Goal: Transaction & Acquisition: Book appointment/travel/reservation

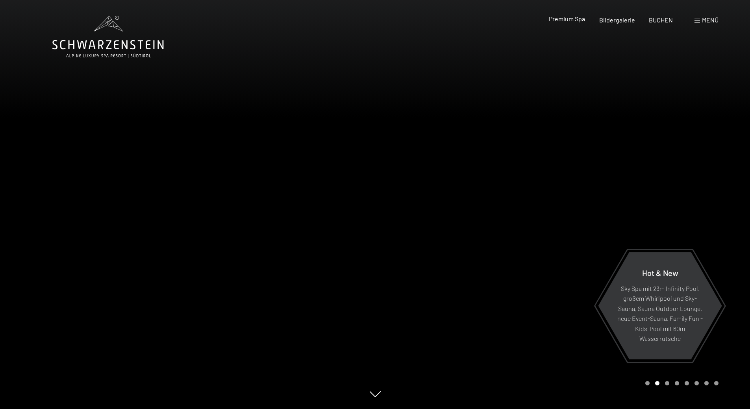
click at [559, 20] on span "Premium Spa" at bounding box center [567, 18] width 36 height 7
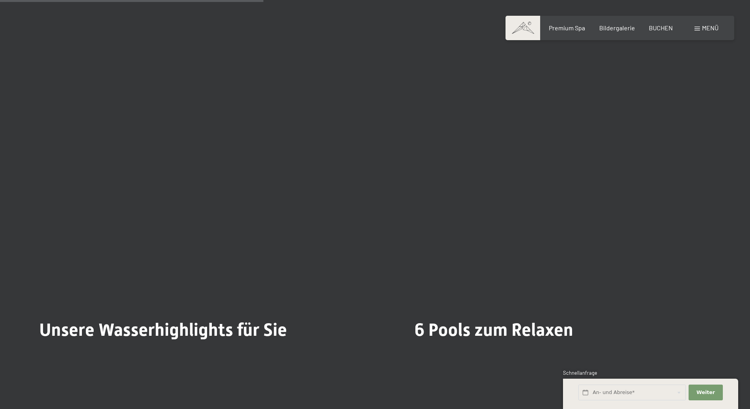
scroll to position [2085, 0]
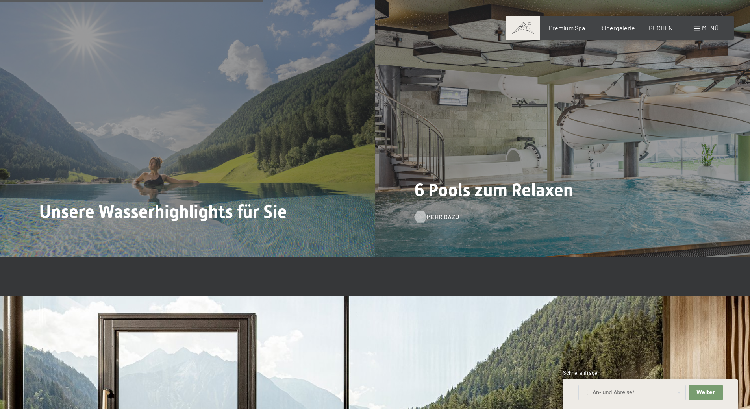
click at [430, 216] on span "Mehr dazu" at bounding box center [442, 216] width 33 height 9
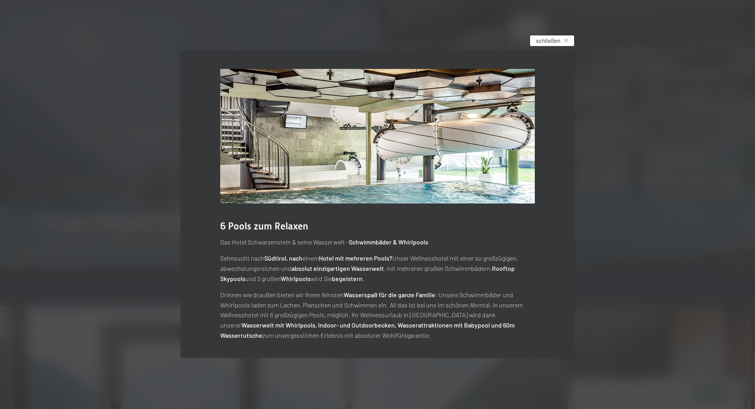
click at [557, 39] on span "schließen" at bounding box center [548, 41] width 24 height 8
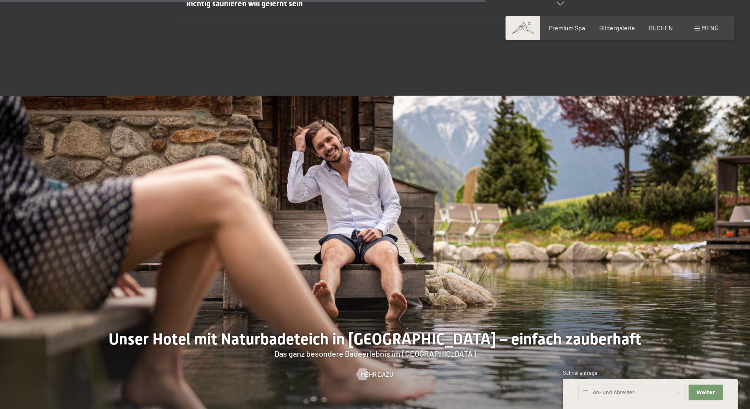
scroll to position [3305, 0]
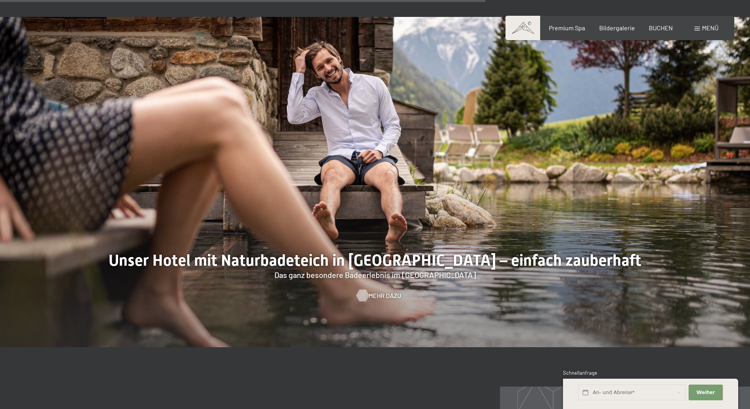
click at [368, 297] on span "Mehr dazu" at bounding box center [384, 295] width 33 height 9
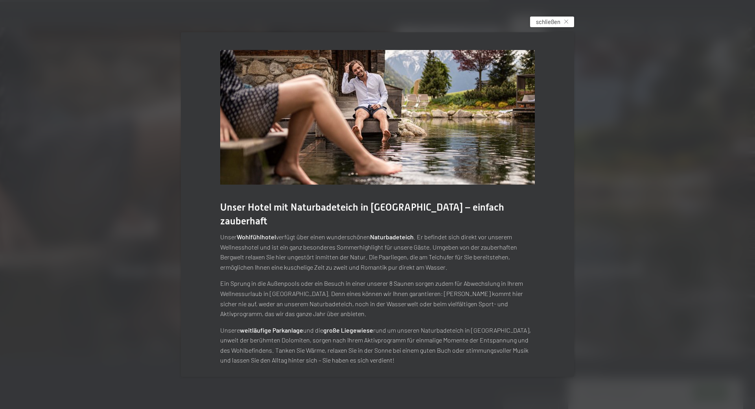
click at [558, 22] on span "schließen" at bounding box center [548, 22] width 24 height 8
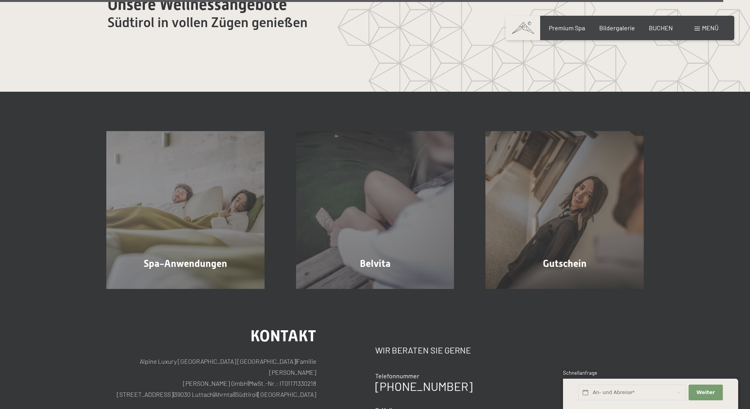
scroll to position [4958, 0]
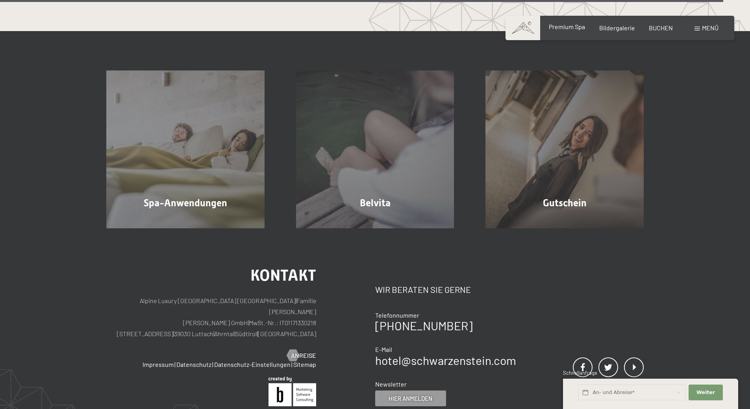
click at [571, 27] on span "Premium Spa" at bounding box center [567, 26] width 36 height 7
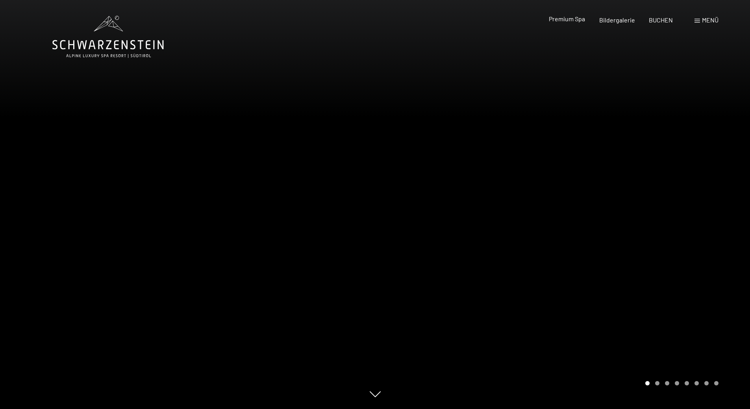
click at [575, 20] on span "Premium Spa" at bounding box center [567, 18] width 36 height 7
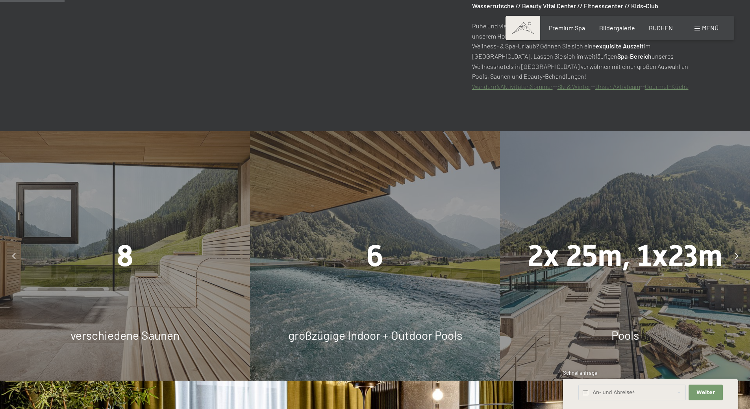
scroll to position [551, 0]
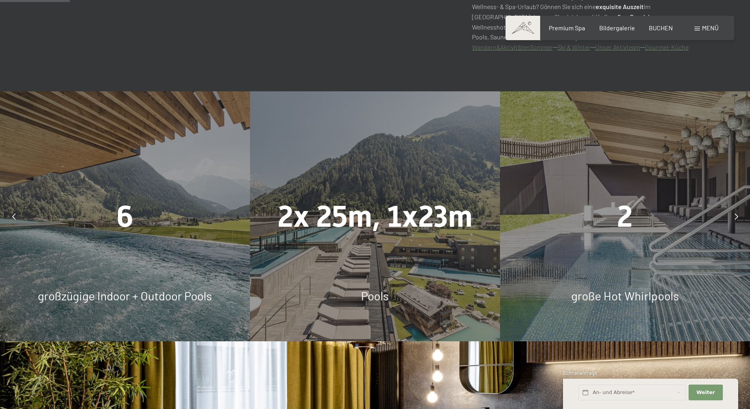
click at [740, 216] on div at bounding box center [736, 217] width 20 height 20
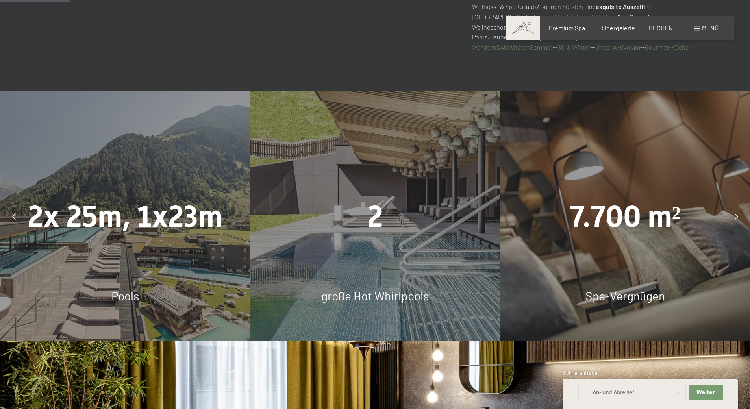
click at [739, 216] on div at bounding box center [736, 217] width 20 height 20
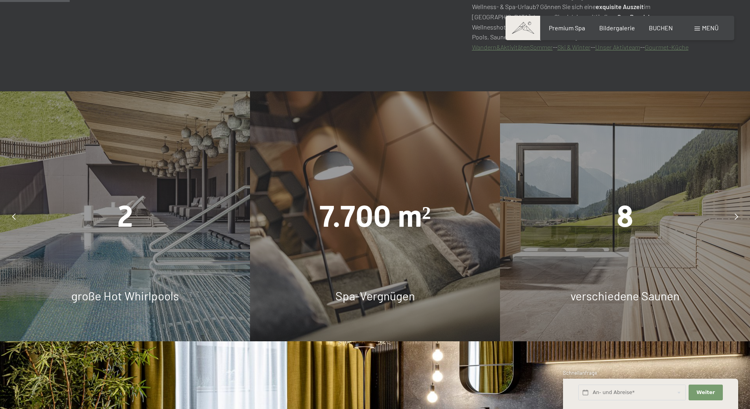
click at [739, 216] on div at bounding box center [736, 217] width 20 height 20
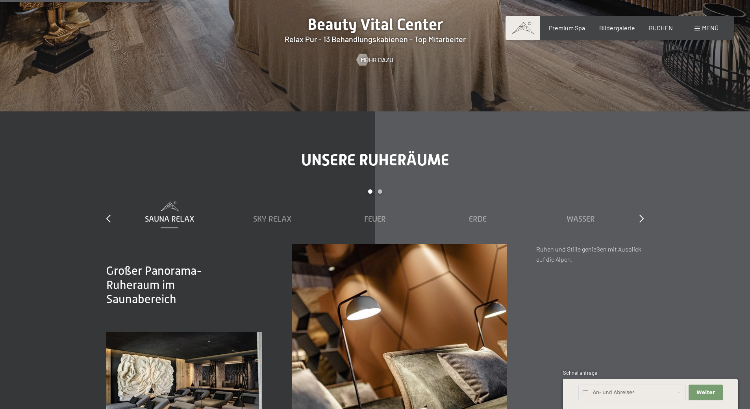
scroll to position [1180, 0]
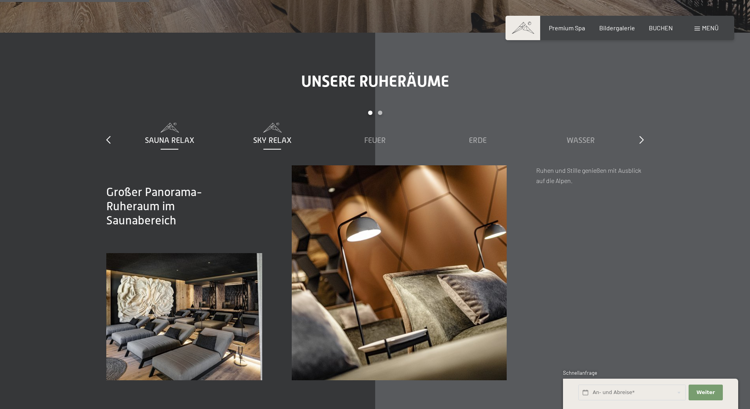
click at [283, 133] on div "Sky Relax" at bounding box center [272, 134] width 95 height 23
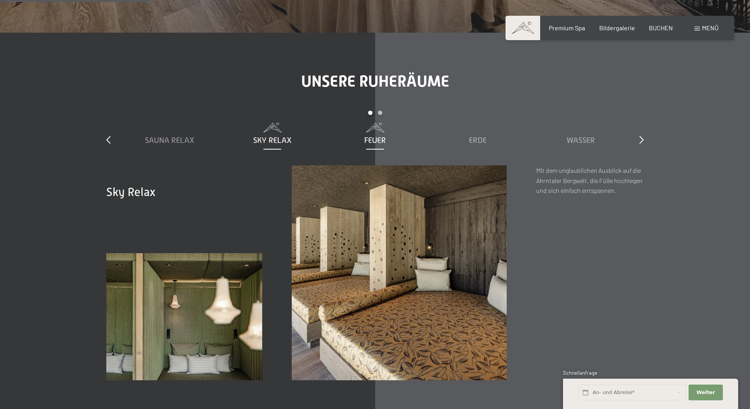
click at [355, 137] on div "Feuer" at bounding box center [374, 140] width 95 height 11
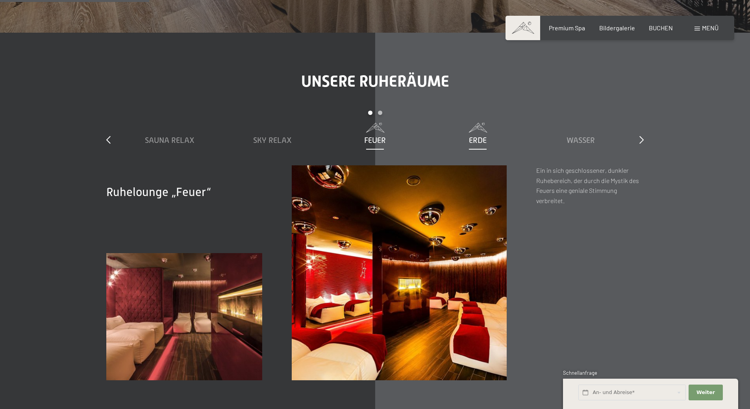
click at [473, 139] on span "Erde" at bounding box center [478, 140] width 18 height 9
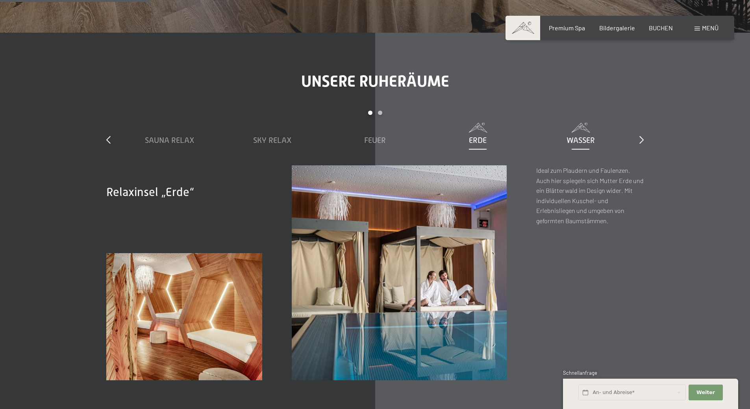
click at [569, 139] on span "Wasser" at bounding box center [580, 140] width 28 height 9
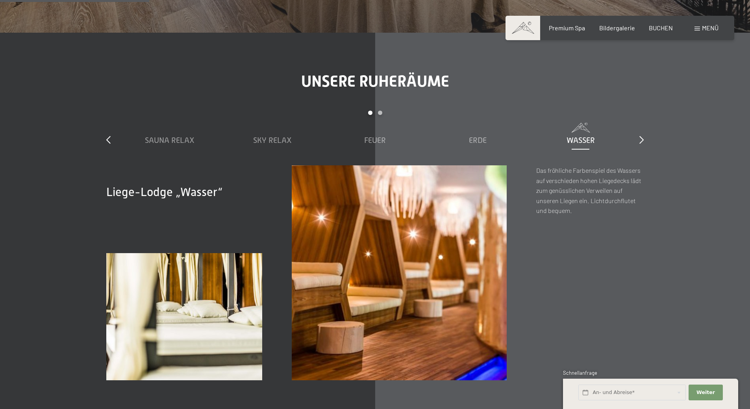
click at [632, 139] on div "slide 1 to 5 of 7 Sauna Relax Sky Relax Feuer Erde Wasser Luft Wolke 7" at bounding box center [374, 138] width 537 height 55
click at [643, 139] on icon at bounding box center [641, 140] width 4 height 8
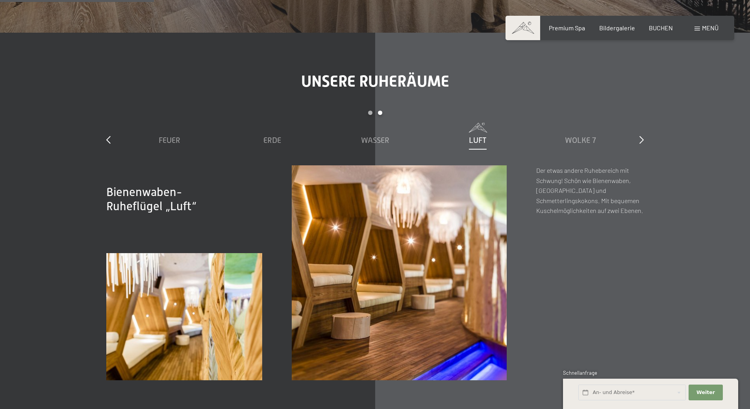
scroll to position [1259, 0]
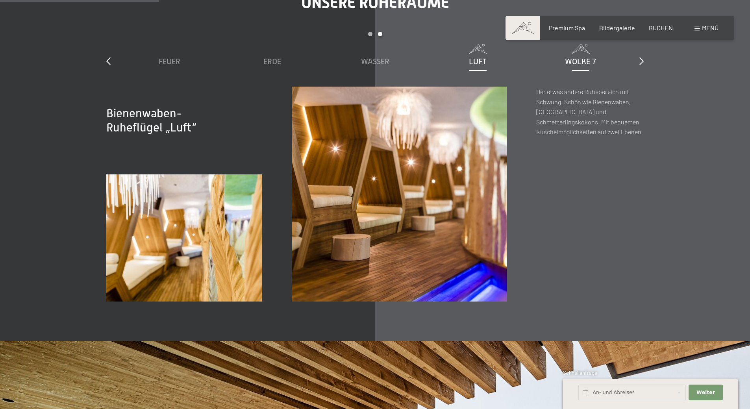
click at [587, 59] on span "Wolke 7" at bounding box center [580, 61] width 31 height 9
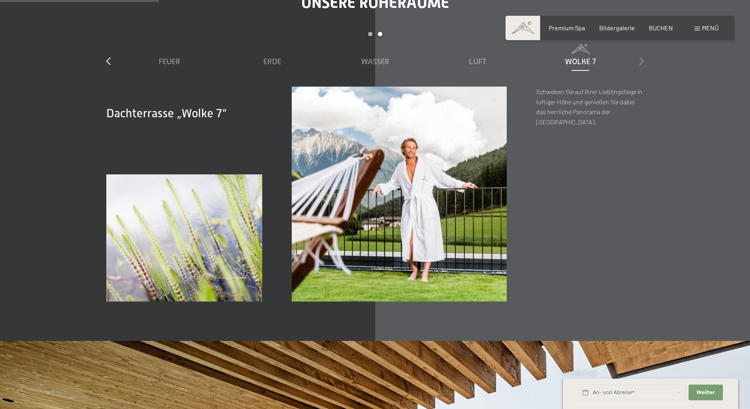
click at [641, 65] on div at bounding box center [641, 61] width 4 height 11
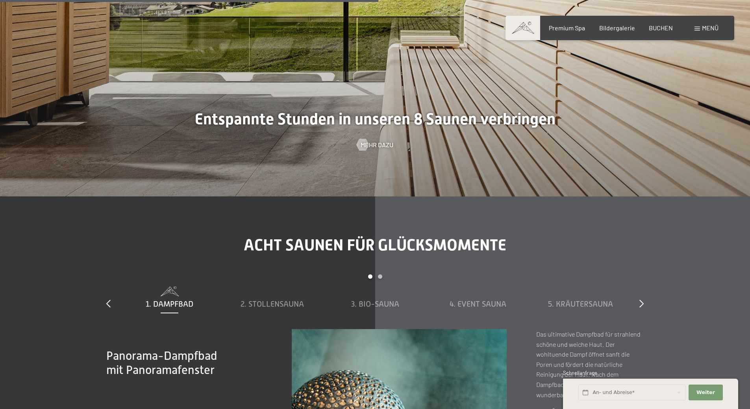
scroll to position [2142, 0]
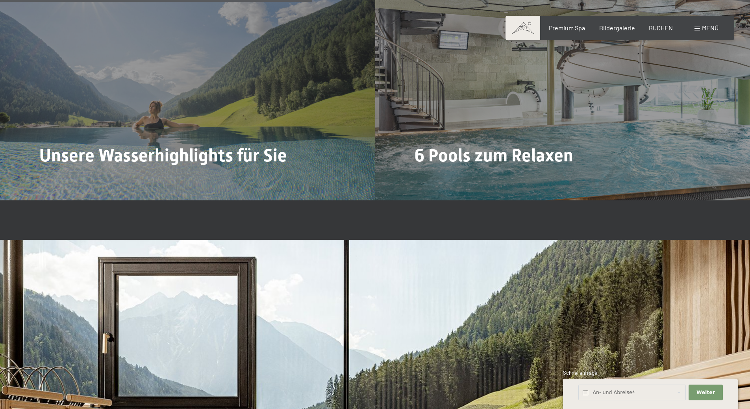
click at [701, 24] on div "Menü" at bounding box center [706, 28] width 24 height 9
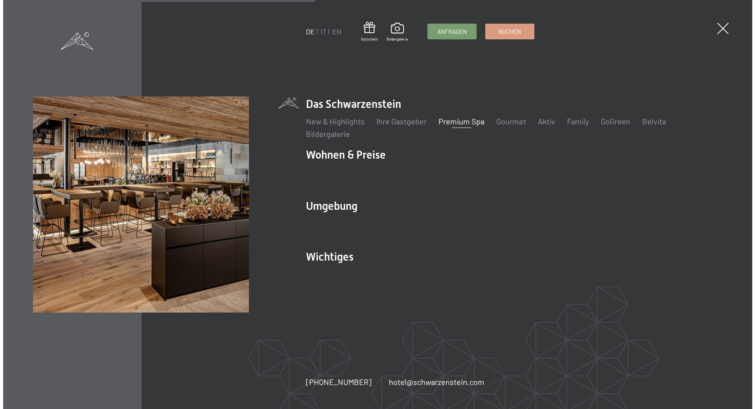
scroll to position [2149, 0]
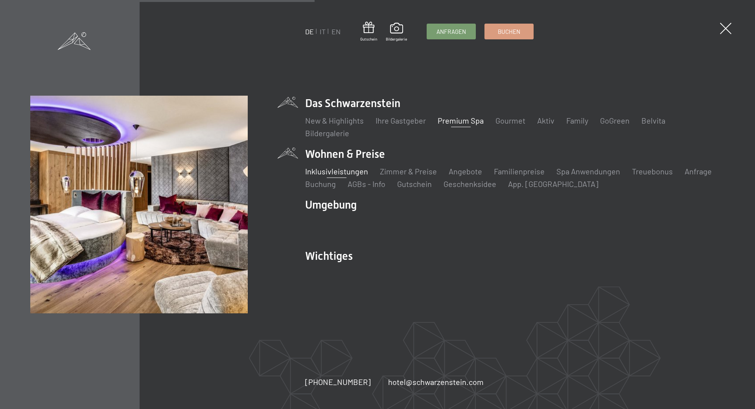
click at [357, 172] on link "Inklusivleistungen" at bounding box center [336, 170] width 63 height 9
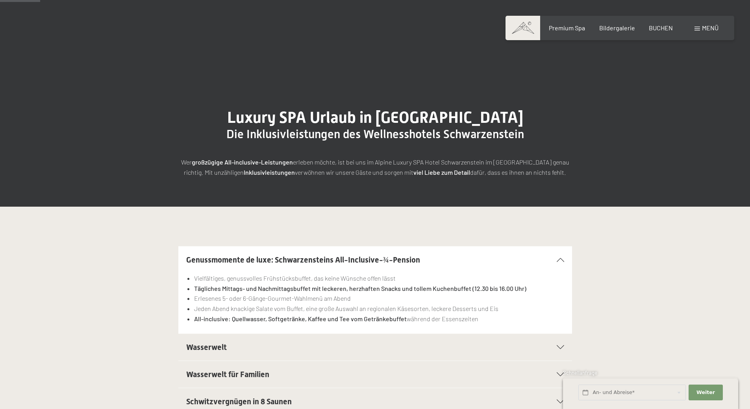
scroll to position [79, 0]
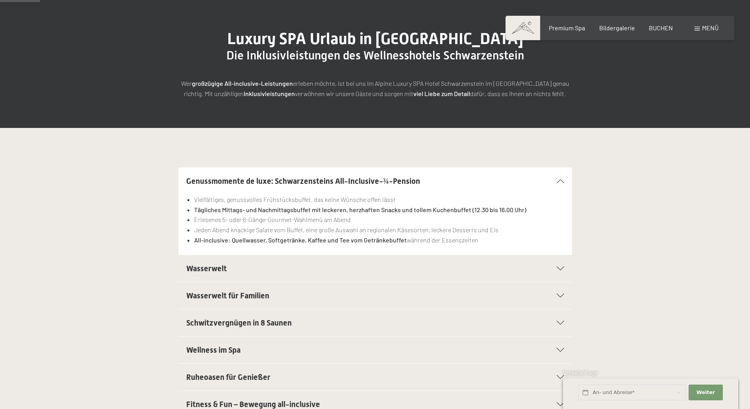
click at [561, 271] on div "Wasserwelt" at bounding box center [375, 268] width 378 height 27
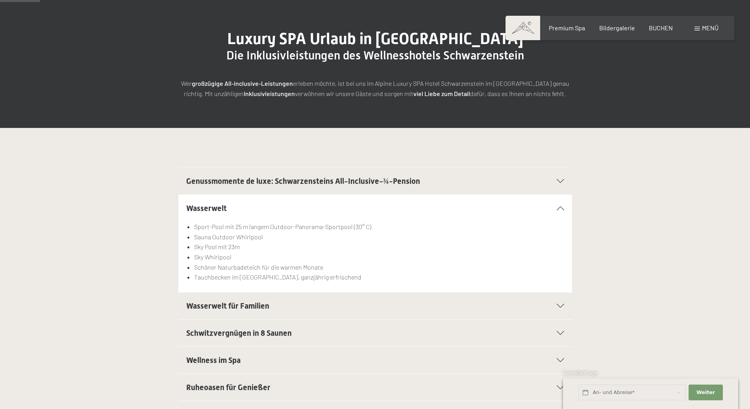
click at [563, 308] on div "Wasserwelt für Familien" at bounding box center [375, 305] width 378 height 27
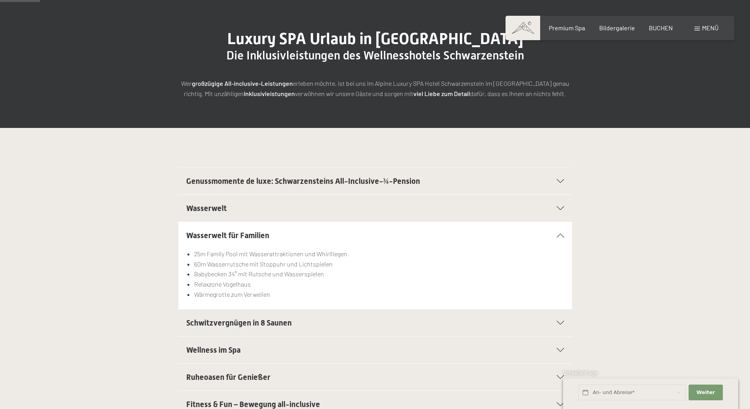
click at [563, 308] on div "25m Family Pool mit Wasserattraktionen und Whirlliegen 60m Wasserrutsche mit St…" at bounding box center [375, 279] width 378 height 60
click at [563, 324] on icon at bounding box center [559, 323] width 7 height 4
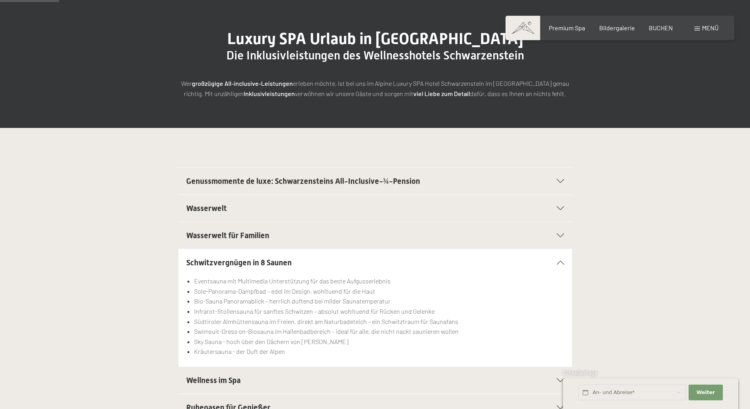
scroll to position [157, 0]
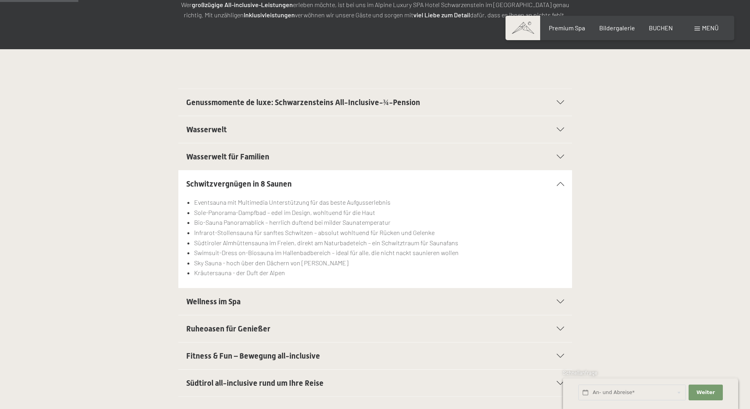
click at [561, 301] on icon at bounding box center [559, 301] width 7 height 4
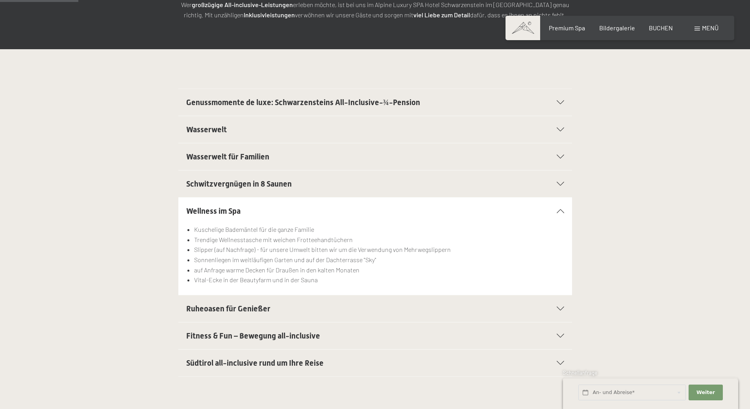
click at [563, 308] on icon at bounding box center [559, 309] width 7 height 4
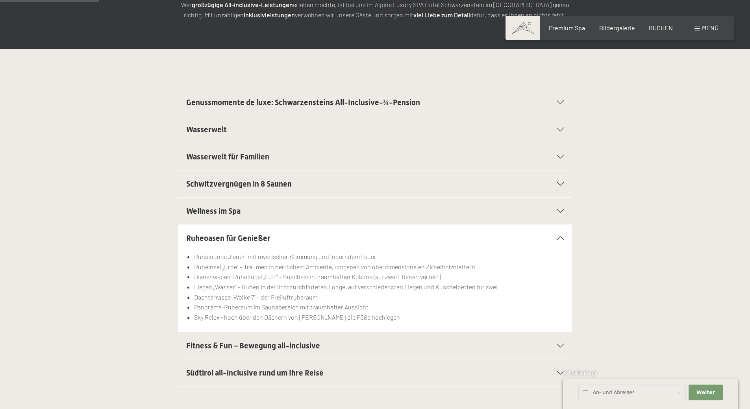
scroll to position [275, 0]
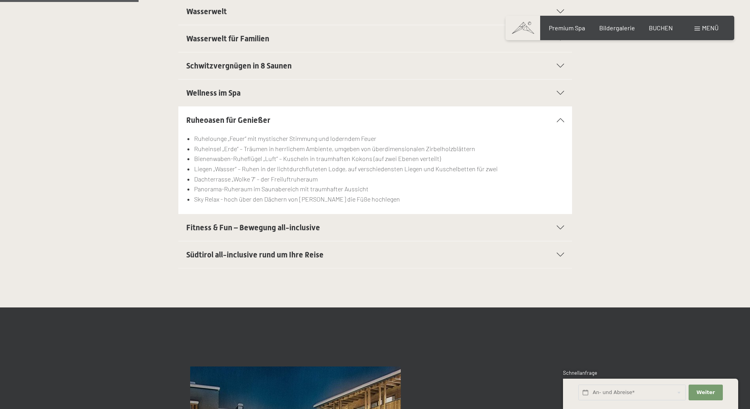
click at [563, 226] on icon at bounding box center [559, 227] width 7 height 4
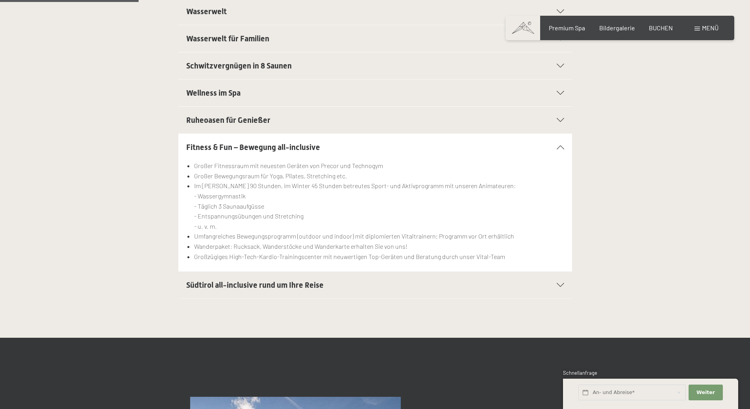
click at [562, 283] on div "Südtirol all-inclusive rund um Ihre Reise" at bounding box center [375, 284] width 378 height 27
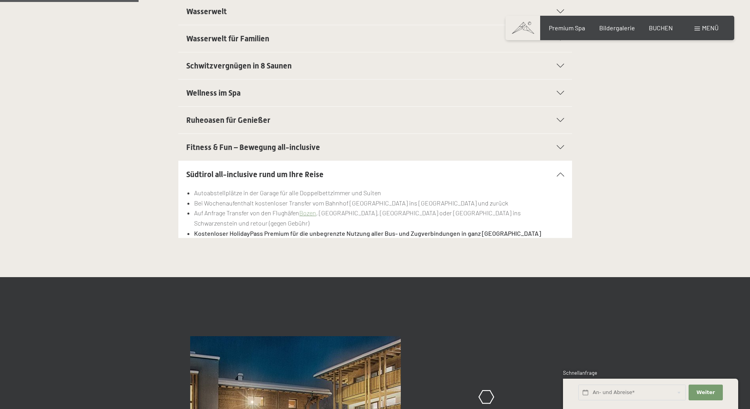
click at [562, 176] on div at bounding box center [555, 174] width 17 height 4
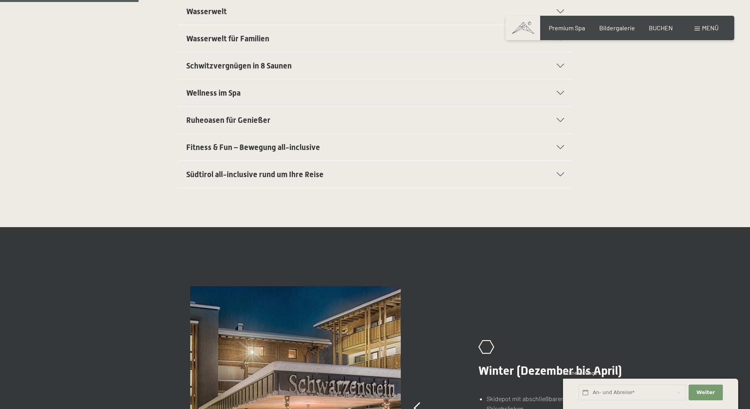
click at [562, 177] on div "Südtirol all-inclusive rund um Ihre Reise" at bounding box center [375, 174] width 378 height 27
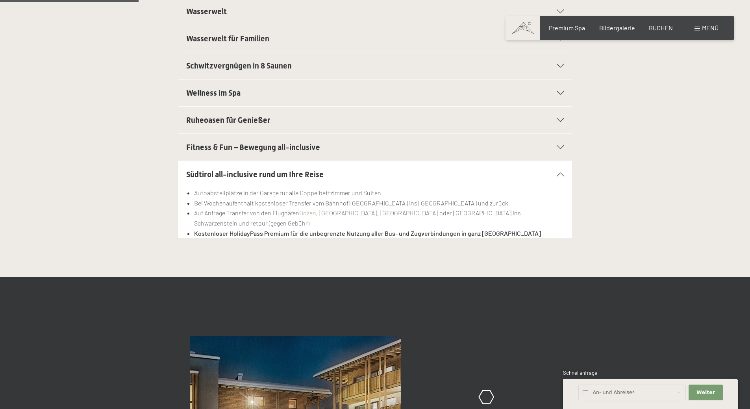
click at [562, 177] on div "Südtirol all-inclusive rund um Ihre Reise" at bounding box center [375, 174] width 378 height 27
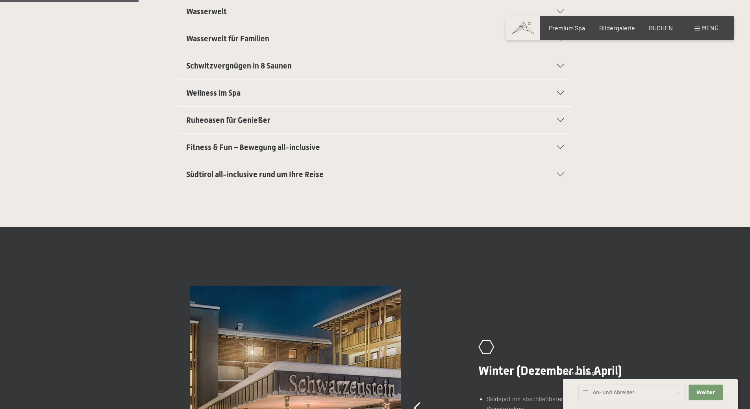
click at [562, 177] on div "Südtirol all-inclusive rund um Ihre Reise" at bounding box center [375, 174] width 378 height 27
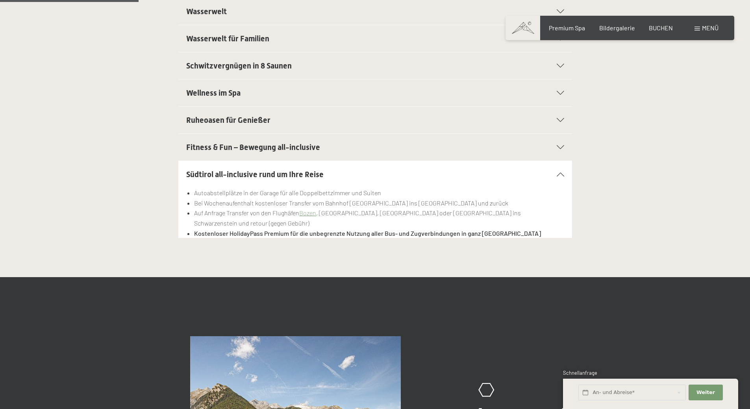
click at [561, 148] on icon at bounding box center [559, 147] width 7 height 4
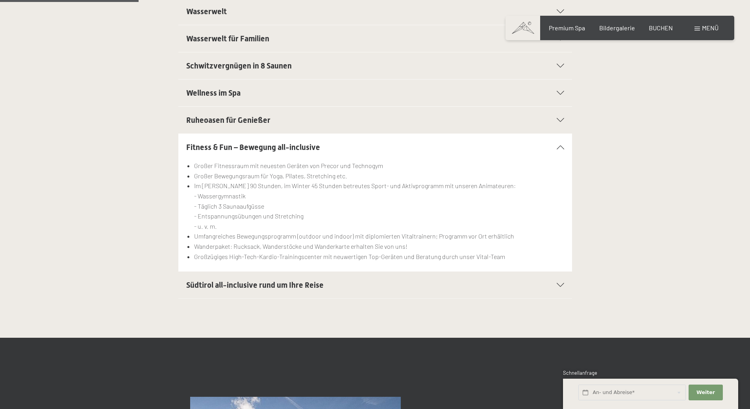
click at [564, 286] on section "Südtirol all-inclusive rund um Ihre Reise Autoabstellplätze in der Garage für a…" at bounding box center [374, 285] width 393 height 28
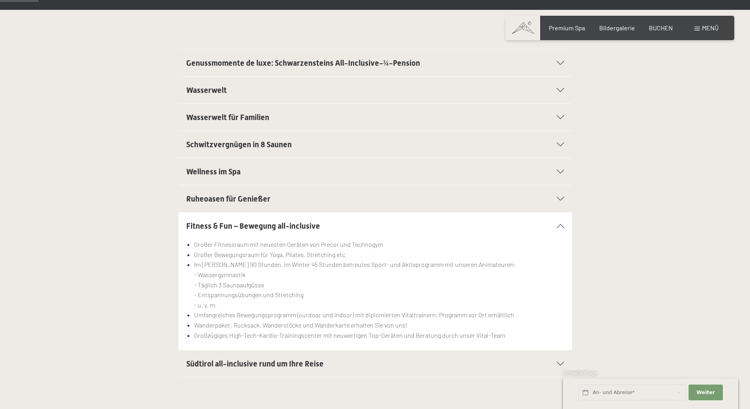
scroll to position [39, 0]
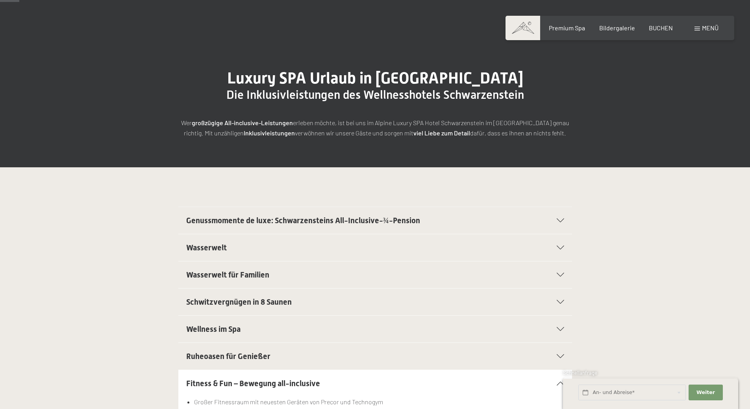
click at [556, 246] on icon at bounding box center [559, 248] width 7 height 4
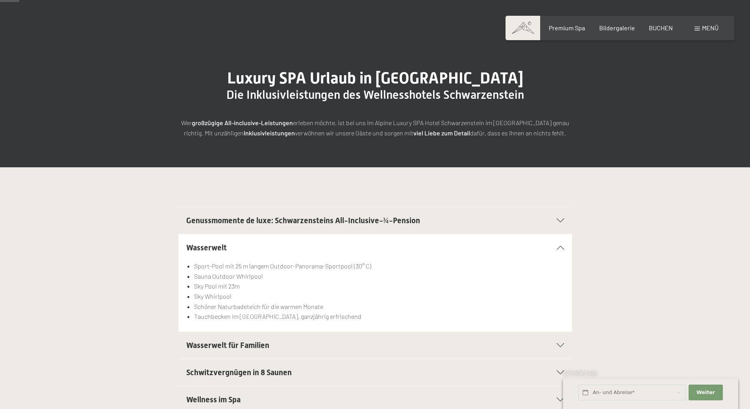
click at [561, 246] on icon at bounding box center [559, 248] width 7 height 4
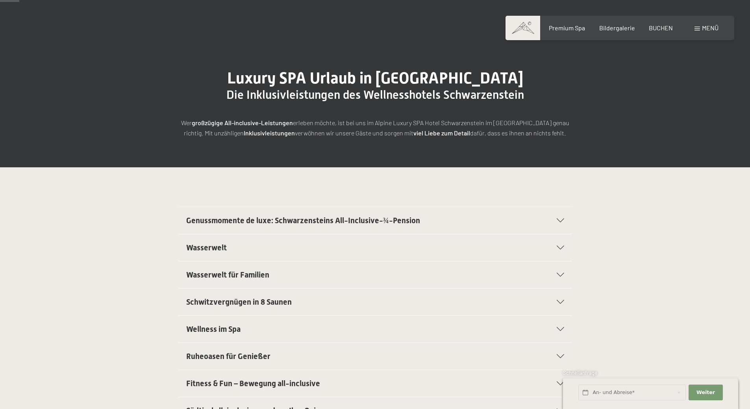
click at [561, 247] on icon at bounding box center [559, 248] width 7 height 4
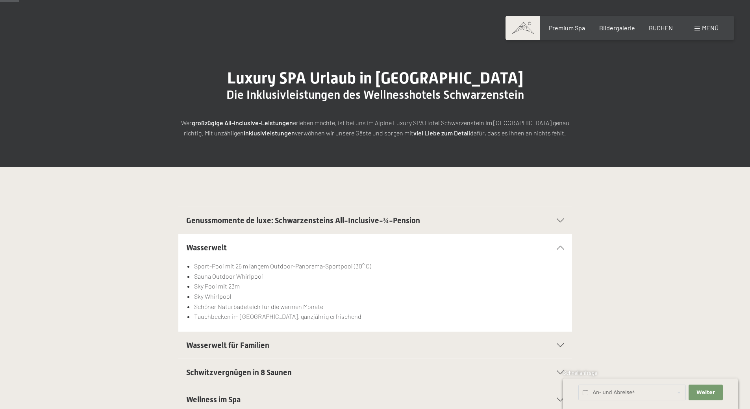
click at [559, 242] on div "Wasserwelt" at bounding box center [375, 247] width 378 height 27
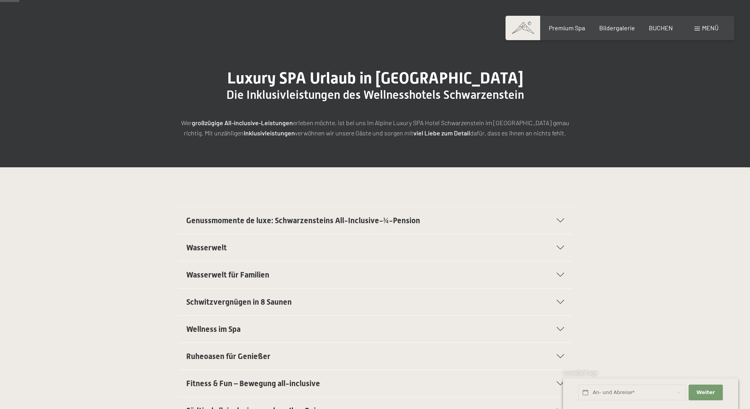
click at [559, 275] on icon at bounding box center [559, 275] width 7 height 4
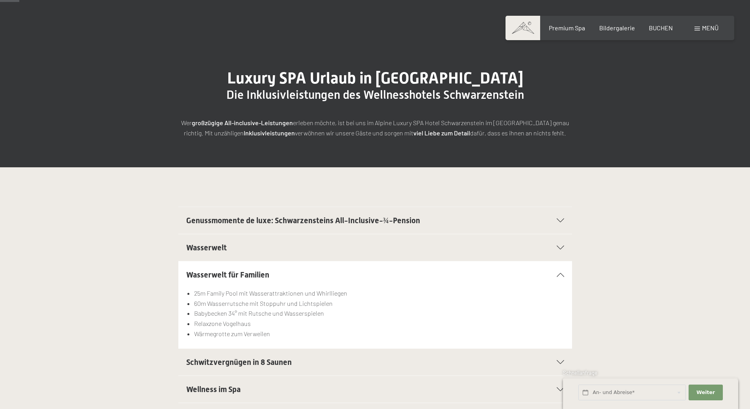
click at [559, 275] on icon at bounding box center [559, 275] width 7 height 4
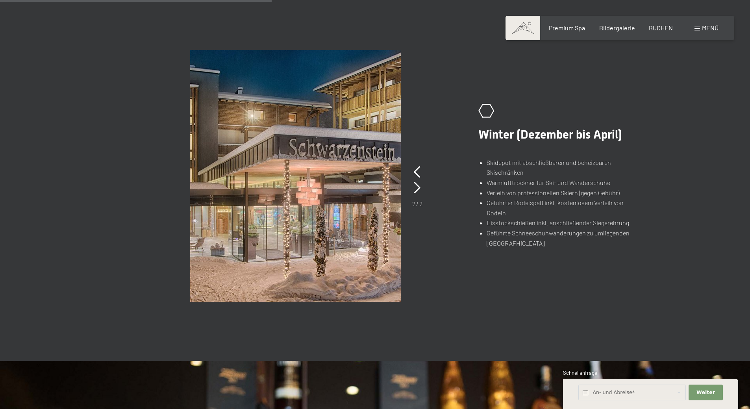
scroll to position [630, 0]
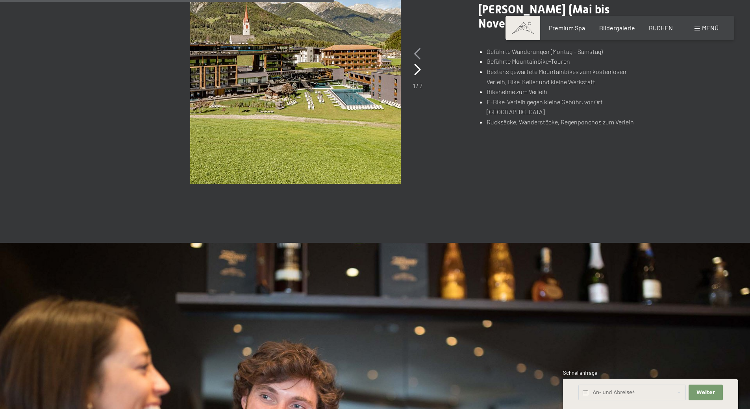
click at [416, 52] on icon at bounding box center [417, 54] width 7 height 12
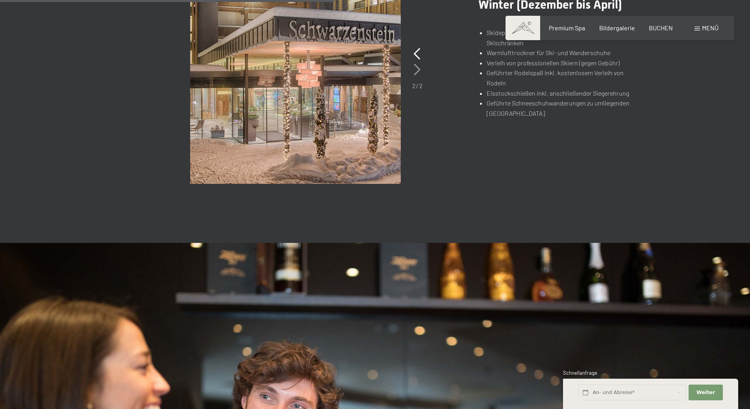
click at [418, 72] on icon at bounding box center [417, 70] width 7 height 12
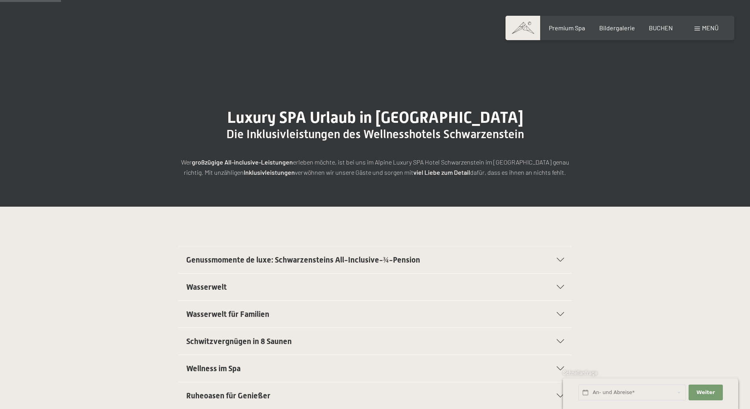
scroll to position [118, 0]
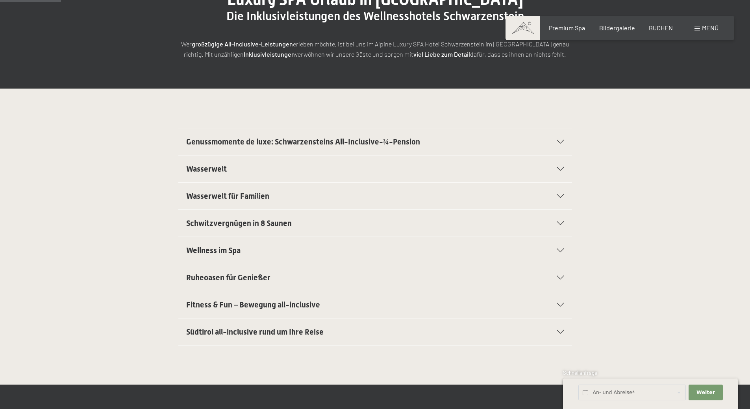
click at [563, 250] on icon at bounding box center [559, 250] width 7 height 4
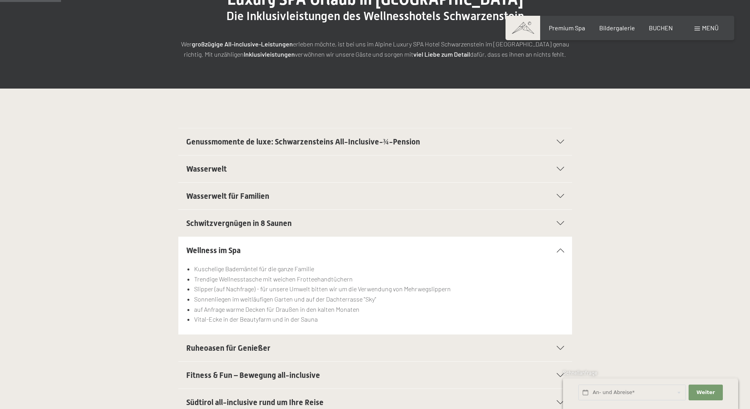
click at [563, 251] on icon at bounding box center [559, 250] width 7 height 4
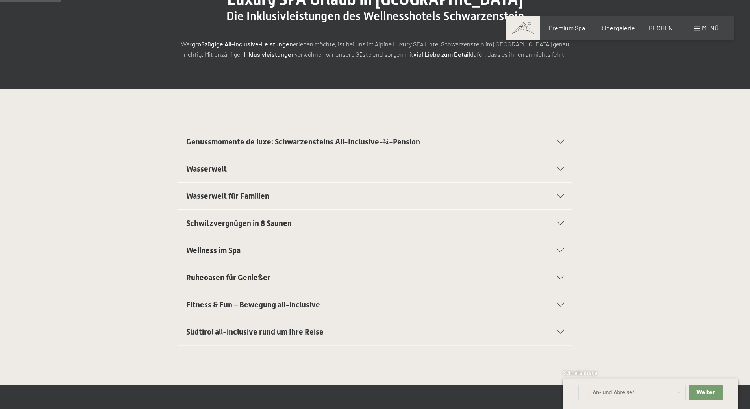
click at [561, 280] on div "Ruheoasen für Genießer" at bounding box center [375, 277] width 378 height 27
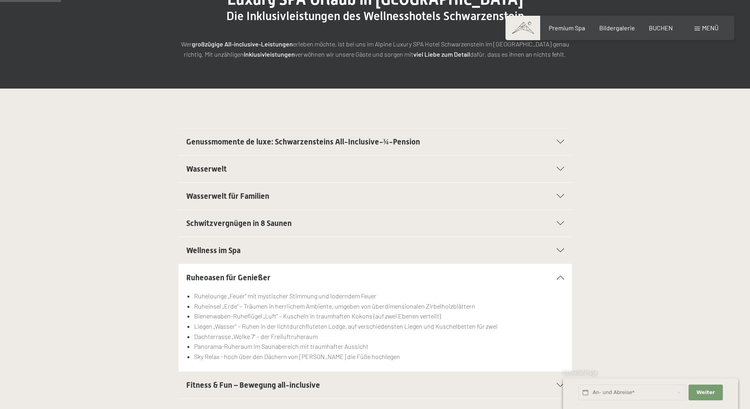
click at [561, 280] on div "Ruheoasen für Genießer" at bounding box center [375, 277] width 378 height 27
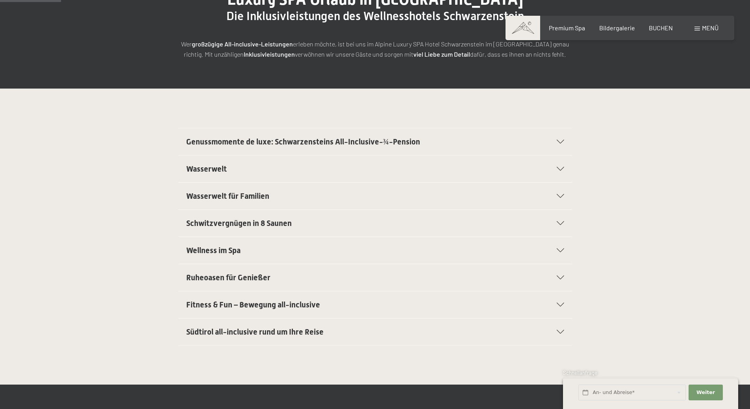
click at [560, 297] on div "Fitness & Fun – Bewegung all-inclusive" at bounding box center [375, 304] width 378 height 27
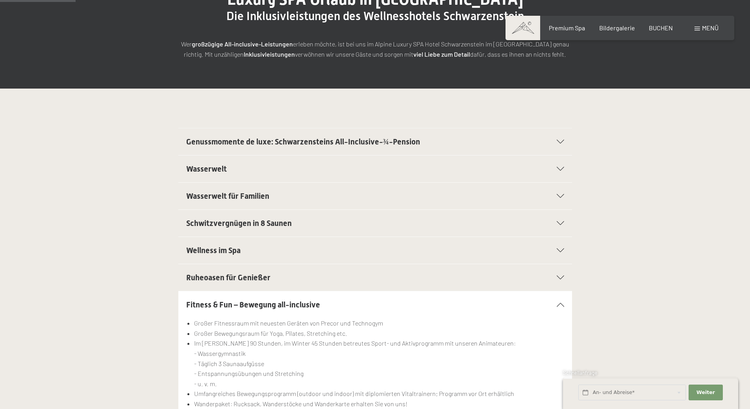
scroll to position [197, 0]
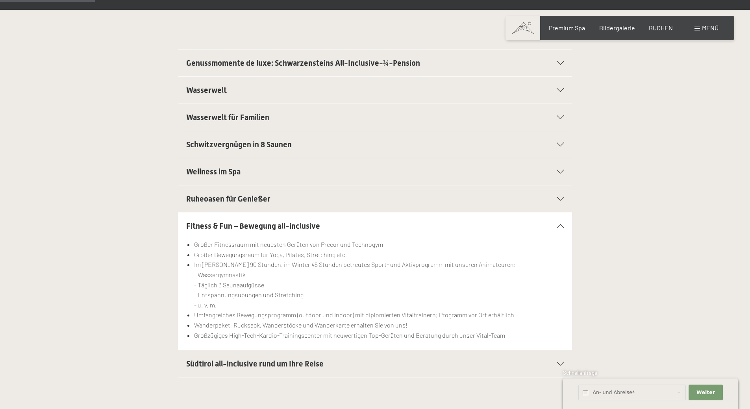
click at [562, 230] on div "Fitness & Fun – Bewegung all-inclusive" at bounding box center [375, 225] width 378 height 27
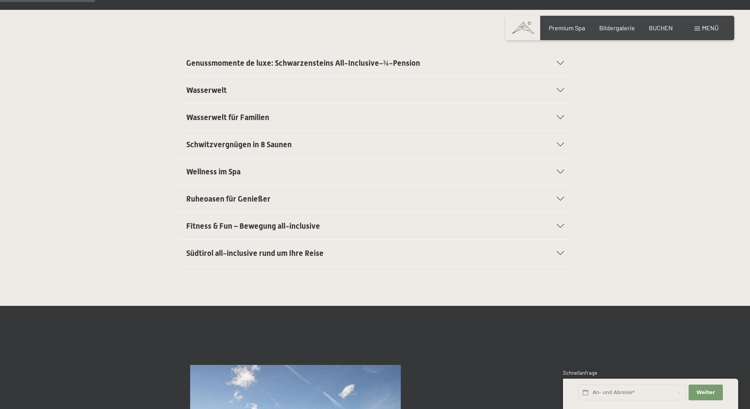
click at [562, 231] on div "Fitness & Fun – Bewegung all-inclusive" at bounding box center [375, 225] width 378 height 27
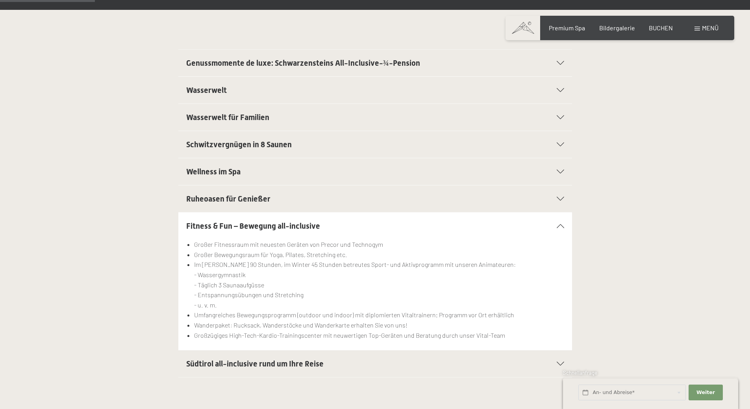
click at [562, 229] on div "Fitness & Fun – Bewegung all-inclusive" at bounding box center [375, 225] width 378 height 27
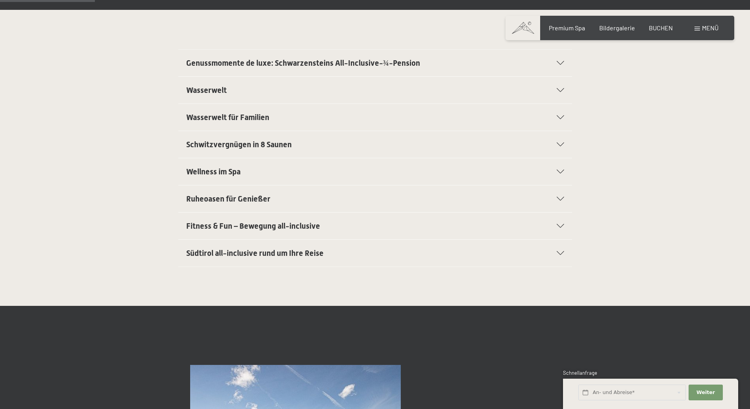
click at [564, 248] on section "Südtirol all-inclusive rund um Ihre Reise Autoabstellplätze in der Garage für a…" at bounding box center [374, 253] width 393 height 28
click at [564, 253] on section "Südtirol all-inclusive rund um Ihre Reise Autoabstellplätze in der Garage für a…" at bounding box center [374, 253] width 393 height 28
click at [559, 250] on div "Südtirol all-inclusive rund um Ihre Reise" at bounding box center [375, 253] width 378 height 27
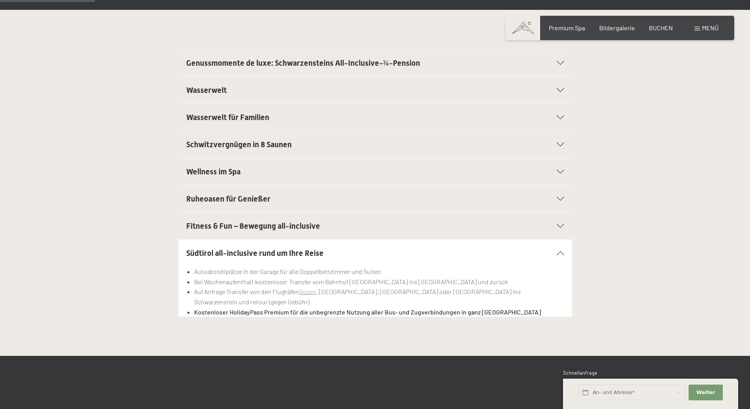
click at [559, 250] on div "Südtirol all-inclusive rund um Ihre Reise" at bounding box center [375, 253] width 378 height 27
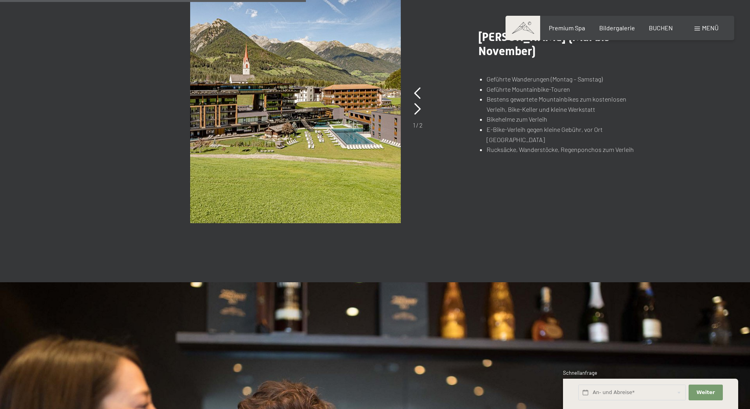
scroll to position [512, 0]
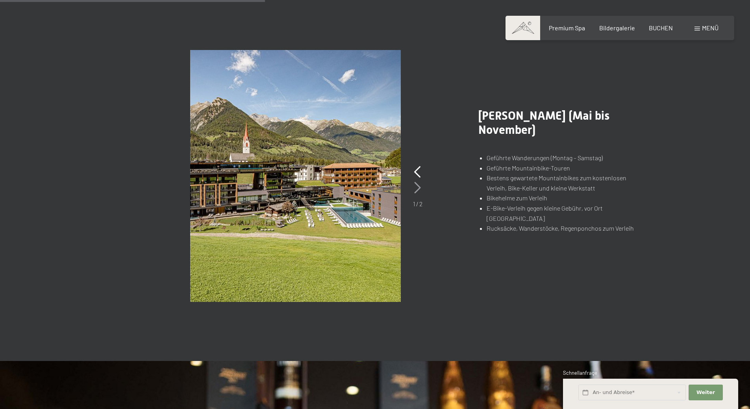
click at [420, 188] on icon at bounding box center [417, 188] width 7 height 12
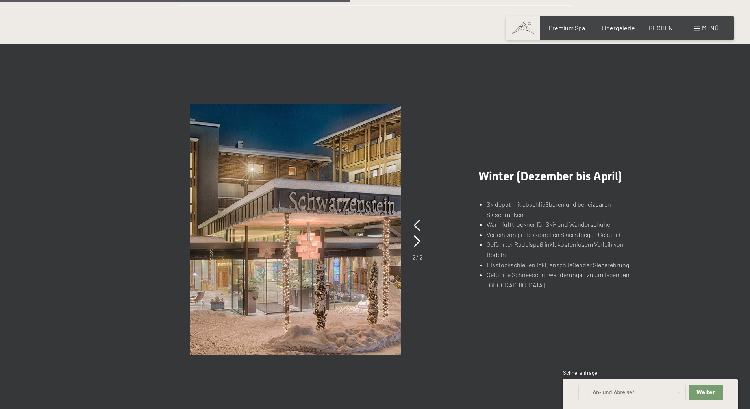
scroll to position [0, 0]
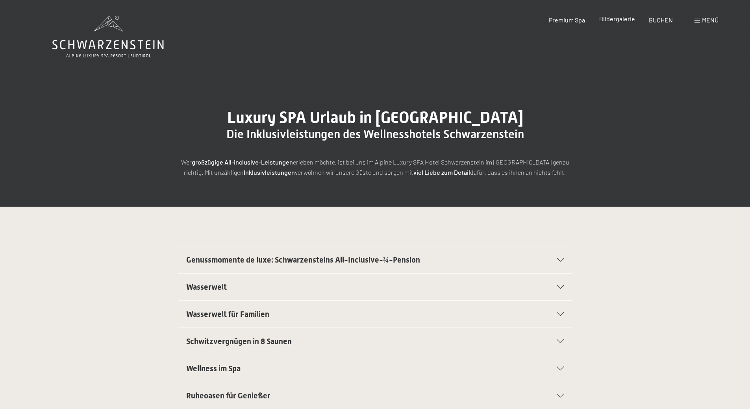
click at [607, 21] on span "Bildergalerie" at bounding box center [617, 18] width 36 height 7
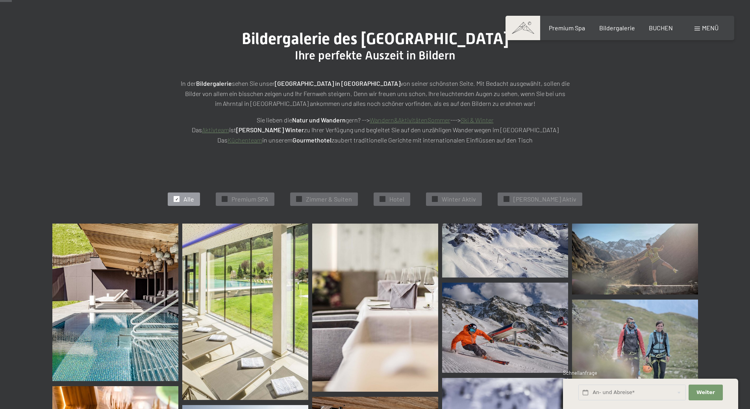
scroll to position [197, 0]
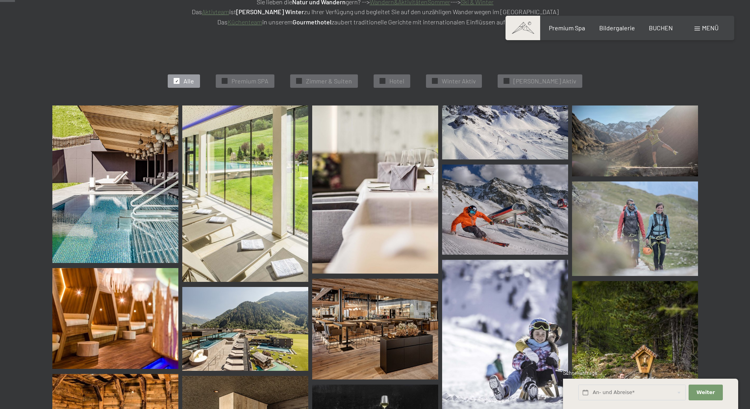
click at [105, 188] on img at bounding box center [115, 183] width 126 height 157
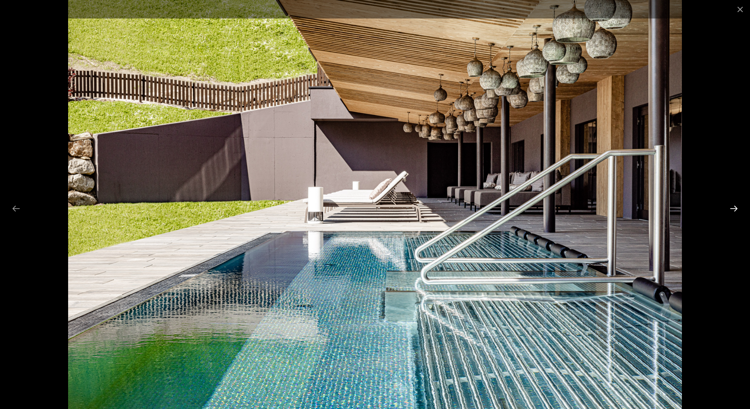
click at [733, 213] on button "Next slide" at bounding box center [733, 208] width 17 height 15
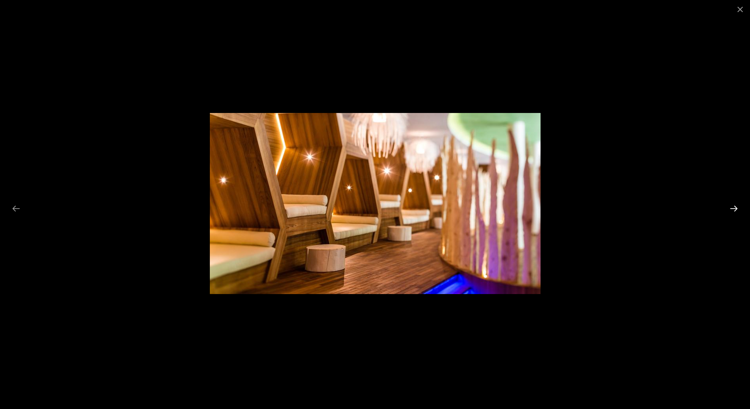
click at [733, 213] on button "Next slide" at bounding box center [733, 208] width 17 height 15
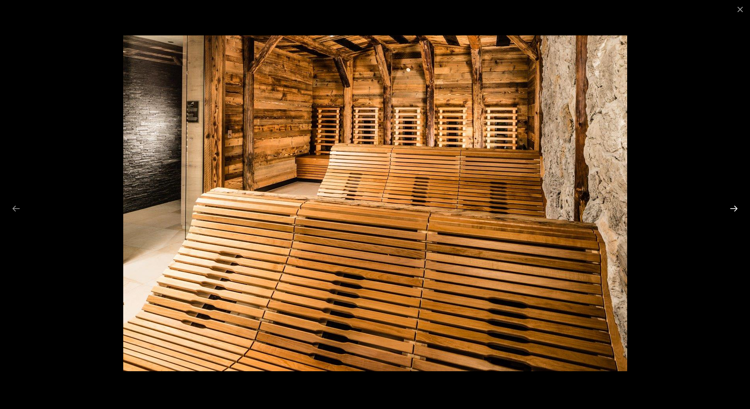
click at [733, 213] on button "Next slide" at bounding box center [733, 208] width 17 height 15
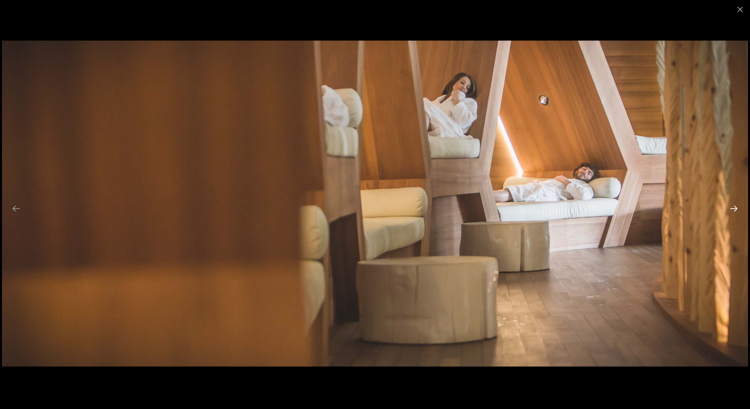
click at [733, 213] on button "Next slide" at bounding box center [733, 208] width 17 height 15
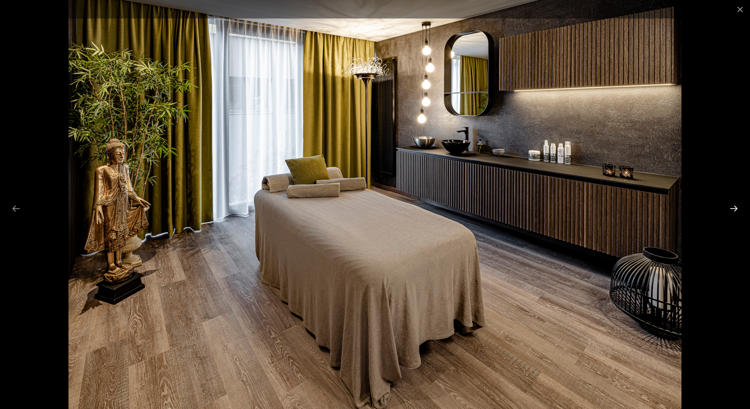
click at [733, 213] on button "Next slide" at bounding box center [733, 208] width 17 height 15
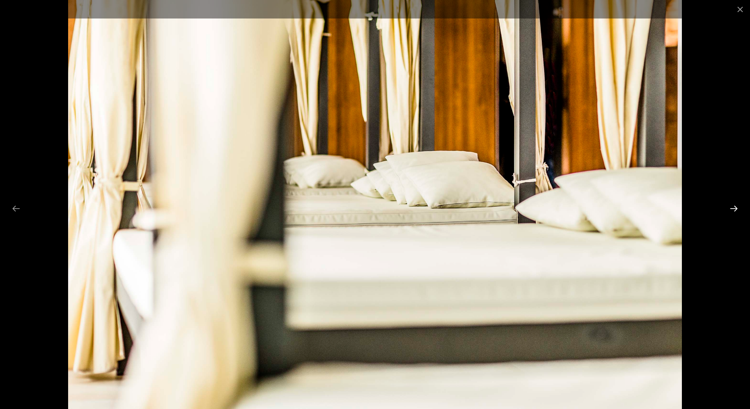
click at [733, 213] on button "Next slide" at bounding box center [733, 208] width 17 height 15
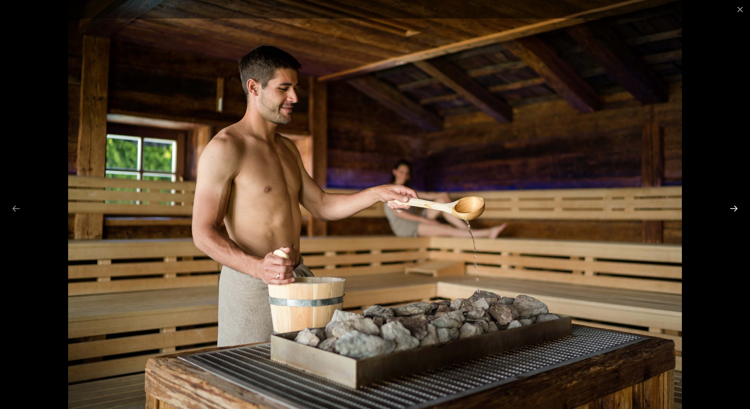
click at [733, 213] on button "Next slide" at bounding box center [733, 208] width 17 height 15
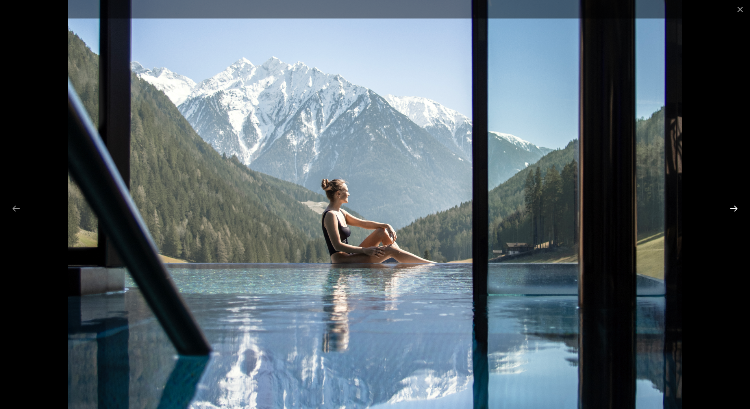
click at [733, 214] on button "Next slide" at bounding box center [733, 208] width 17 height 15
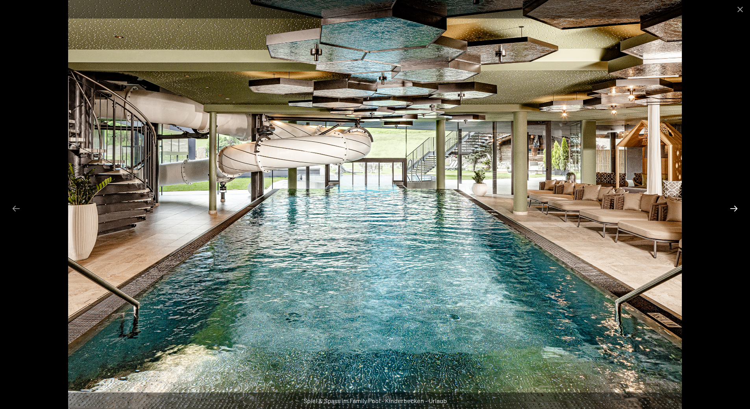
click at [733, 214] on button "Next slide" at bounding box center [733, 208] width 17 height 15
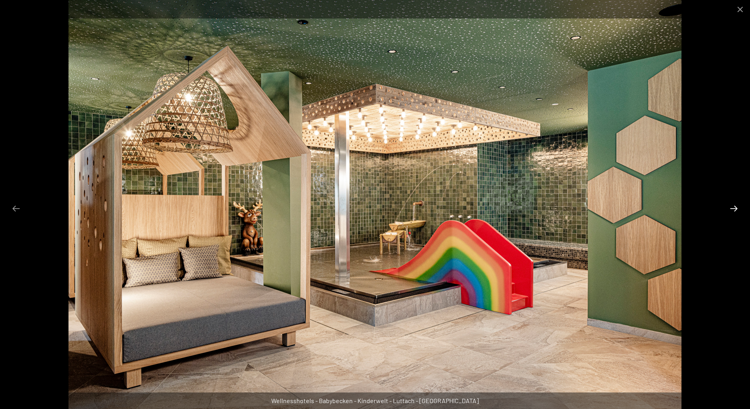
click at [733, 214] on button "Next slide" at bounding box center [733, 208] width 17 height 15
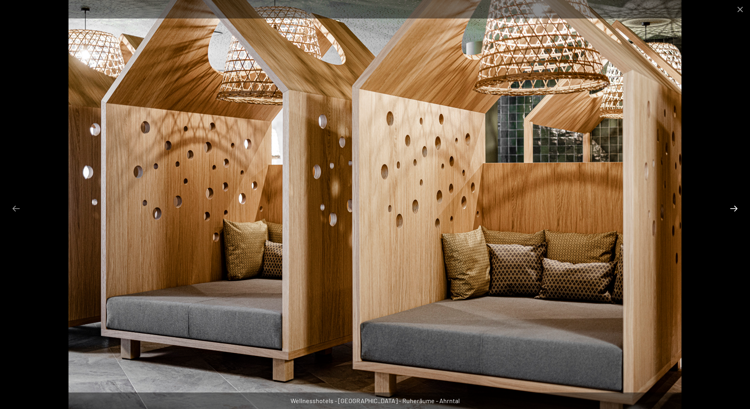
click at [733, 214] on button "Next slide" at bounding box center [733, 208] width 17 height 15
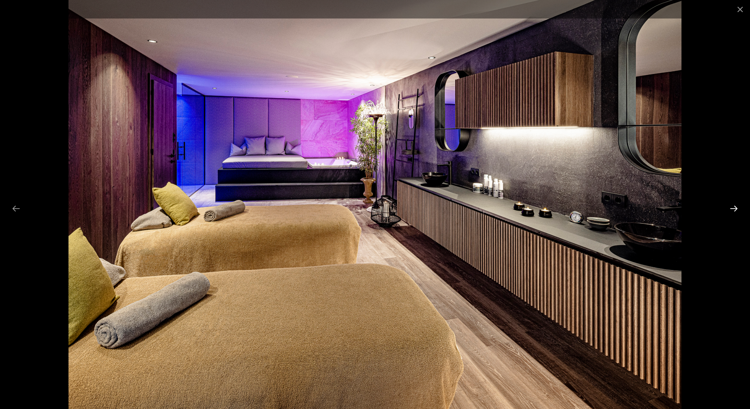
click at [733, 214] on button "Next slide" at bounding box center [733, 208] width 17 height 15
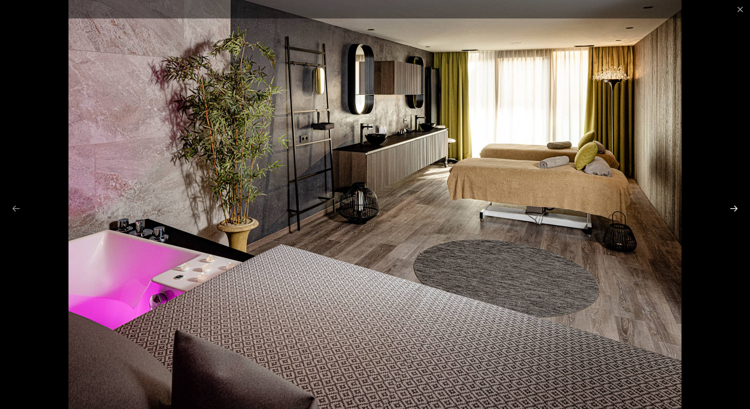
click at [733, 214] on button "Next slide" at bounding box center [733, 208] width 17 height 15
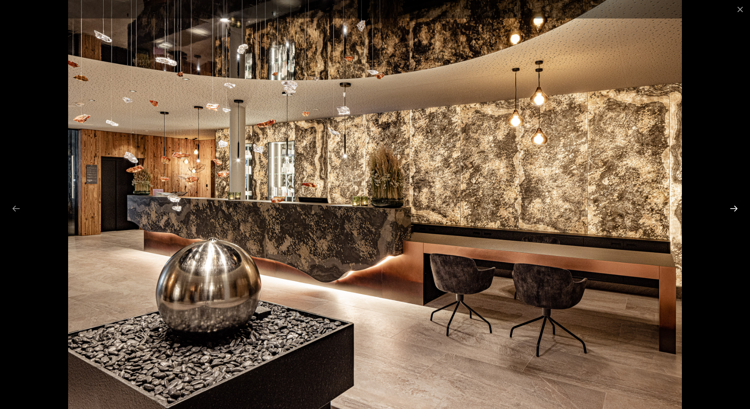
click at [733, 214] on button "Next slide" at bounding box center [733, 208] width 17 height 15
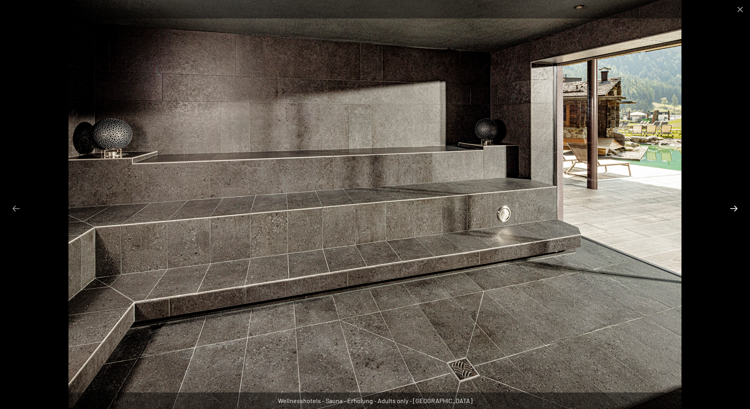
click at [733, 214] on button "Next slide" at bounding box center [733, 208] width 17 height 15
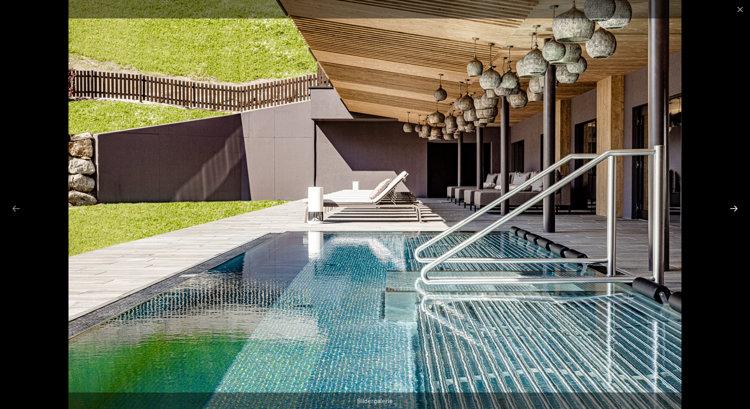
click at [733, 214] on button "Next slide" at bounding box center [733, 208] width 17 height 15
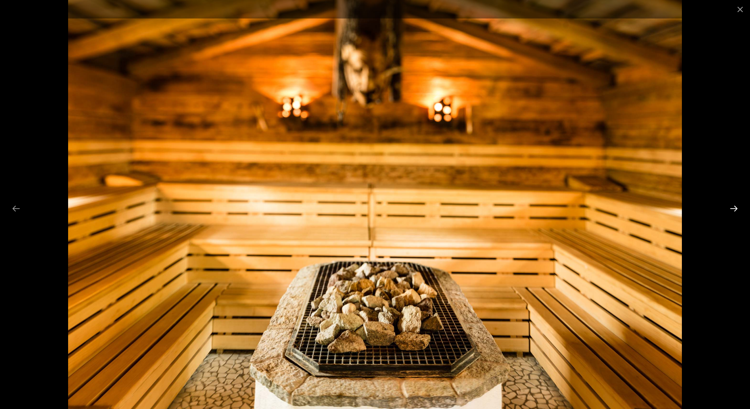
click at [735, 205] on button "Next slide" at bounding box center [733, 208] width 17 height 15
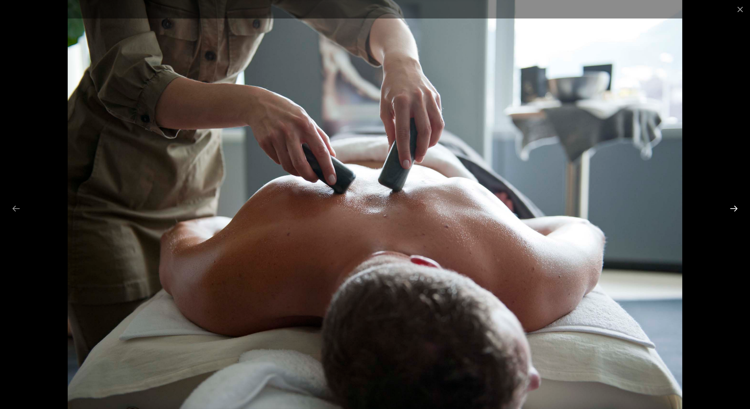
click at [735, 205] on button "Next slide" at bounding box center [733, 208] width 17 height 15
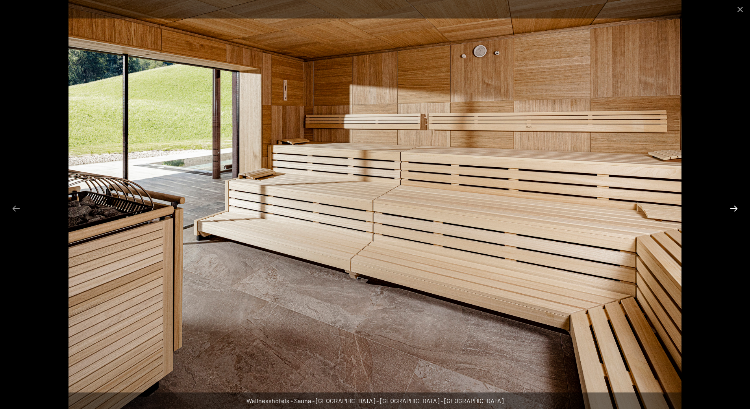
click at [735, 205] on button "Next slide" at bounding box center [733, 208] width 17 height 15
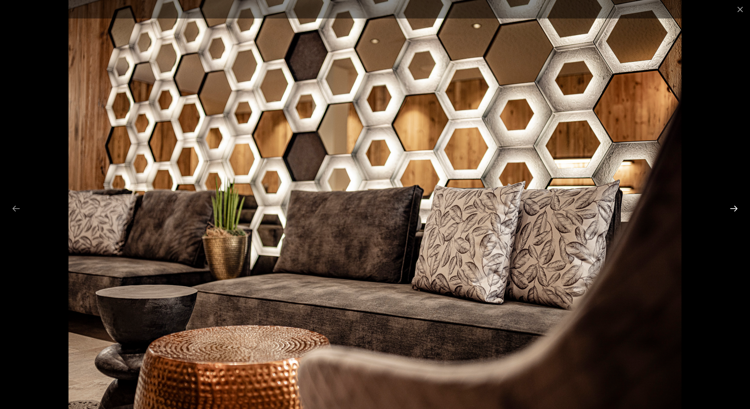
click at [735, 205] on button "Next slide" at bounding box center [733, 208] width 17 height 15
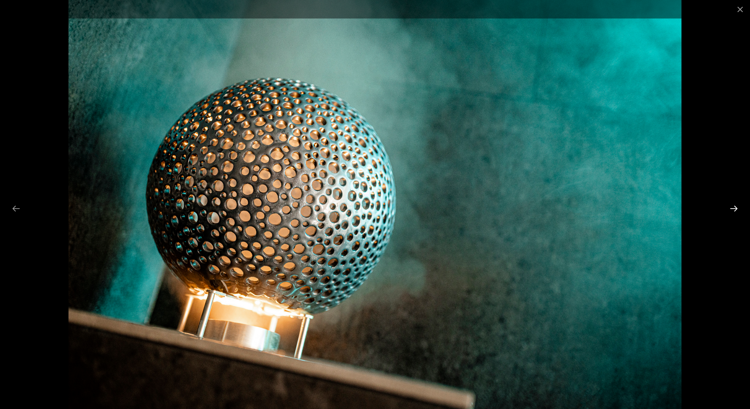
click at [735, 205] on button "Next slide" at bounding box center [733, 208] width 17 height 15
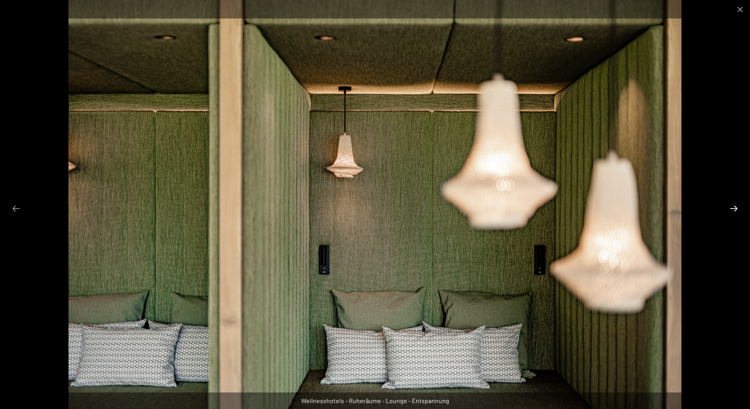
click at [735, 205] on button "Next slide" at bounding box center [733, 208] width 17 height 15
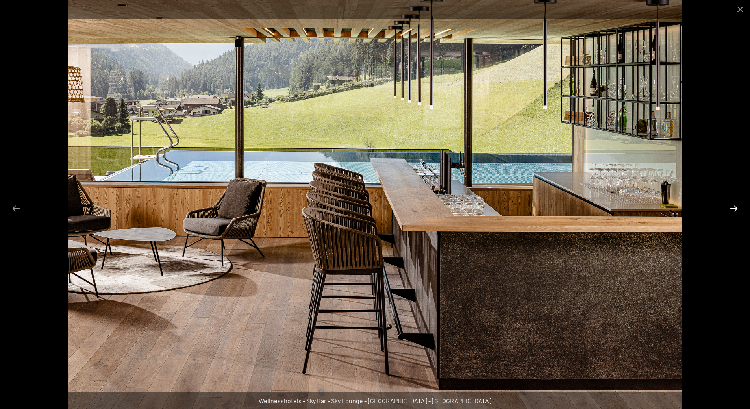
click at [735, 205] on button "Next slide" at bounding box center [733, 208] width 17 height 15
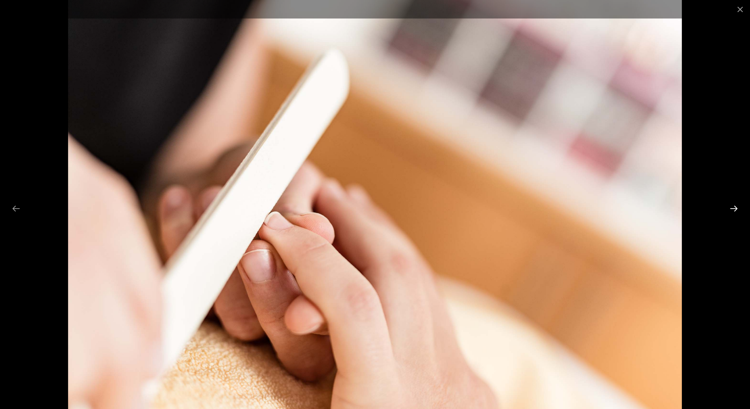
click at [735, 205] on button "Next slide" at bounding box center [733, 208] width 17 height 15
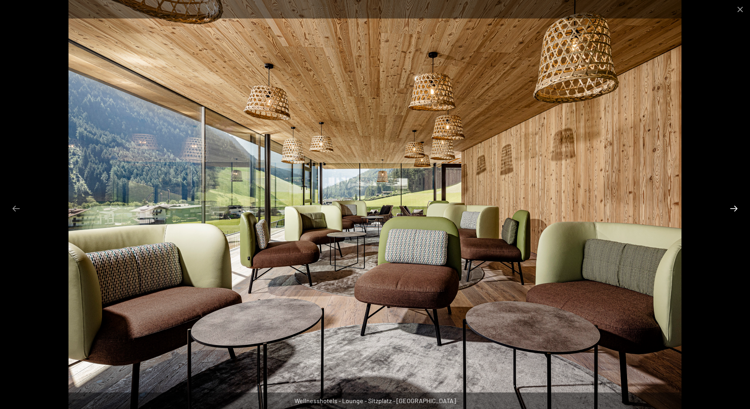
click at [735, 205] on button "Next slide" at bounding box center [733, 208] width 17 height 15
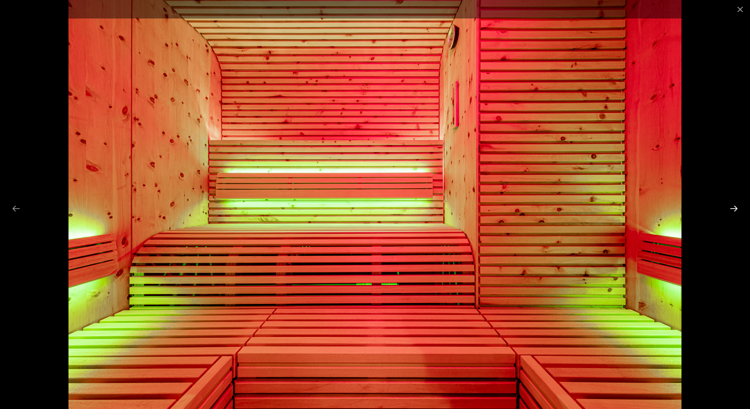
click at [735, 205] on button "Next slide" at bounding box center [733, 208] width 17 height 15
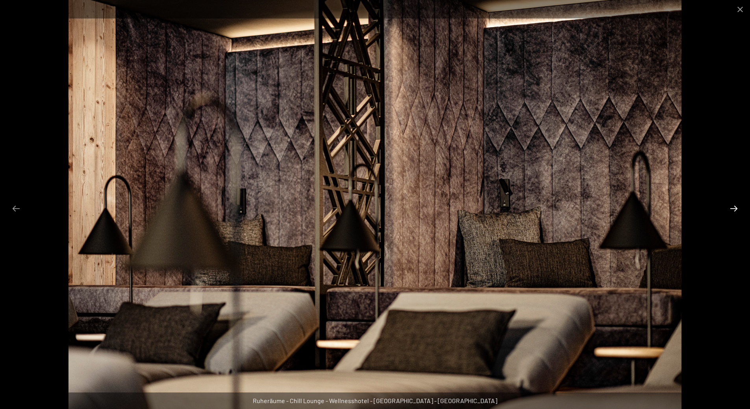
click at [735, 205] on button "Next slide" at bounding box center [733, 208] width 17 height 15
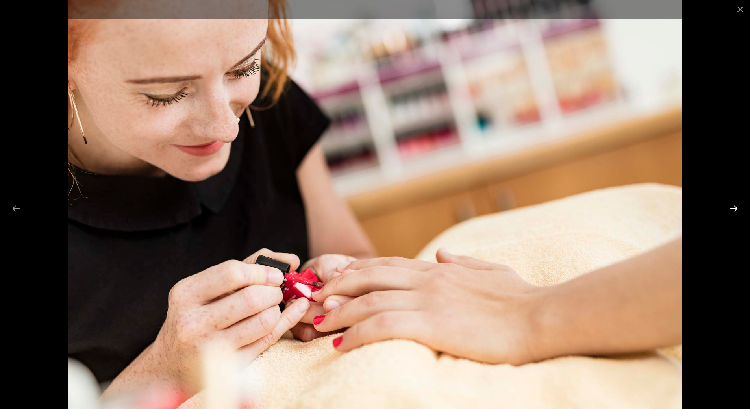
click at [735, 205] on button "Next slide" at bounding box center [733, 208] width 17 height 15
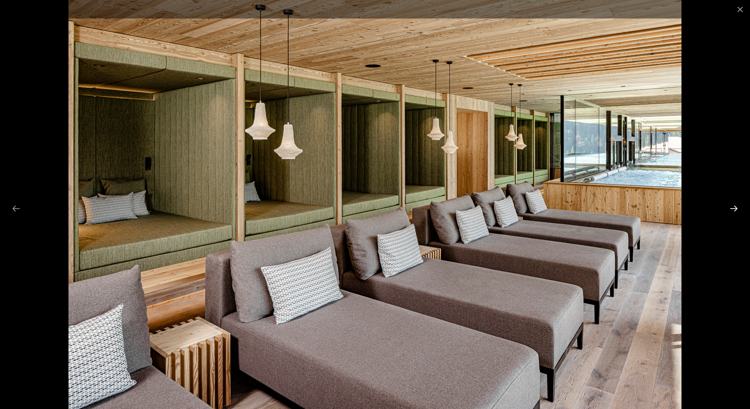
click at [735, 205] on button "Next slide" at bounding box center [733, 208] width 17 height 15
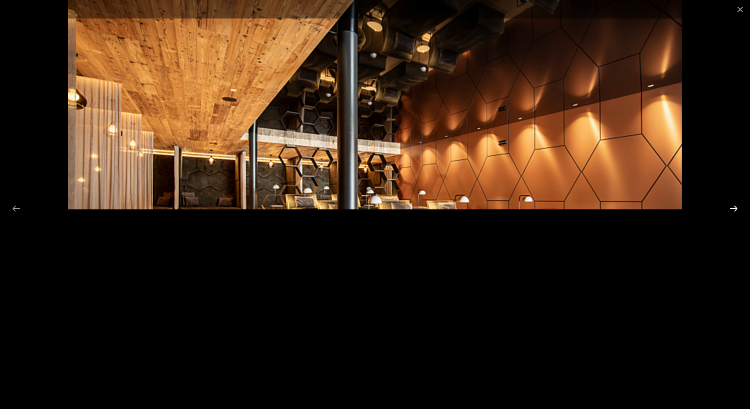
click at [735, 205] on button "Next slide" at bounding box center [733, 208] width 17 height 15
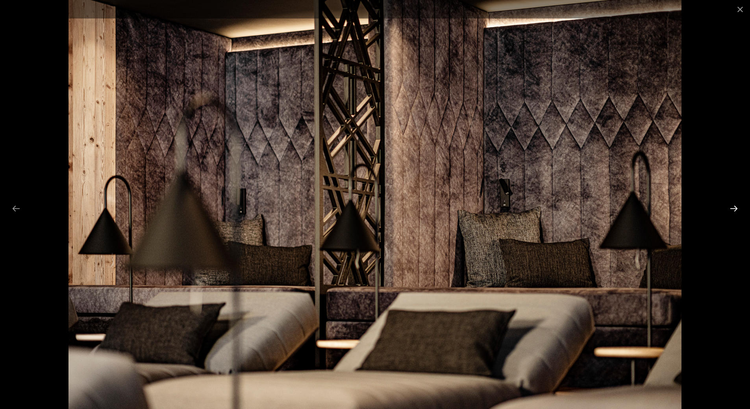
click at [735, 205] on button "Next slide" at bounding box center [733, 208] width 17 height 15
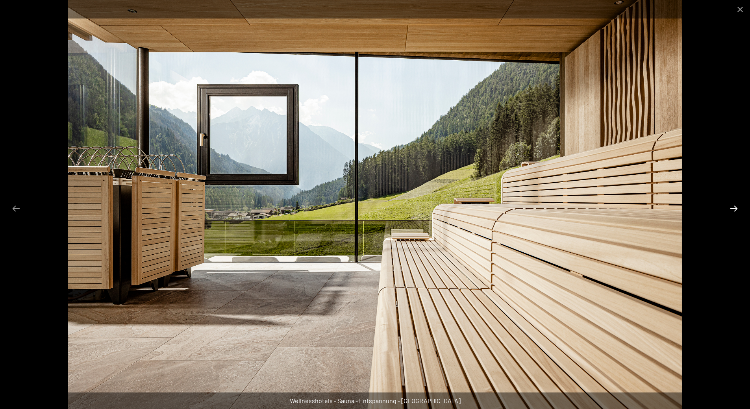
click at [735, 205] on button "Next slide" at bounding box center [733, 208] width 17 height 15
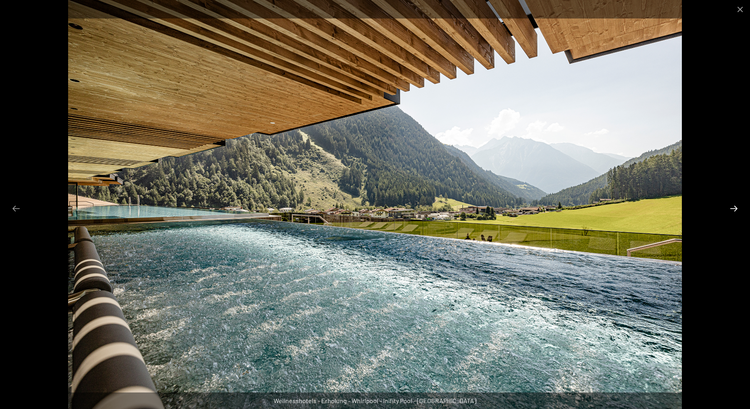
click at [735, 205] on button "Next slide" at bounding box center [733, 208] width 17 height 15
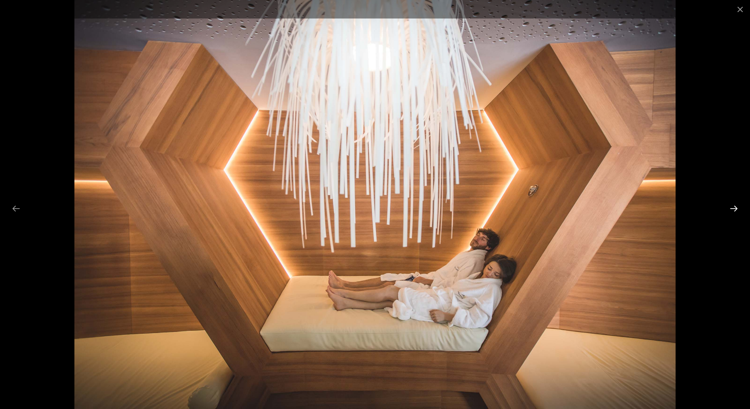
click at [735, 205] on button "Next slide" at bounding box center [733, 208] width 17 height 15
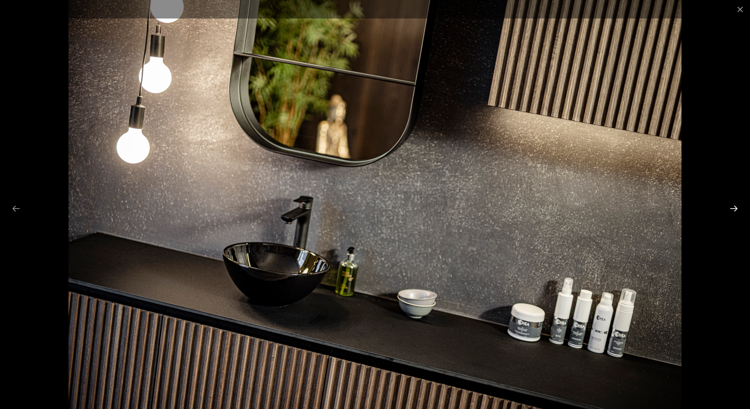
click at [735, 205] on button "Next slide" at bounding box center [733, 208] width 17 height 15
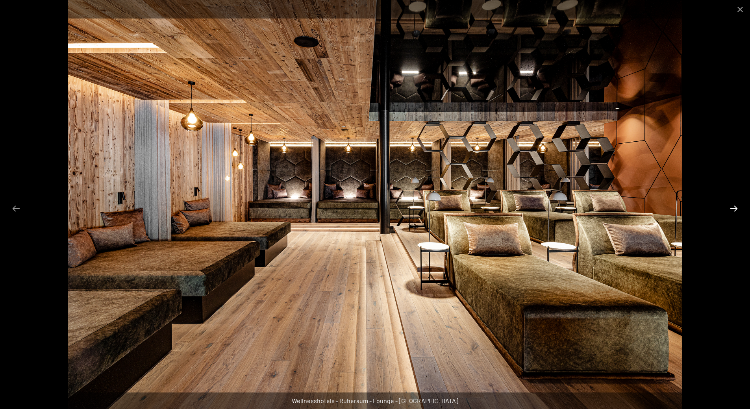
click at [735, 205] on button "Next slide" at bounding box center [733, 208] width 17 height 15
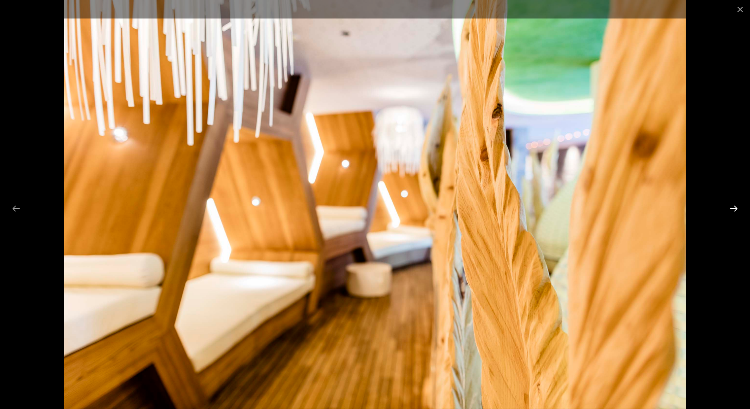
click at [735, 205] on button "Next slide" at bounding box center [733, 208] width 17 height 15
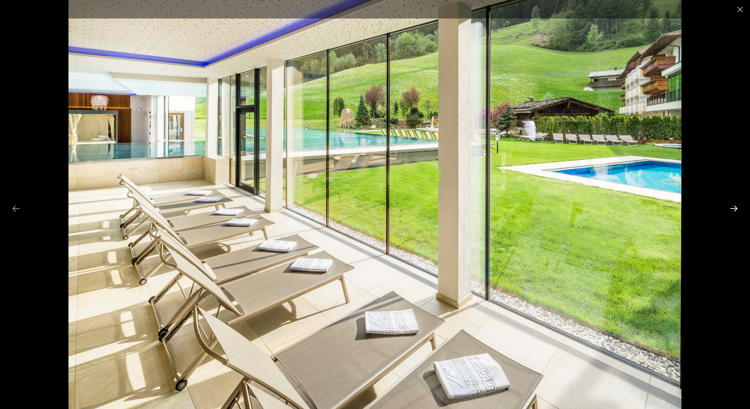
click at [735, 205] on button "Next slide" at bounding box center [733, 208] width 17 height 15
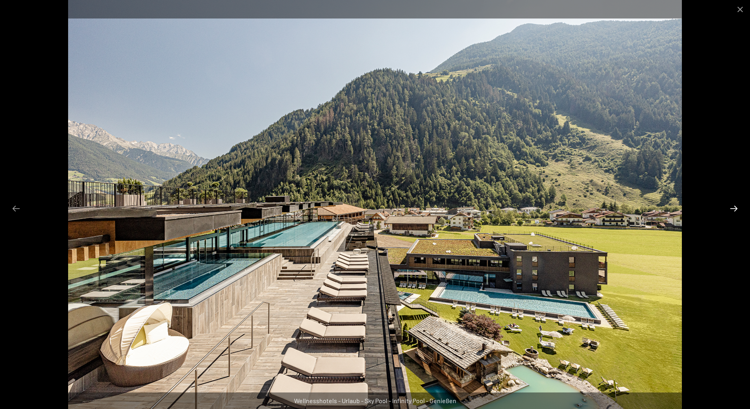
click at [735, 205] on button "Next slide" at bounding box center [733, 208] width 17 height 15
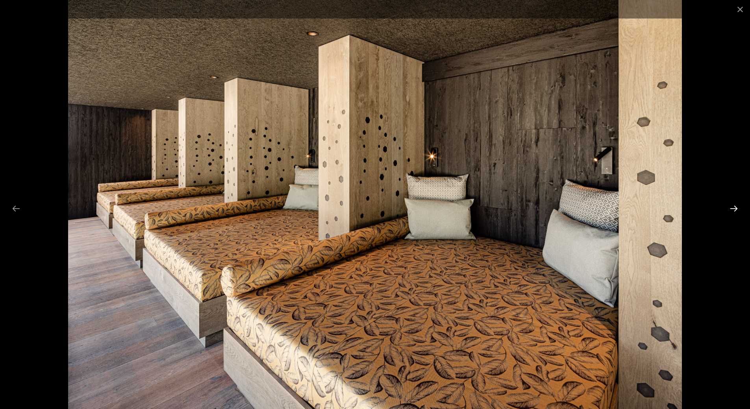
click at [735, 205] on button "Next slide" at bounding box center [733, 208] width 17 height 15
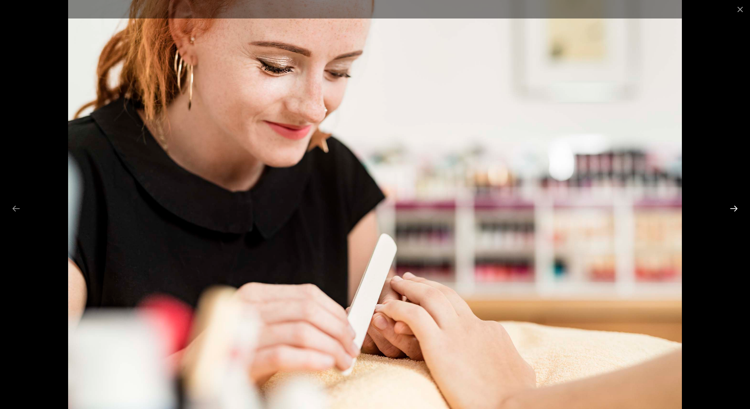
click at [735, 206] on button "Next slide" at bounding box center [733, 208] width 17 height 15
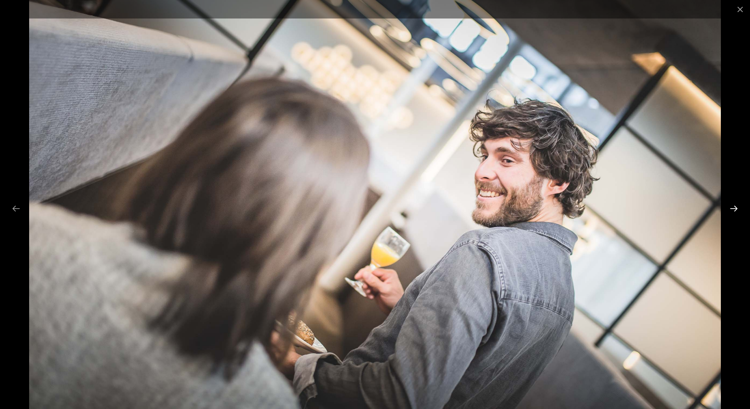
click at [735, 206] on button "Next slide" at bounding box center [733, 208] width 17 height 15
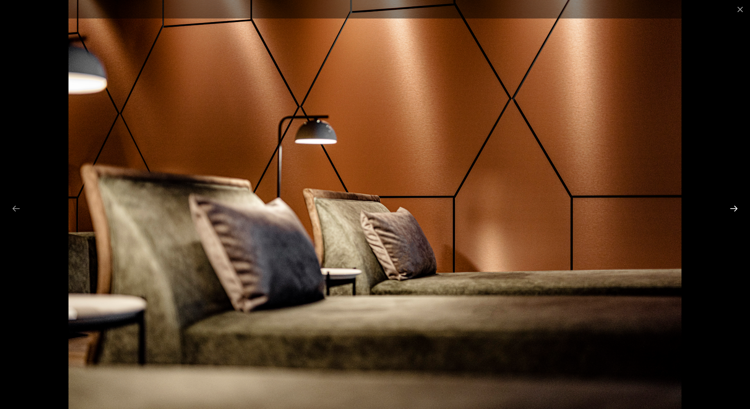
click at [735, 206] on button "Next slide" at bounding box center [733, 208] width 17 height 15
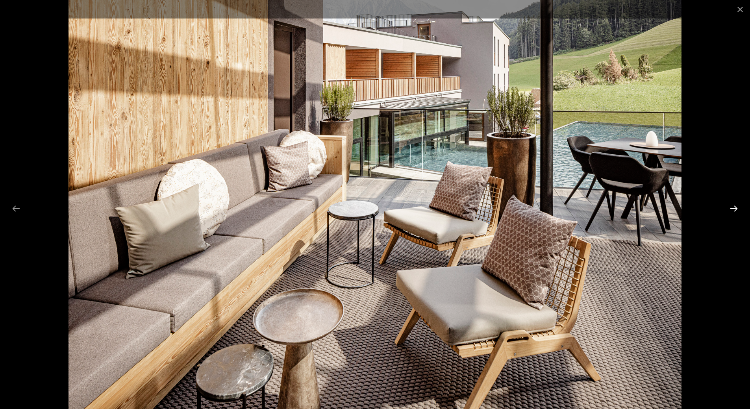
click at [735, 206] on button "Next slide" at bounding box center [733, 208] width 17 height 15
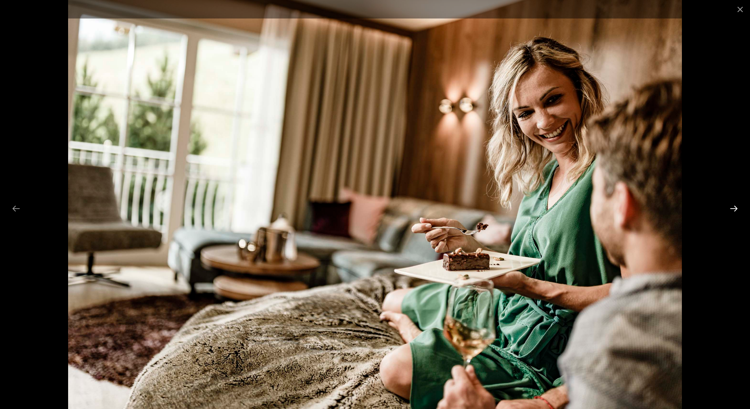
click at [735, 206] on button "Next slide" at bounding box center [733, 208] width 17 height 15
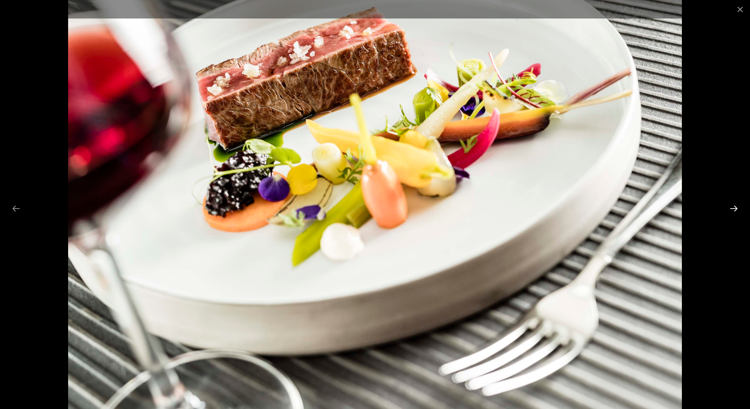
click at [735, 206] on button "Next slide" at bounding box center [733, 208] width 17 height 15
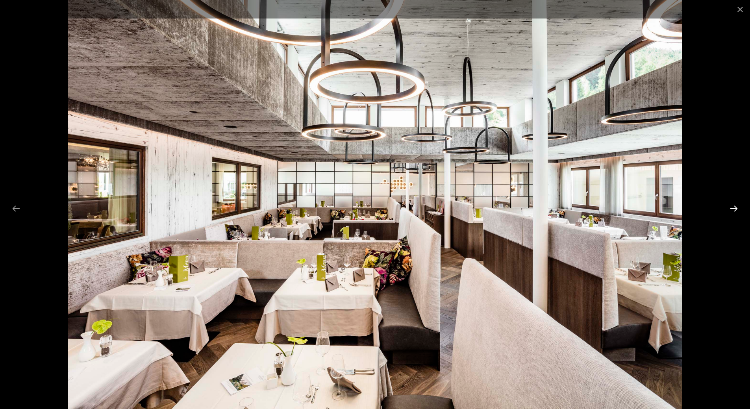
click at [735, 206] on button "Next slide" at bounding box center [733, 208] width 17 height 15
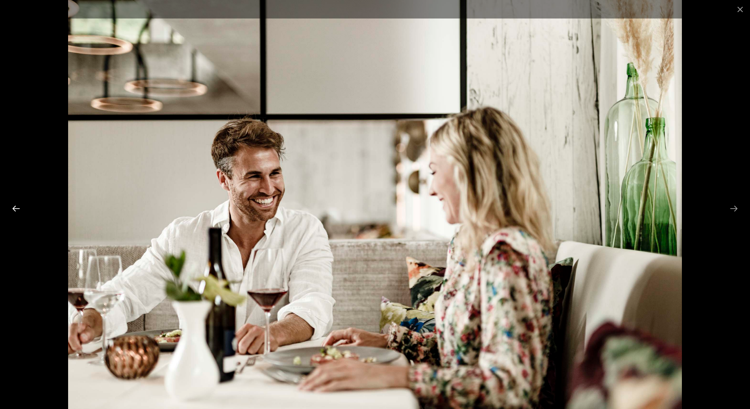
click at [12, 211] on button "Previous slide" at bounding box center [16, 208] width 17 height 15
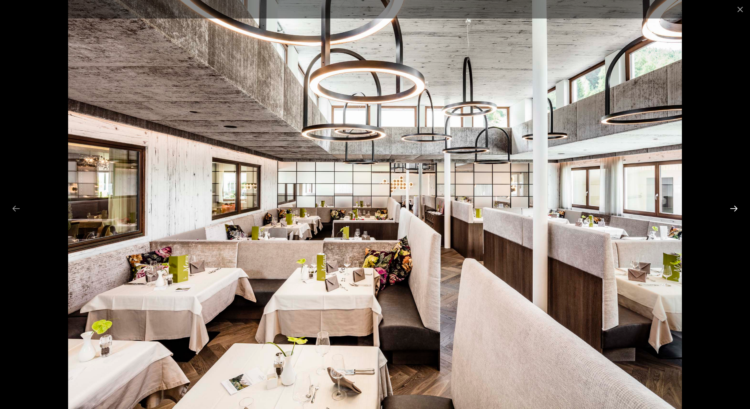
click at [735, 207] on button "Next slide" at bounding box center [733, 208] width 17 height 15
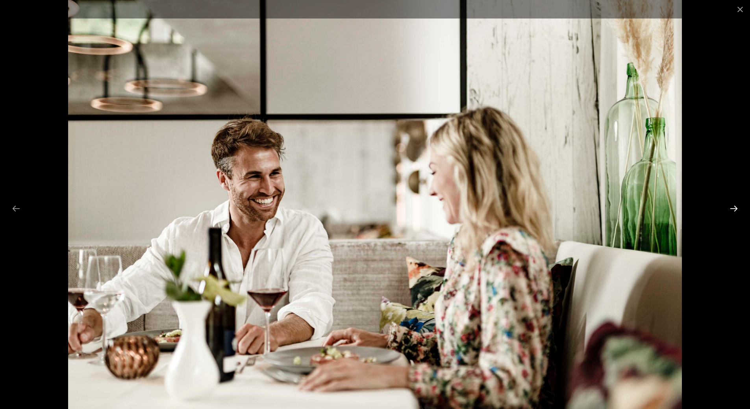
click at [735, 207] on button "Next slide" at bounding box center [733, 208] width 17 height 15
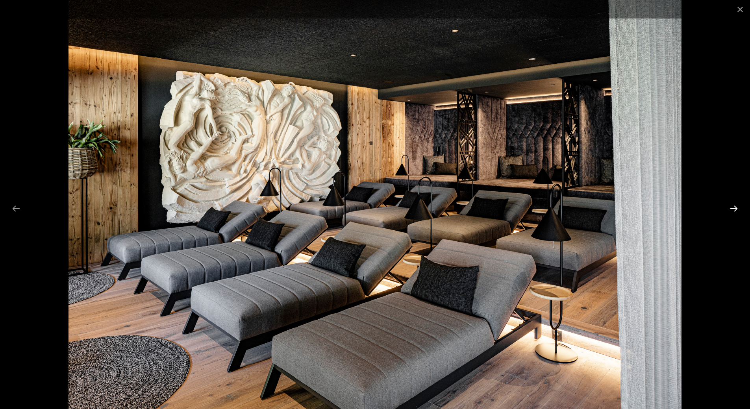
click at [735, 207] on button "Next slide" at bounding box center [733, 208] width 17 height 15
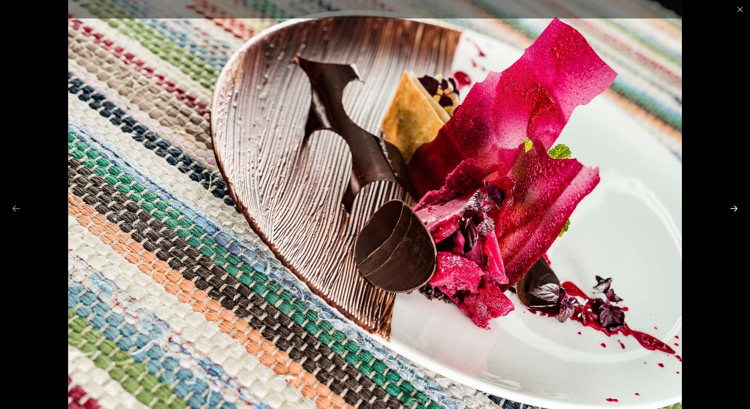
click at [735, 207] on button "Next slide" at bounding box center [733, 208] width 17 height 15
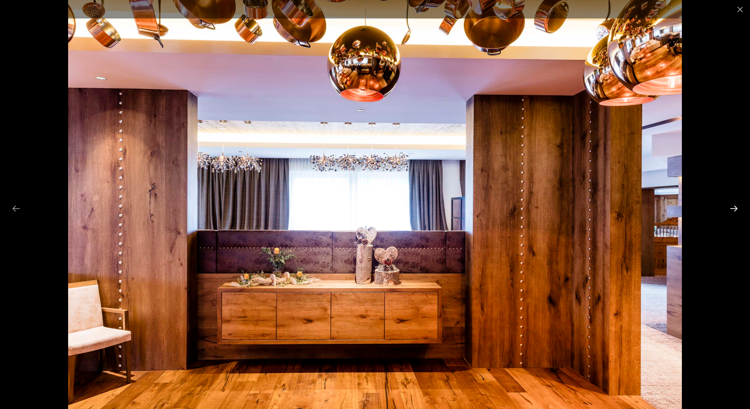
click at [735, 208] on button "Next slide" at bounding box center [733, 208] width 17 height 15
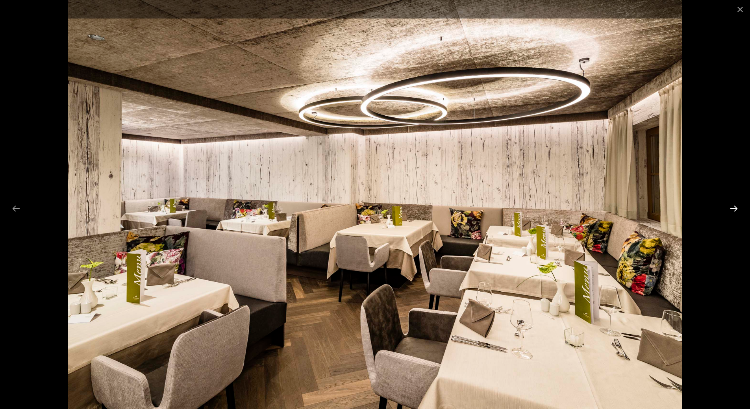
click at [735, 208] on button "Next slide" at bounding box center [733, 208] width 17 height 15
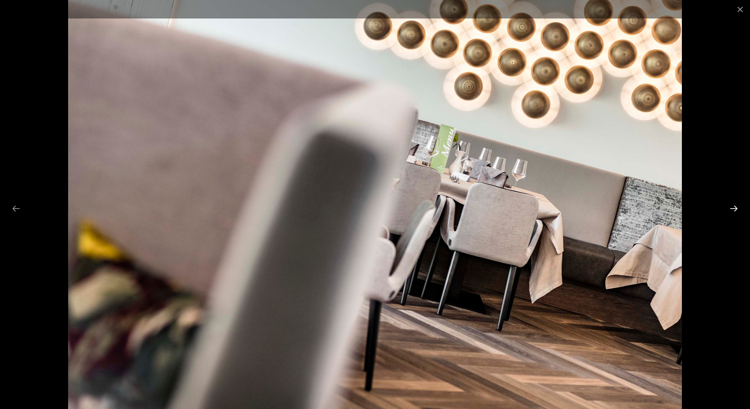
click at [735, 209] on button "Next slide" at bounding box center [733, 208] width 17 height 15
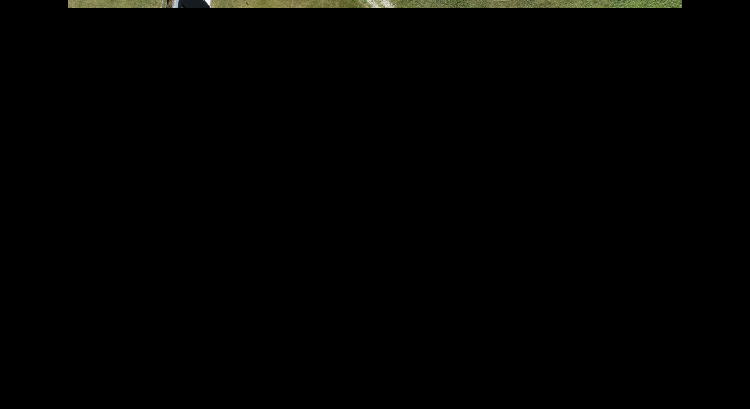
click at [735, 213] on button "Next slide" at bounding box center [737, 208] width 17 height 15
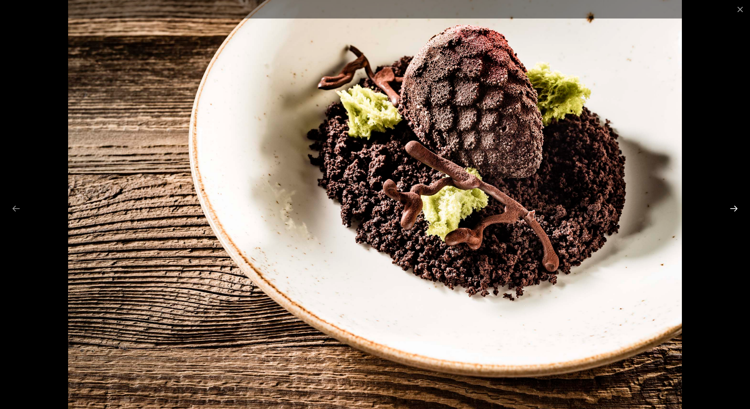
click at [735, 213] on button "Next slide" at bounding box center [733, 208] width 17 height 15
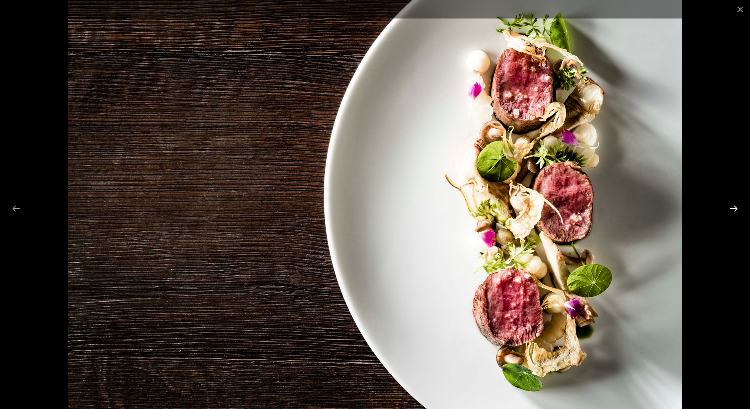
click at [735, 213] on button "Next slide" at bounding box center [733, 208] width 17 height 15
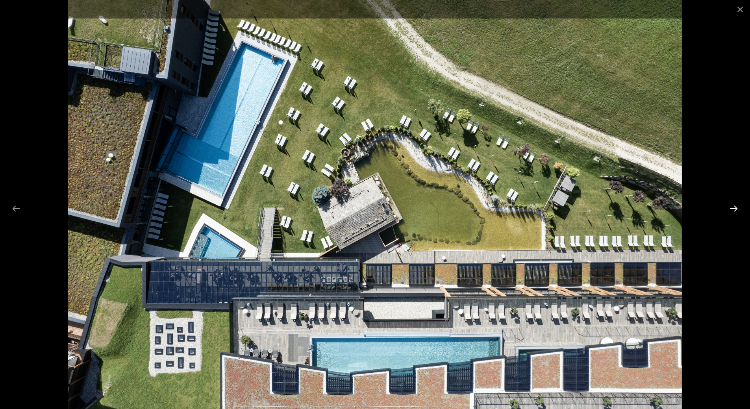
click at [735, 213] on button "Next slide" at bounding box center [733, 208] width 17 height 15
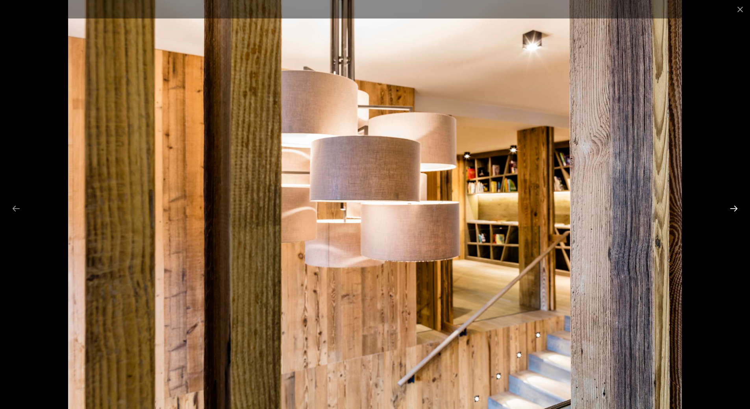
click at [735, 213] on button "Next slide" at bounding box center [733, 208] width 17 height 15
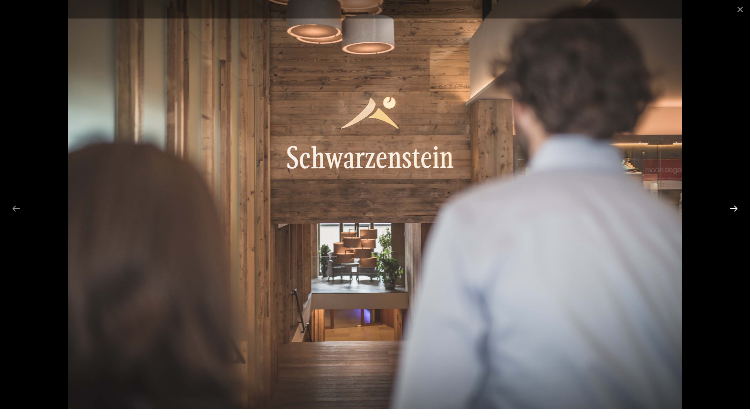
click at [735, 213] on button "Next slide" at bounding box center [733, 208] width 17 height 15
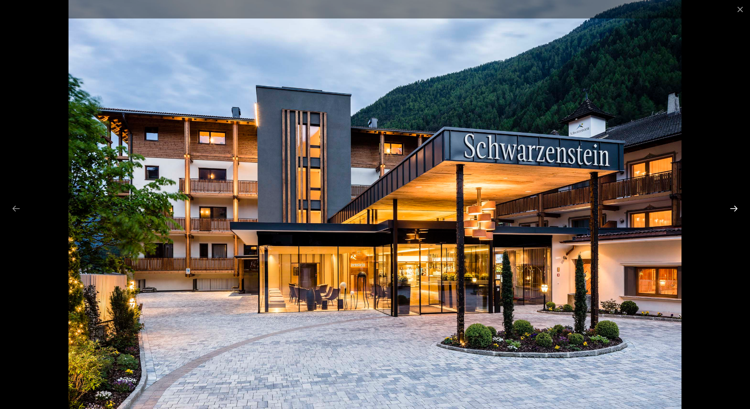
click at [735, 213] on button "Next slide" at bounding box center [733, 208] width 17 height 15
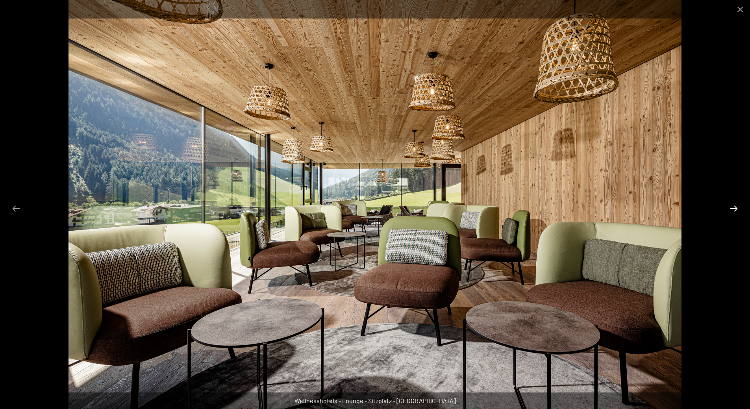
click at [735, 213] on button "Next slide" at bounding box center [733, 208] width 17 height 15
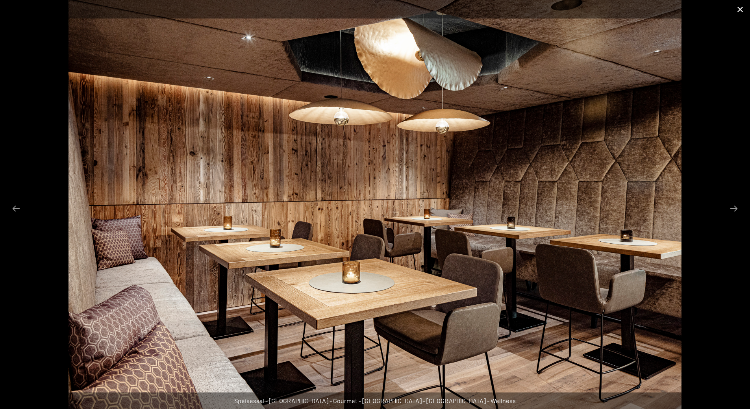
click at [741, 7] on button "Close gallery" at bounding box center [740, 9] width 20 height 18
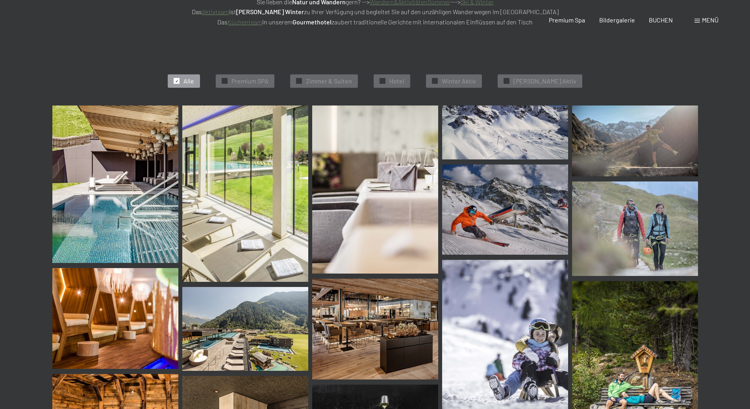
scroll to position [0, 0]
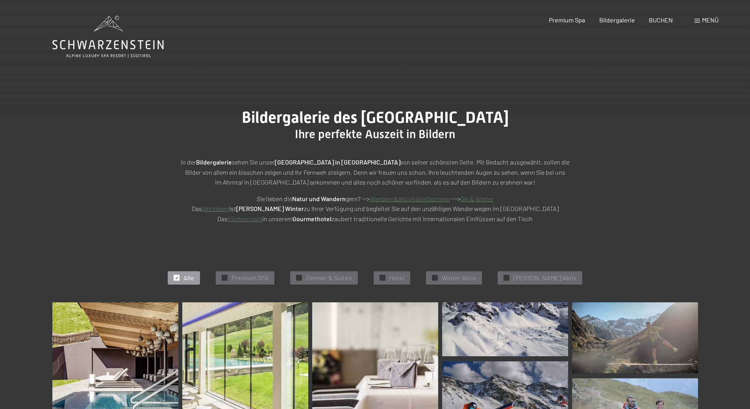
click at [103, 38] on icon at bounding box center [107, 37] width 111 height 42
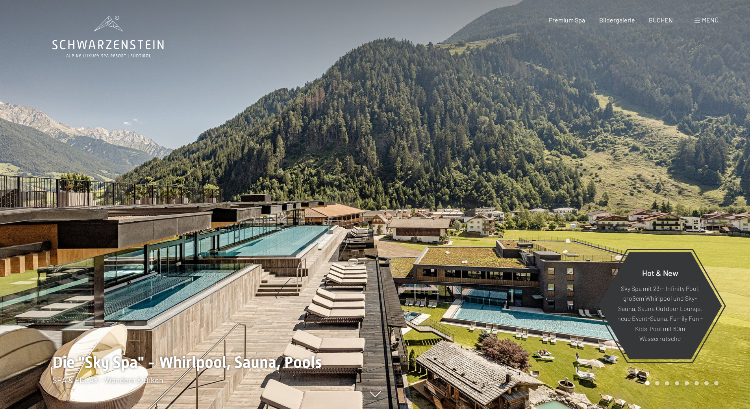
click at [704, 20] on span "Menü" at bounding box center [710, 19] width 17 height 7
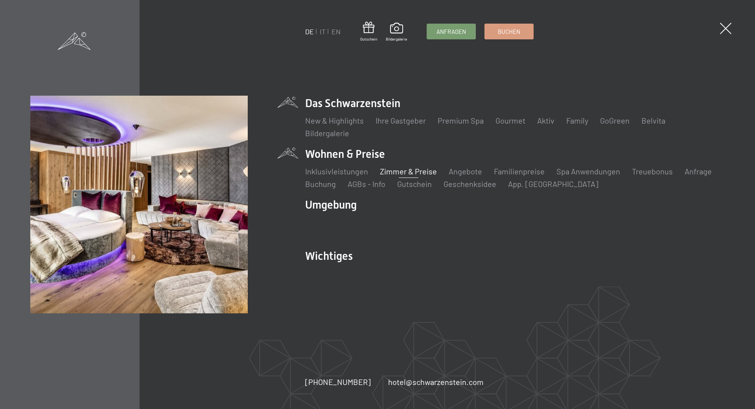
click at [409, 172] on link "Zimmer & Preise" at bounding box center [408, 170] width 57 height 9
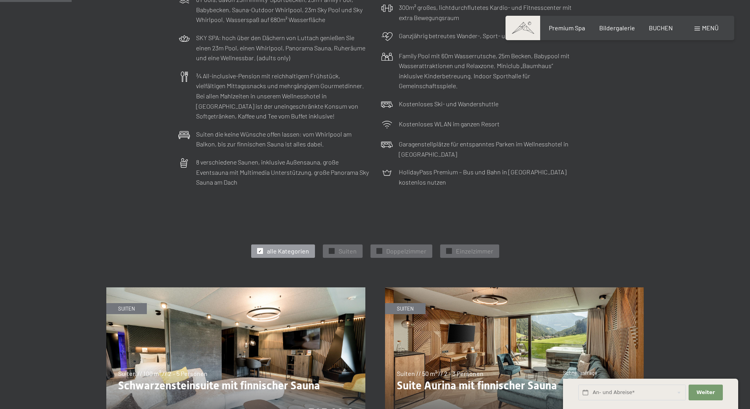
scroll to position [393, 0]
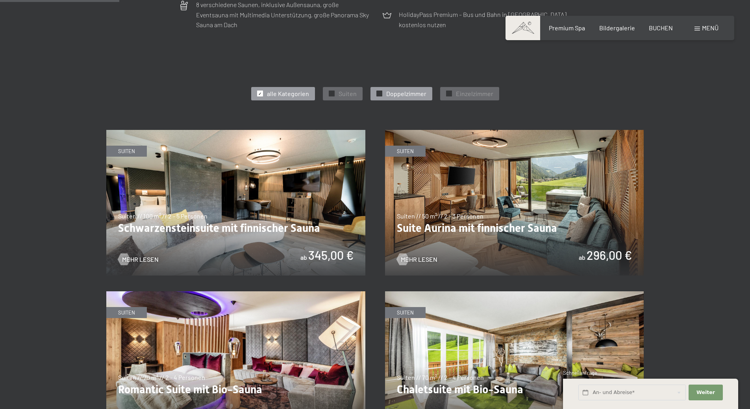
click at [397, 94] on span "Doppelzimmer" at bounding box center [406, 93] width 40 height 9
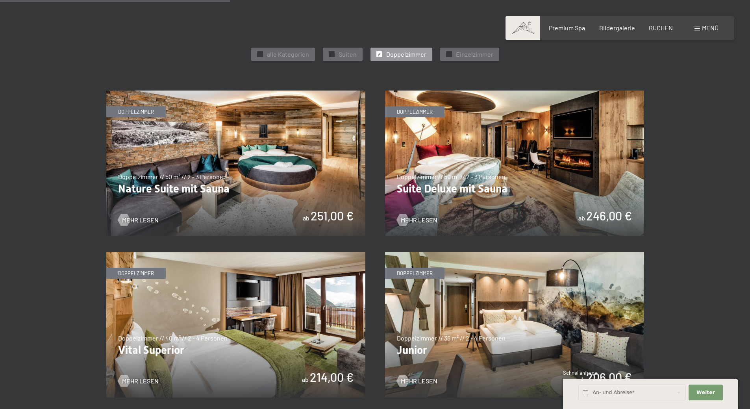
scroll to position [512, 0]
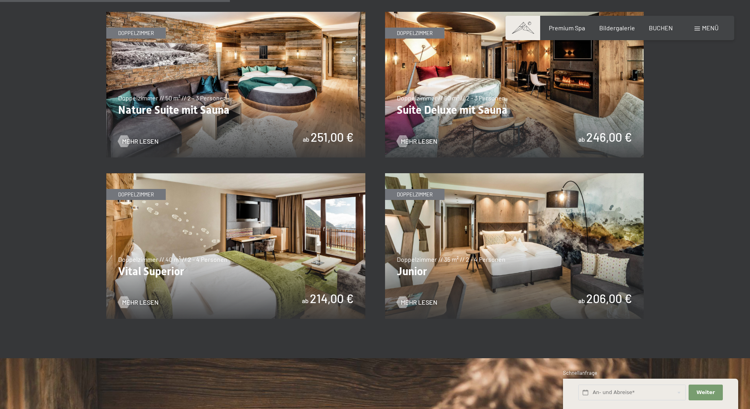
click at [281, 234] on img at bounding box center [235, 246] width 259 height 146
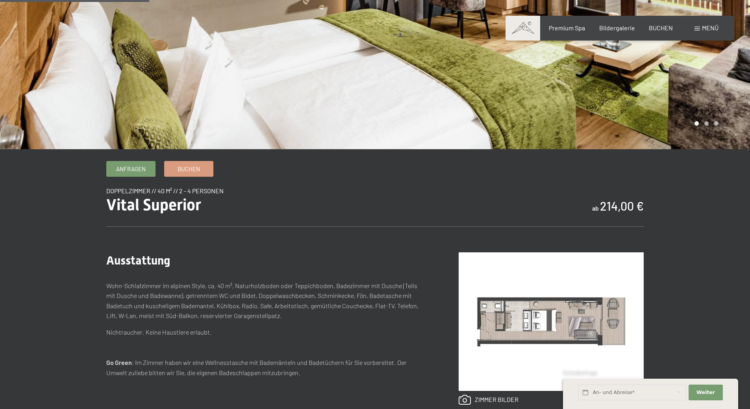
scroll to position [236, 0]
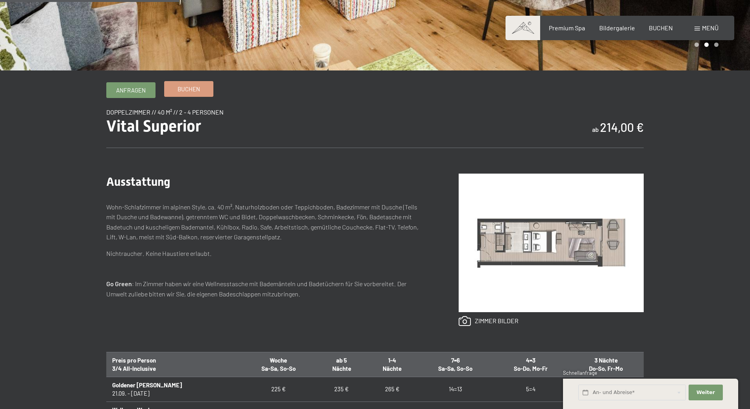
click at [179, 90] on span "Buchen" at bounding box center [188, 89] width 22 height 8
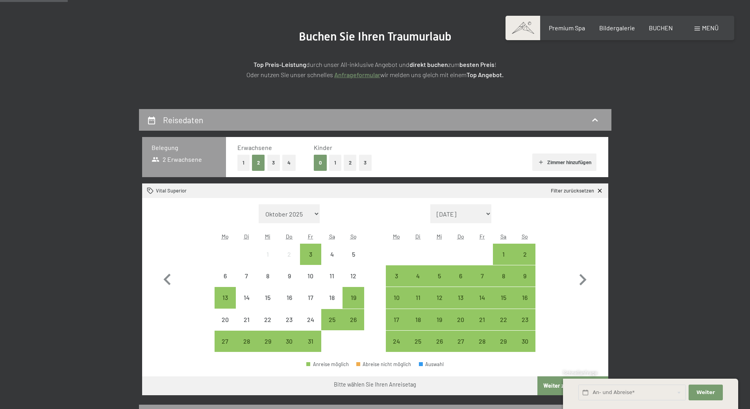
scroll to position [118, 0]
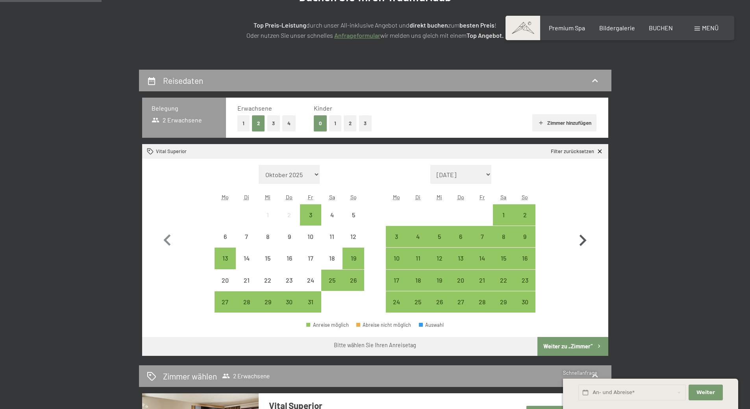
click at [583, 241] on icon "button" at bounding box center [582, 240] width 7 height 11
select select "[DATE]"
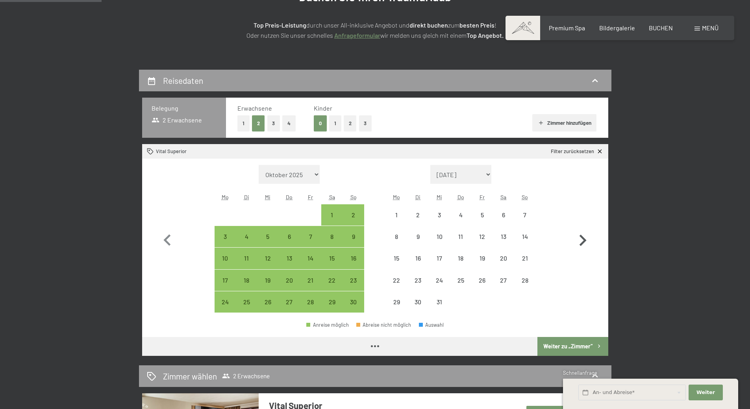
click at [583, 241] on icon "button" at bounding box center [582, 240] width 7 height 11
select select "[DATE]"
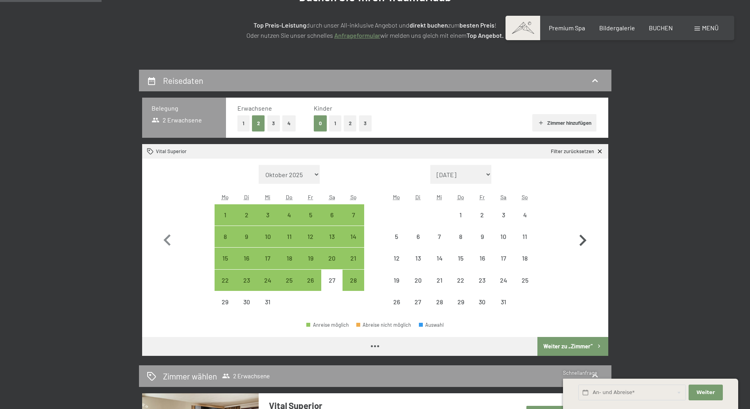
click at [583, 241] on icon "button" at bounding box center [582, 240] width 7 height 11
select select "[DATE]"
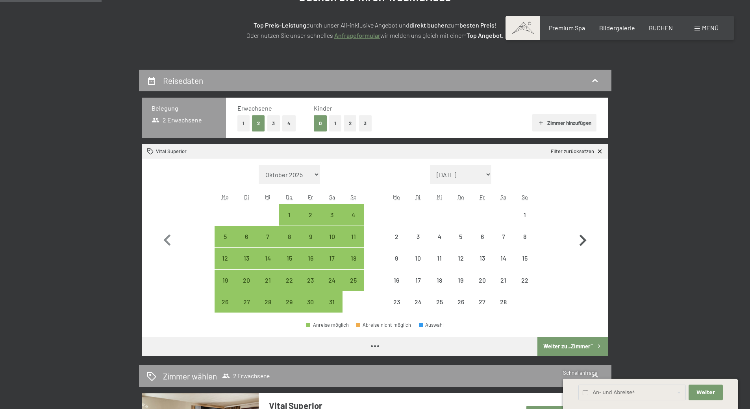
click at [583, 241] on icon "button" at bounding box center [582, 240] width 7 height 11
select select "2026-02-01"
select select "2026-03-01"
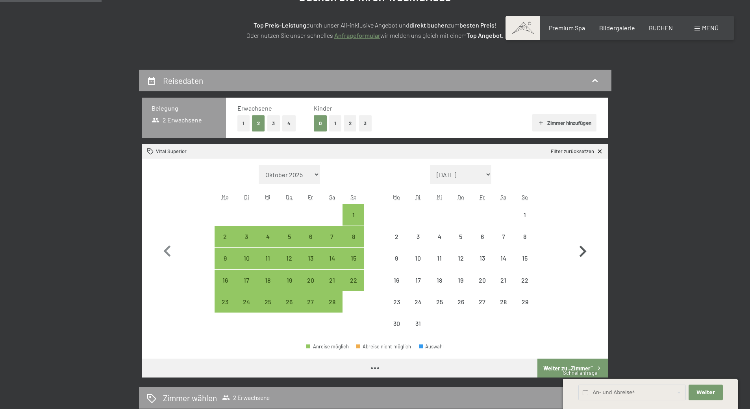
click at [583, 241] on icon "button" at bounding box center [582, 251] width 23 height 23
select select "2026-03-01"
select select "2026-04-01"
select select "2026-03-01"
select select "2026-04-01"
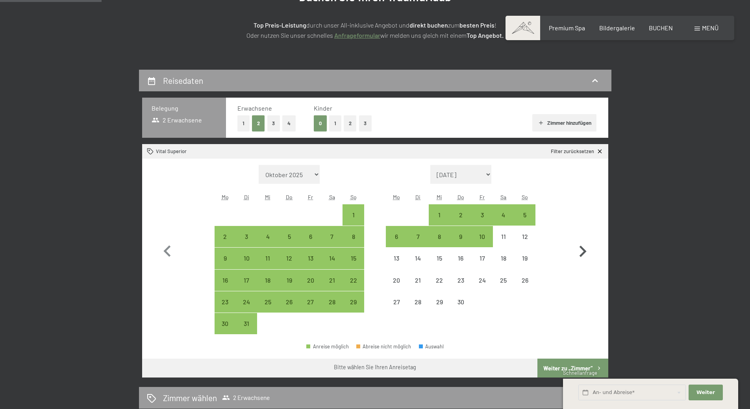
click at [583, 241] on icon "button" at bounding box center [582, 251] width 23 height 23
select select "2026-04-01"
select select "2026-05-01"
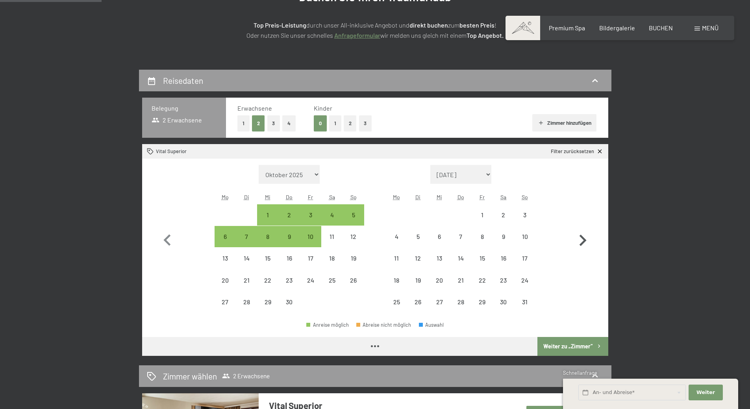
click at [583, 241] on icon "button" at bounding box center [582, 240] width 7 height 11
select select "2026-05-01"
select select "2026-06-01"
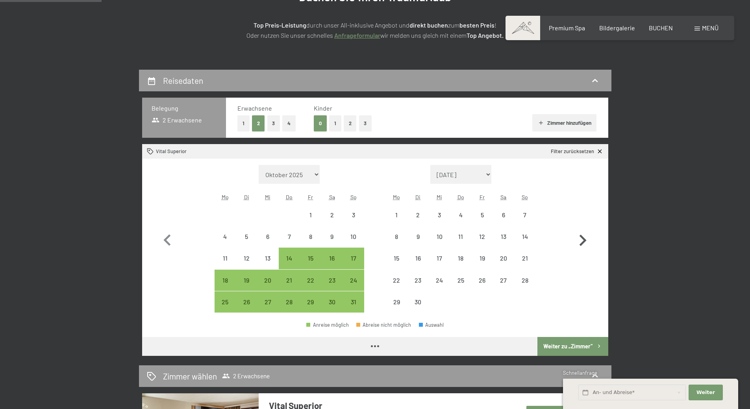
select select "2026-05-01"
select select "2026-06-01"
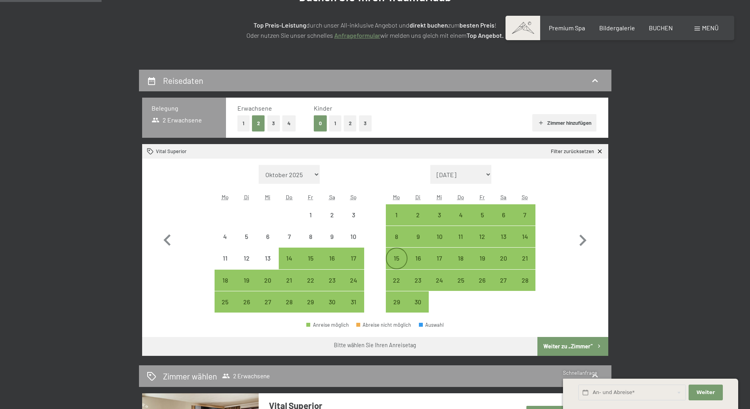
click at [394, 256] on div "15" at bounding box center [396, 265] width 20 height 20
select select "2026-05-01"
select select "2026-06-01"
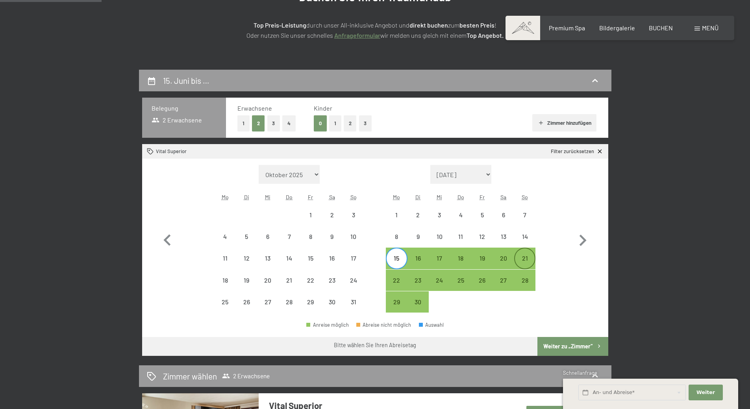
click at [525, 260] on div "21" at bounding box center [525, 265] width 20 height 20
select select "2026-05-01"
select select "2026-06-01"
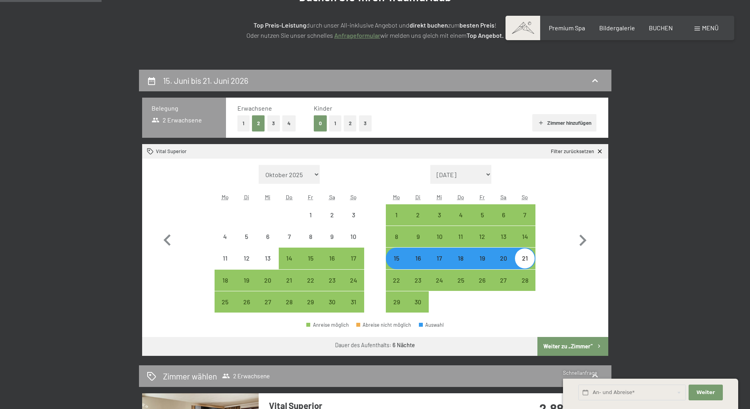
click at [561, 342] on button "Weiter zu „Zimmer“" at bounding box center [572, 346] width 70 height 19
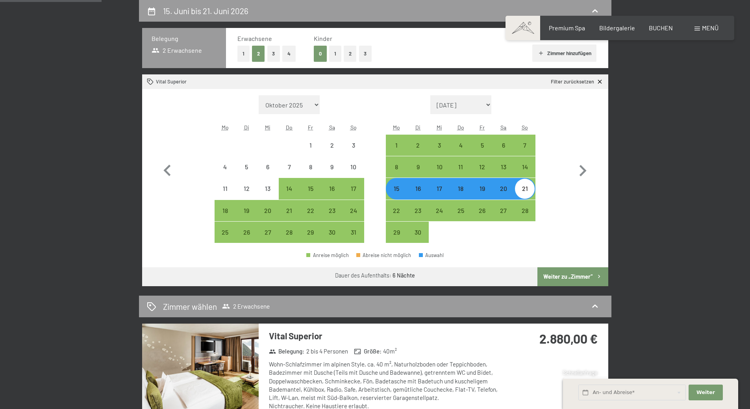
select select "2026-05-01"
select select "2026-06-01"
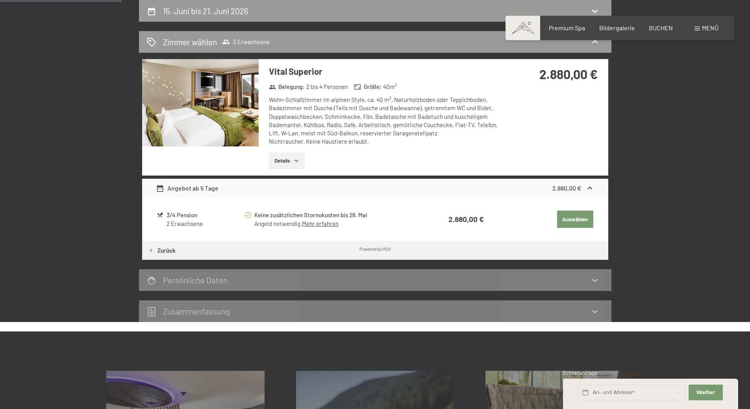
scroll to position [109, 0]
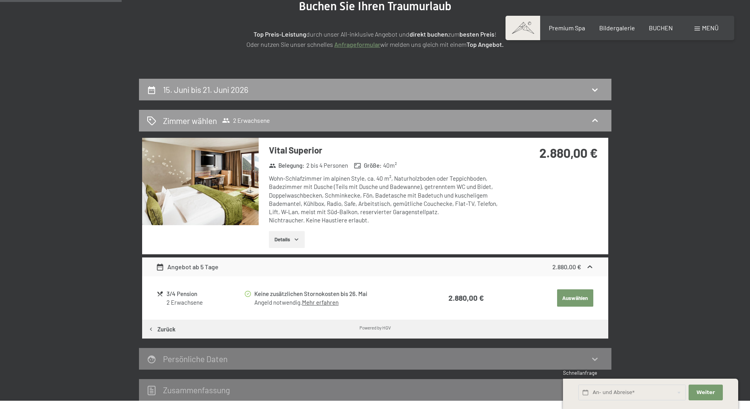
click at [287, 235] on button "Details" at bounding box center [287, 239] width 36 height 17
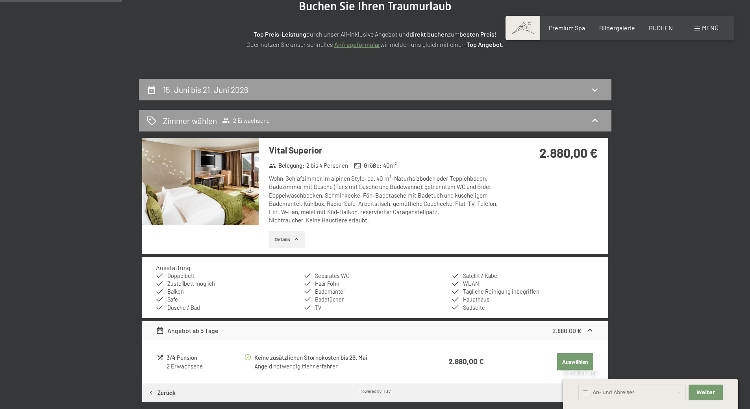
scroll to position [0, 0]
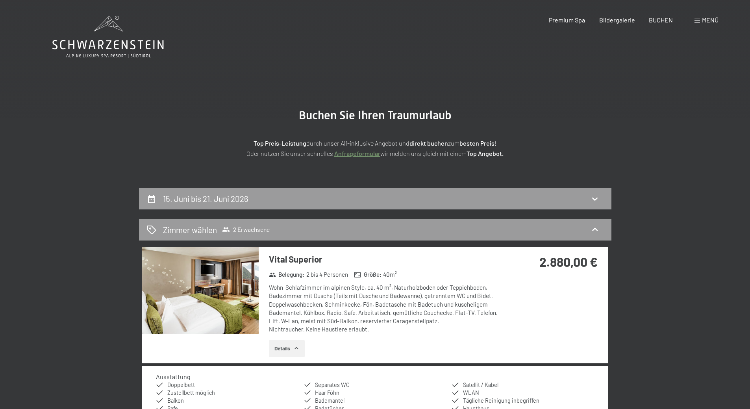
click at [98, 41] on icon at bounding box center [107, 44] width 111 height 9
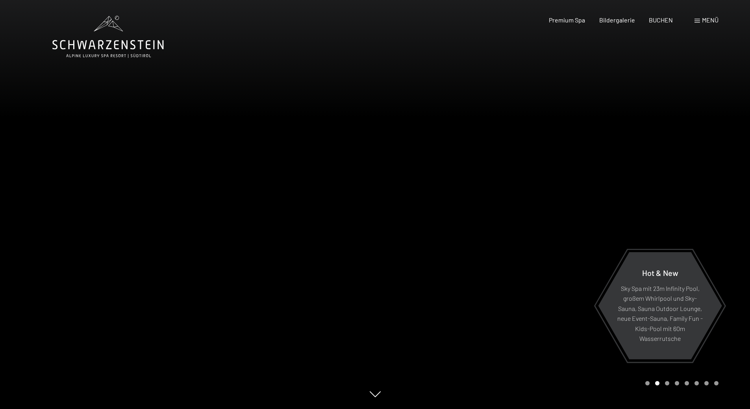
click at [711, 20] on span "Menü" at bounding box center [710, 19] width 17 height 7
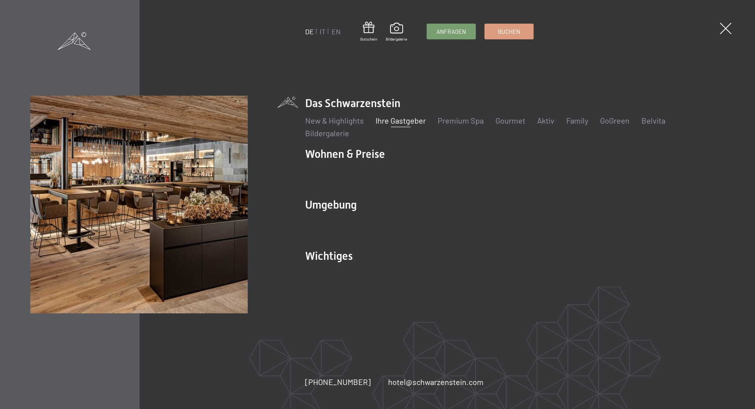
click at [394, 121] on link "Ihre Gastgeber" at bounding box center [401, 120] width 50 height 9
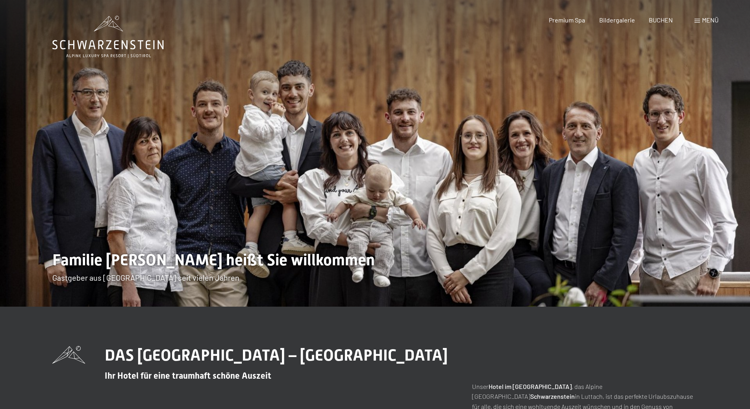
click at [698, 18] on div "Menü" at bounding box center [706, 20] width 24 height 9
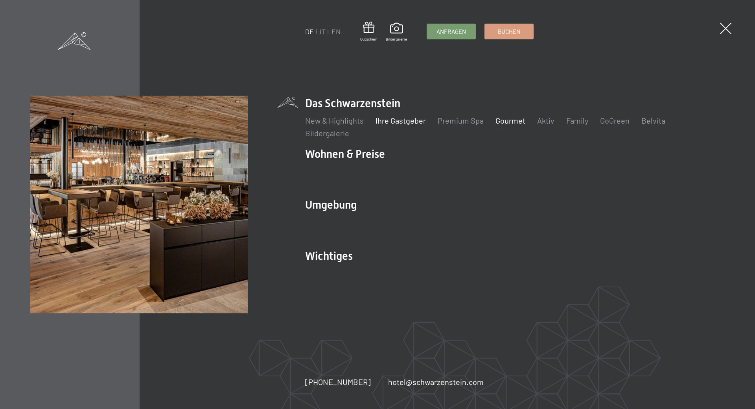
click at [519, 123] on link "Gourmet" at bounding box center [511, 120] width 30 height 9
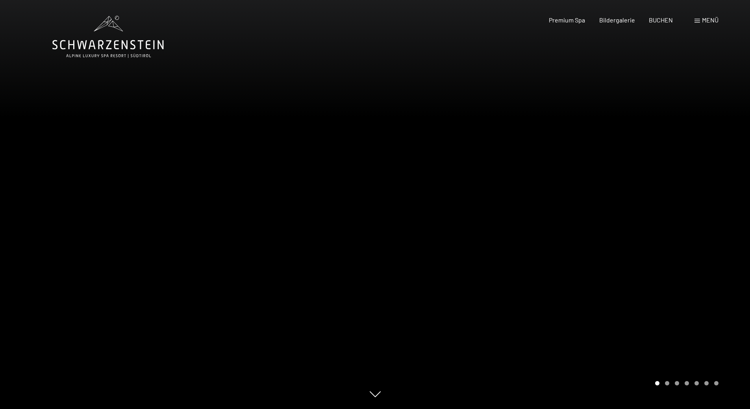
click at [707, 20] on span "Menü" at bounding box center [710, 19] width 17 height 7
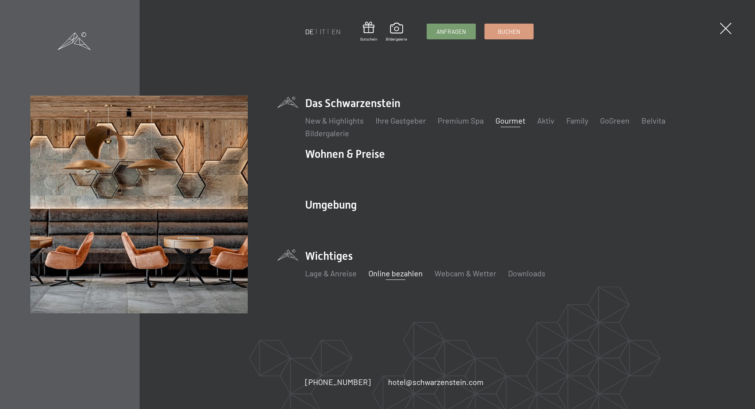
click at [381, 273] on link "Online bezahlen" at bounding box center [396, 272] width 54 height 9
click at [521, 275] on link "Downloads" at bounding box center [526, 272] width 37 height 9
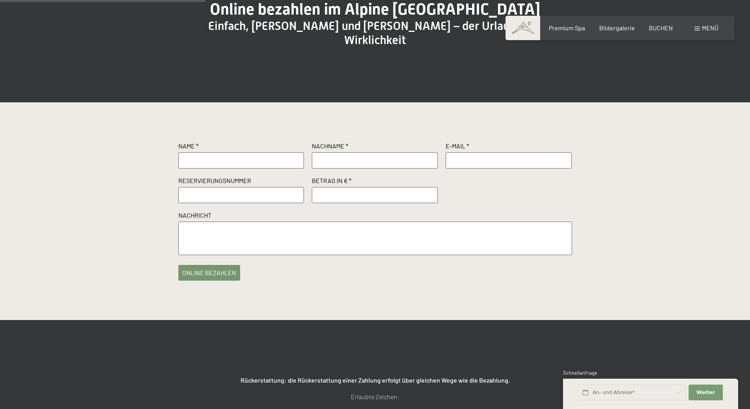
scroll to position [79, 0]
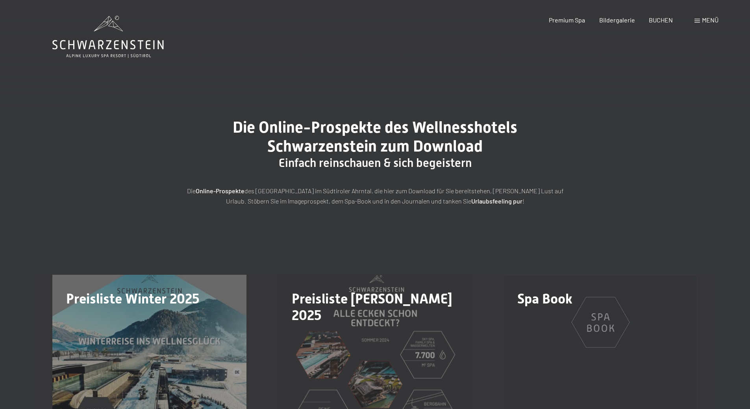
click at [694, 19] on div "Menü" at bounding box center [706, 20] width 24 height 9
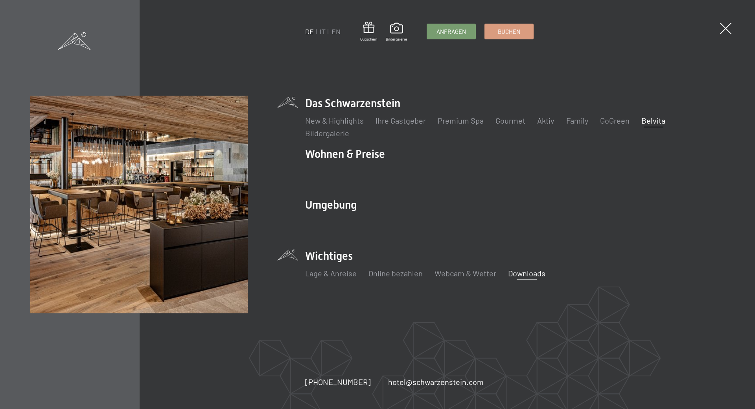
click at [651, 118] on link "Belvita" at bounding box center [654, 120] width 24 height 9
click at [657, 120] on link "Belvita" at bounding box center [654, 120] width 24 height 9
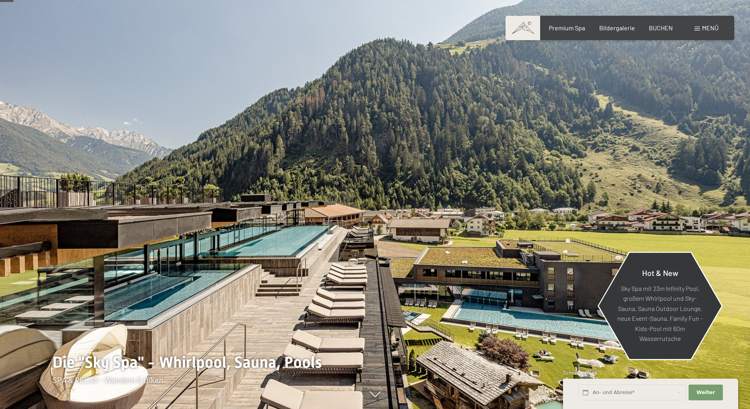
scroll to position [118, 0]
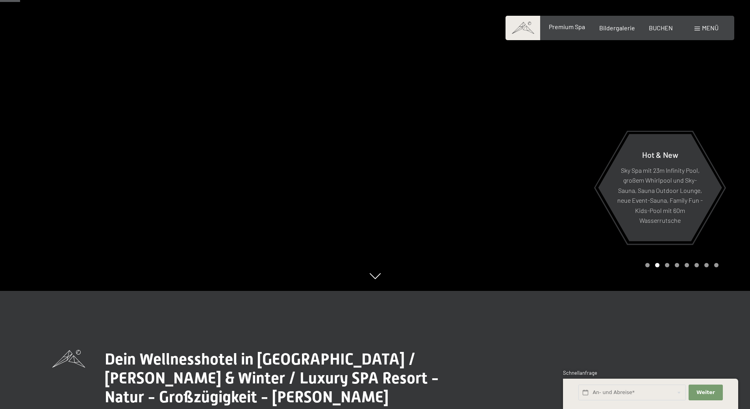
click at [565, 29] on span "Premium Spa" at bounding box center [567, 26] width 36 height 7
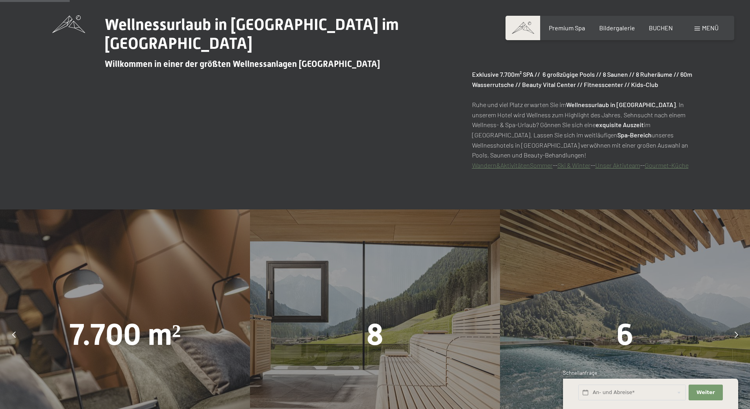
scroll to position [551, 0]
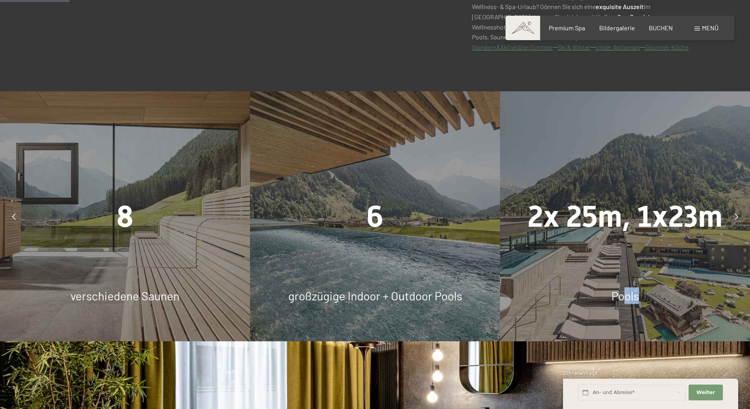
drag, startPoint x: 622, startPoint y: 299, endPoint x: 600, endPoint y: 247, distance: 56.4
click at [612, 281] on div "2x 25m, 1x23m Pools" at bounding box center [625, 216] width 250 height 250
click at [585, 205] on span "2x 25m, 1x23m" at bounding box center [624, 216] width 195 height 35
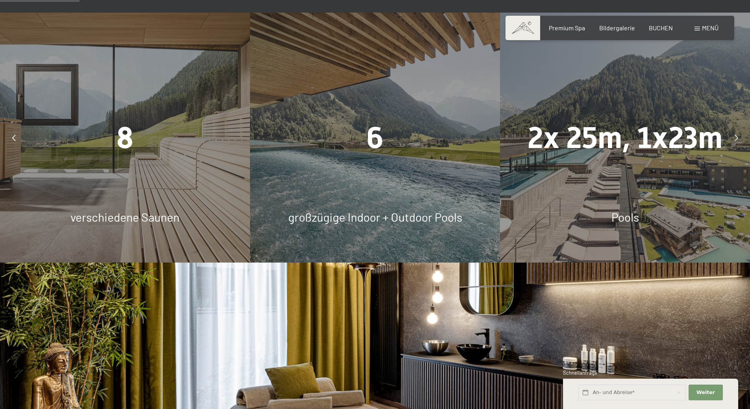
click at [735, 139] on icon at bounding box center [736, 138] width 4 height 6
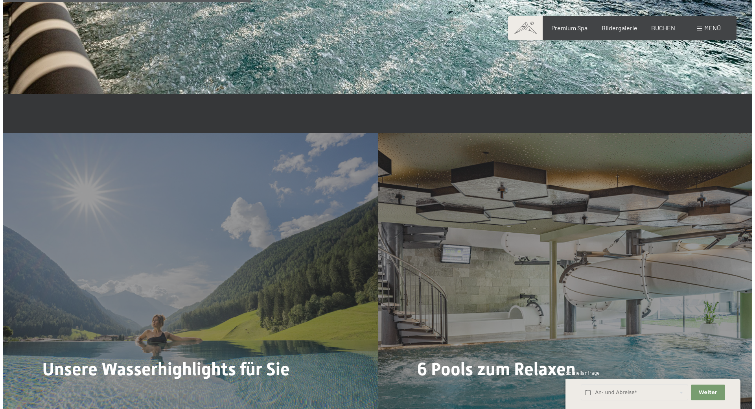
scroll to position [2007, 0]
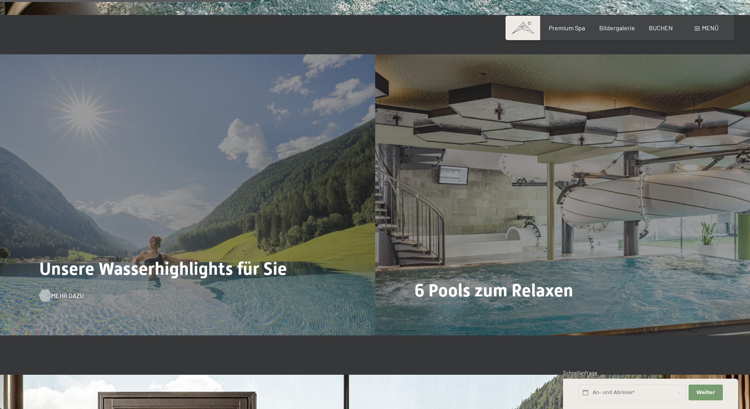
click at [47, 294] on div at bounding box center [45, 295] width 7 height 12
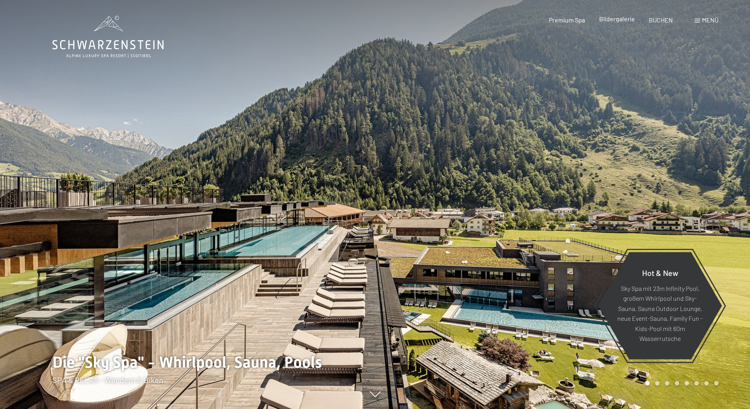
click at [619, 20] on span "Bildergalerie" at bounding box center [617, 18] width 36 height 7
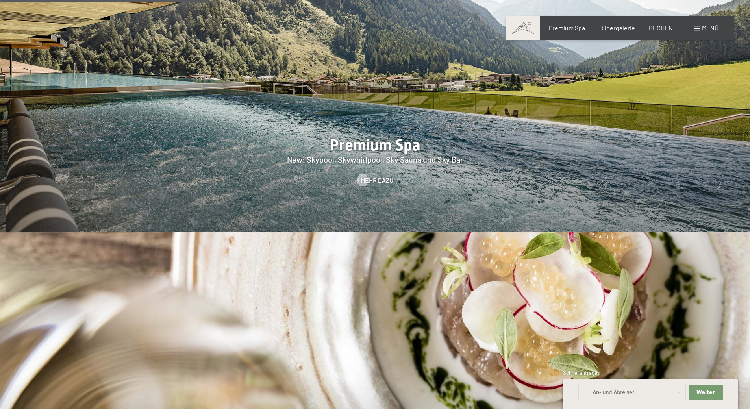
scroll to position [1259, 0]
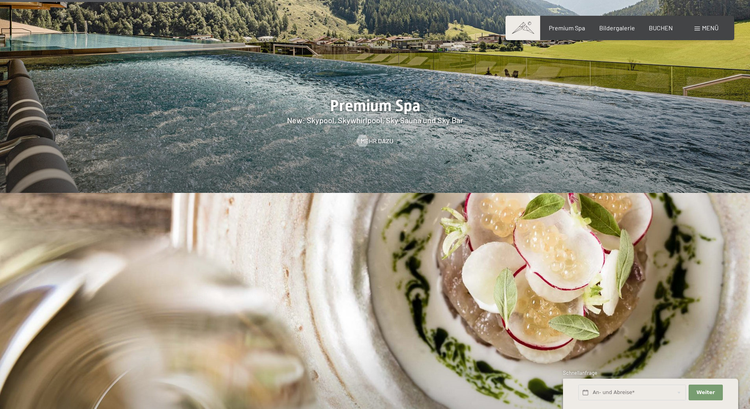
click at [706, 29] on span "Menü" at bounding box center [710, 27] width 17 height 7
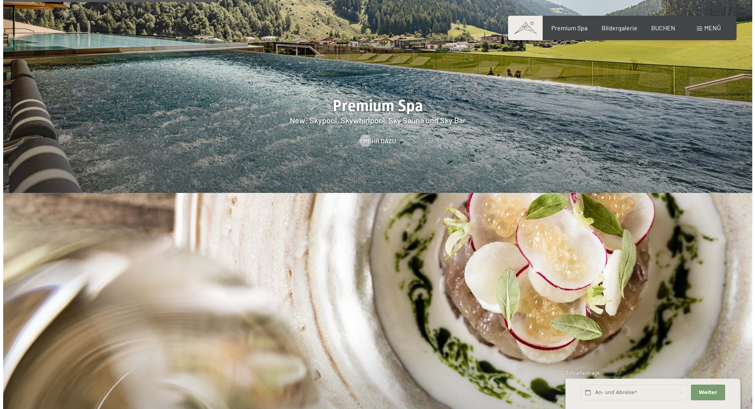
scroll to position [1261, 0]
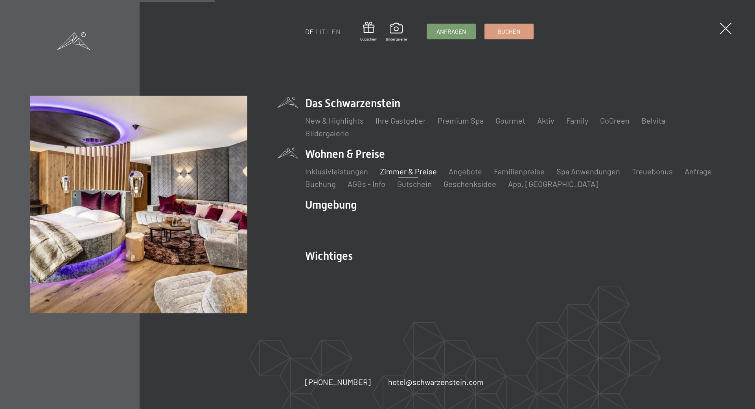
click at [386, 173] on link "Zimmer & Preise" at bounding box center [408, 170] width 57 height 9
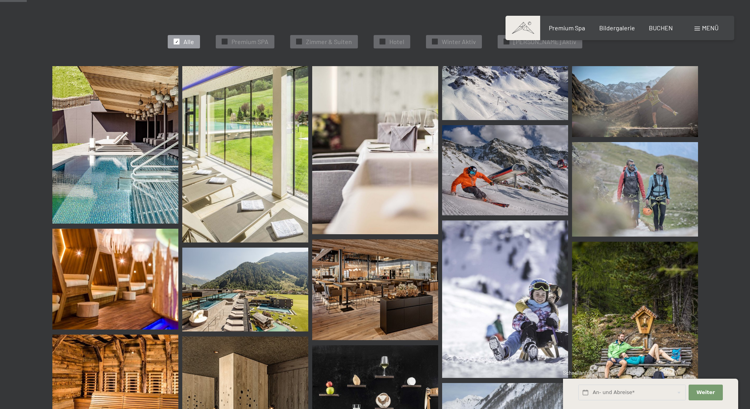
scroll to position [393, 0]
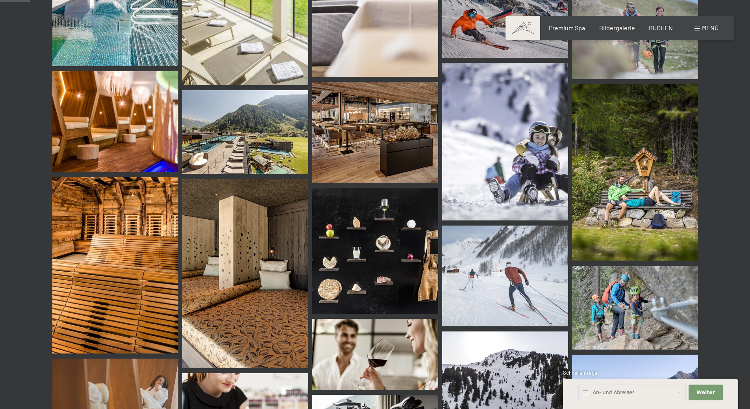
click at [276, 152] on img at bounding box center [245, 132] width 126 height 84
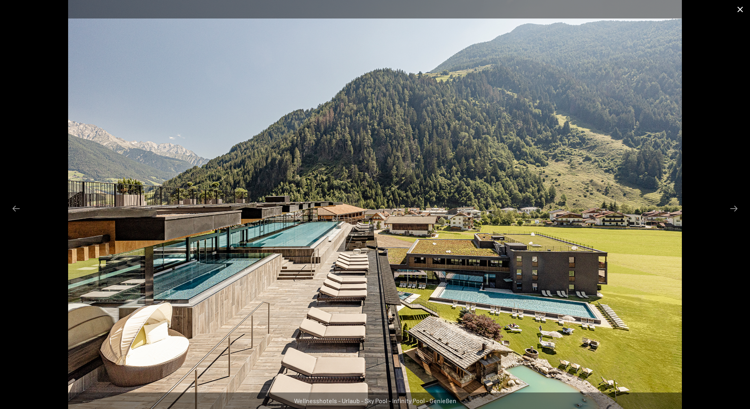
click at [739, 6] on button "Close gallery" at bounding box center [740, 9] width 20 height 18
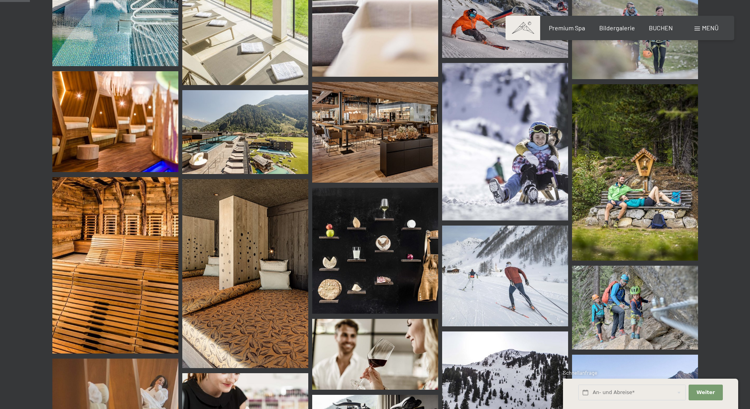
click at [396, 232] on img at bounding box center [375, 251] width 126 height 126
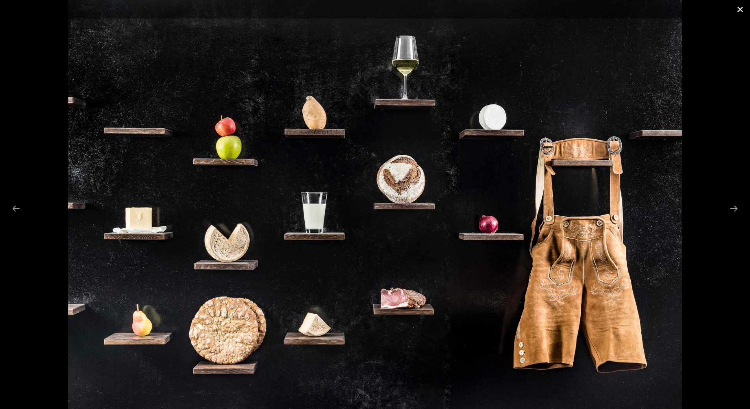
click at [737, 8] on button "Close gallery" at bounding box center [740, 9] width 20 height 18
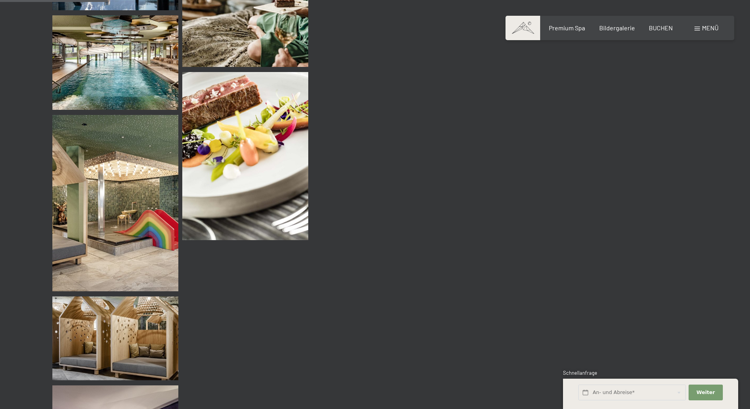
scroll to position [1338, 0]
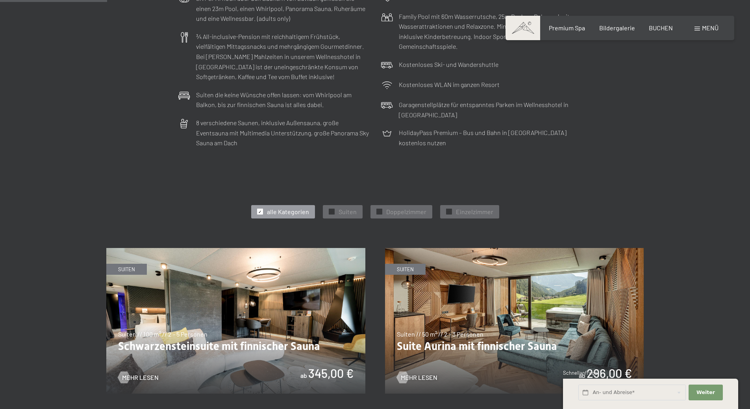
scroll to position [354, 0]
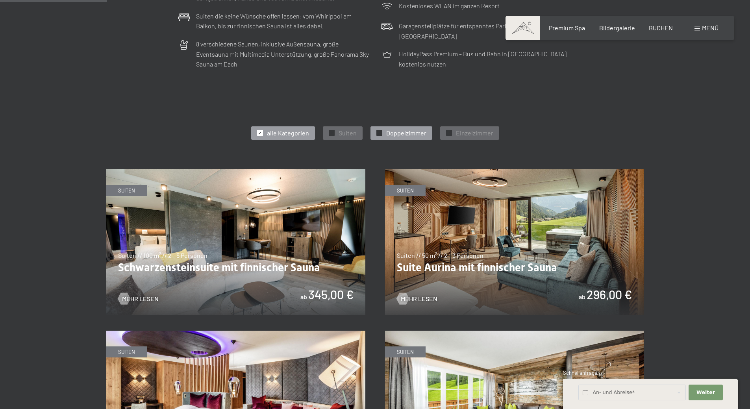
click at [406, 133] on span "Doppelzimmer" at bounding box center [406, 133] width 40 height 9
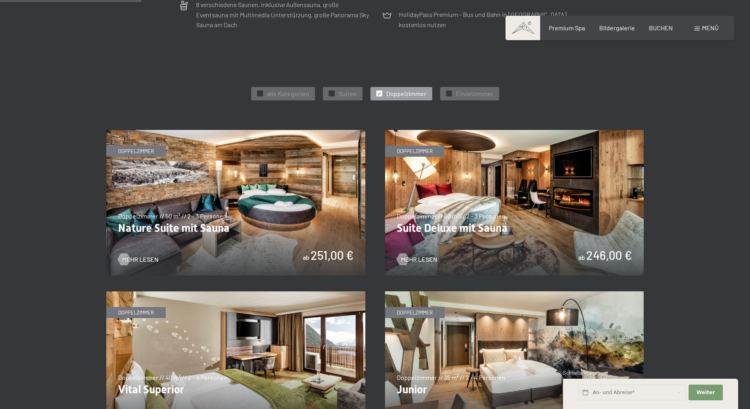
scroll to position [315, 0]
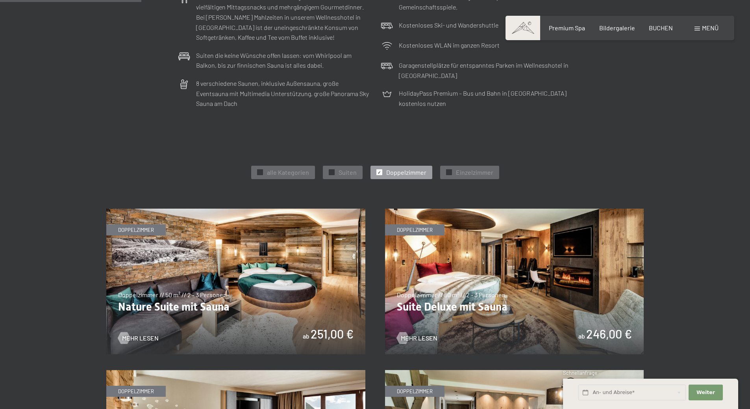
click at [482, 261] on img at bounding box center [514, 282] width 259 height 146
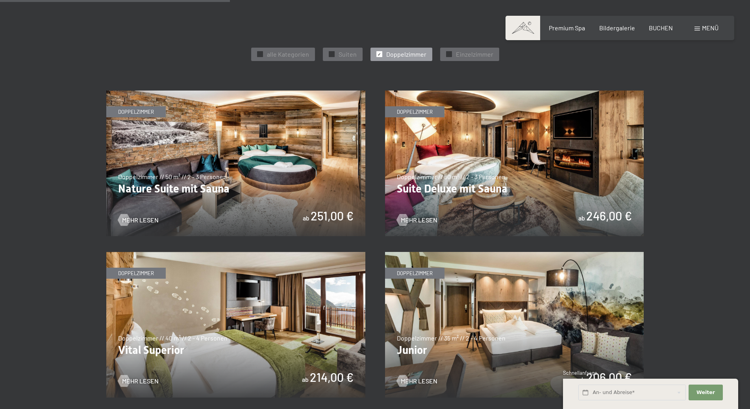
scroll to position [512, 0]
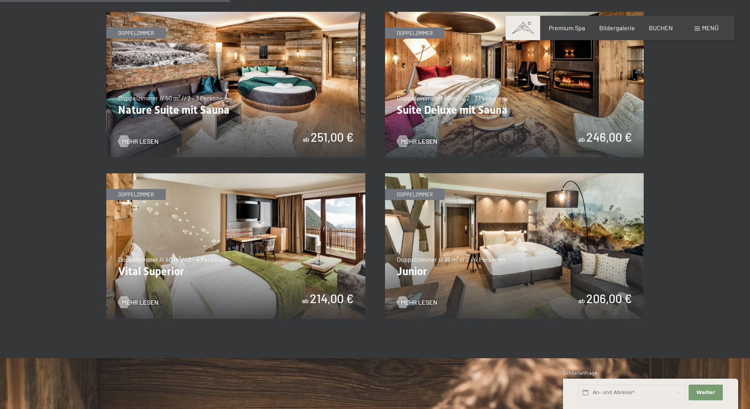
click at [257, 220] on img at bounding box center [235, 246] width 259 height 146
click at [564, 239] on img at bounding box center [514, 246] width 259 height 146
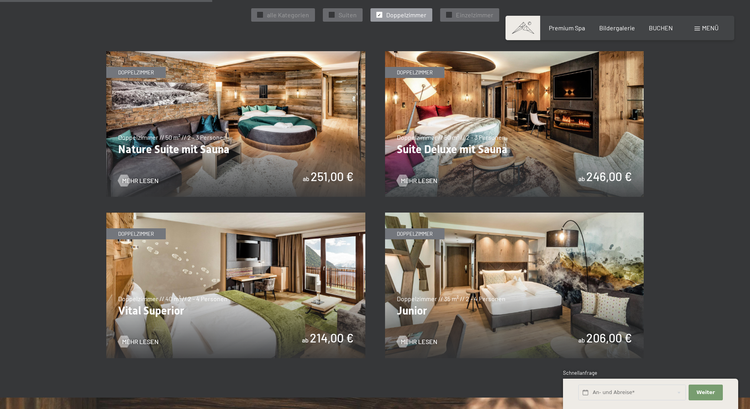
scroll to position [393, 0]
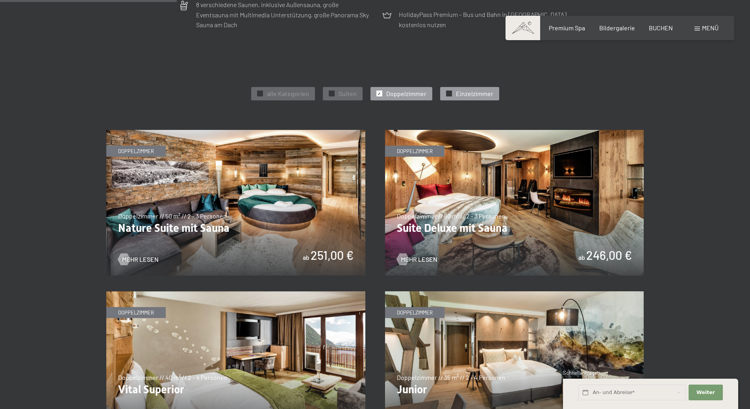
click at [456, 93] on span "Einzelzimmer" at bounding box center [474, 93] width 37 height 9
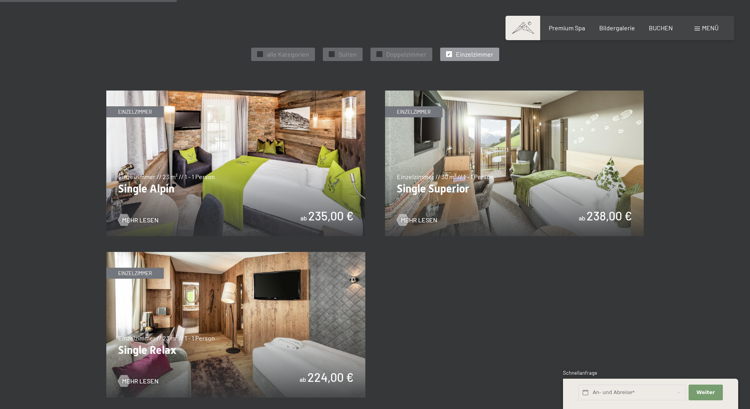
scroll to position [472, 0]
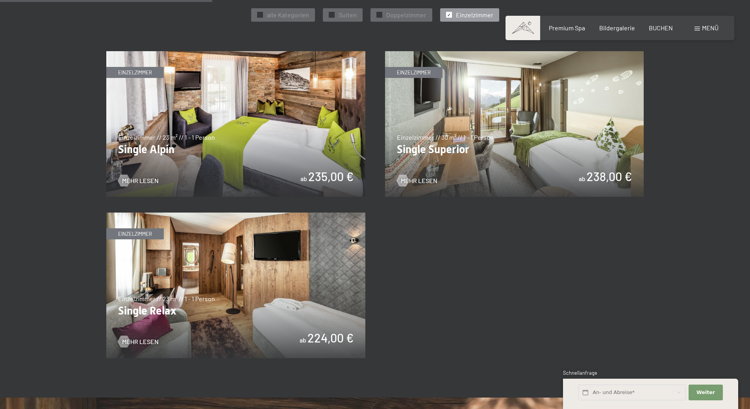
click at [491, 142] on img at bounding box center [514, 124] width 259 height 146
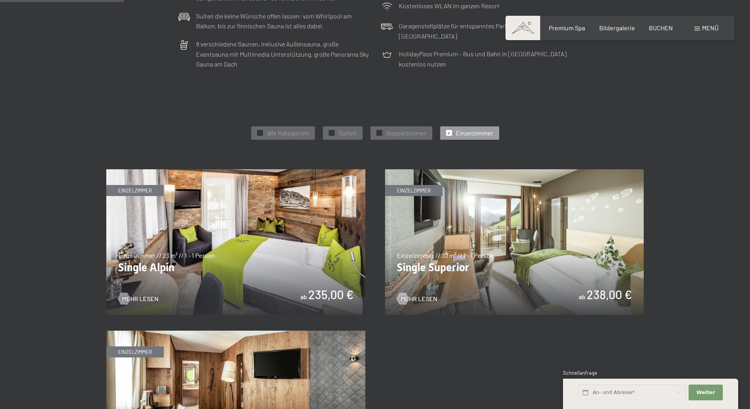
scroll to position [275, 0]
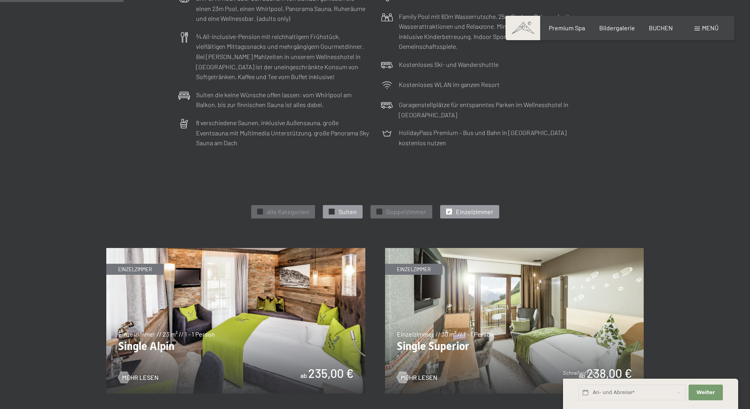
click at [328, 211] on div "✓ Suiten" at bounding box center [343, 211] width 40 height 13
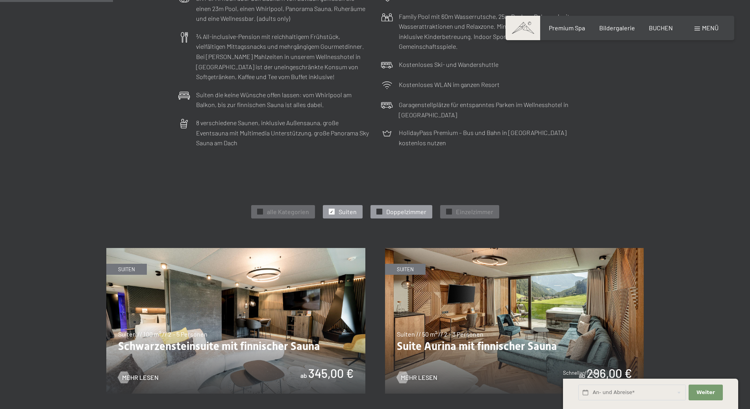
click at [380, 213] on span "✓" at bounding box center [378, 212] width 3 height 6
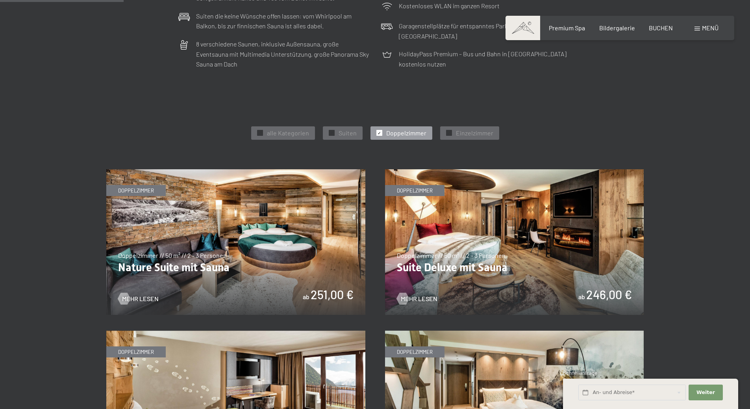
scroll to position [236, 0]
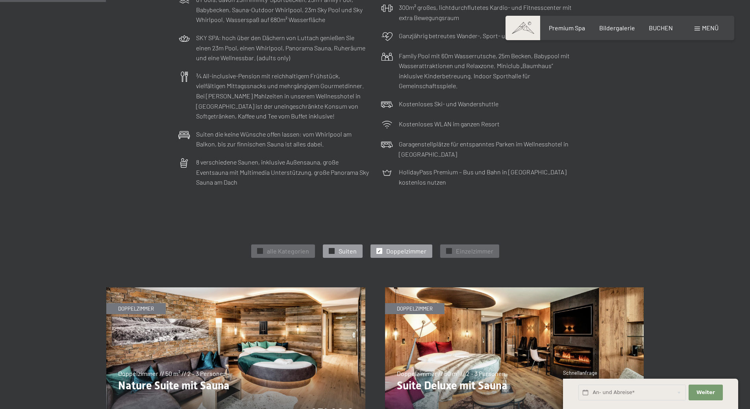
click at [336, 249] on div "✓ Suiten" at bounding box center [343, 250] width 40 height 13
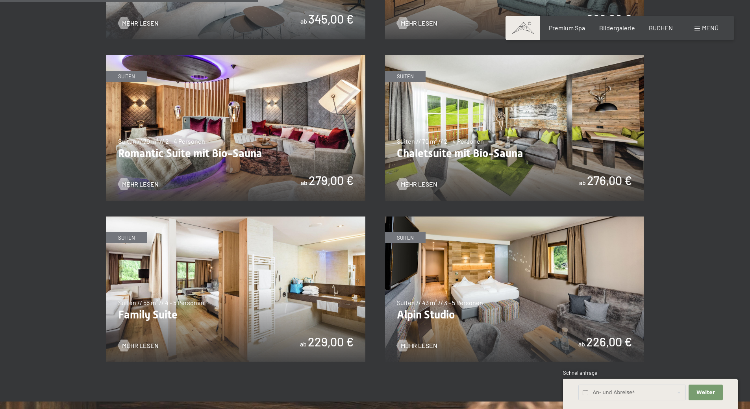
scroll to position [748, 0]
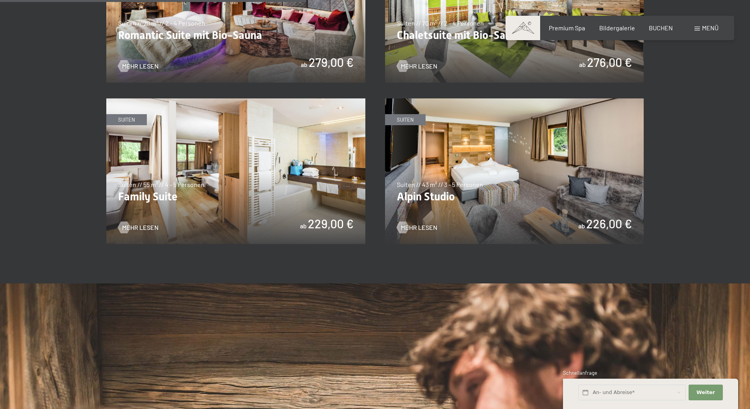
click at [510, 177] on img at bounding box center [514, 171] width 259 height 146
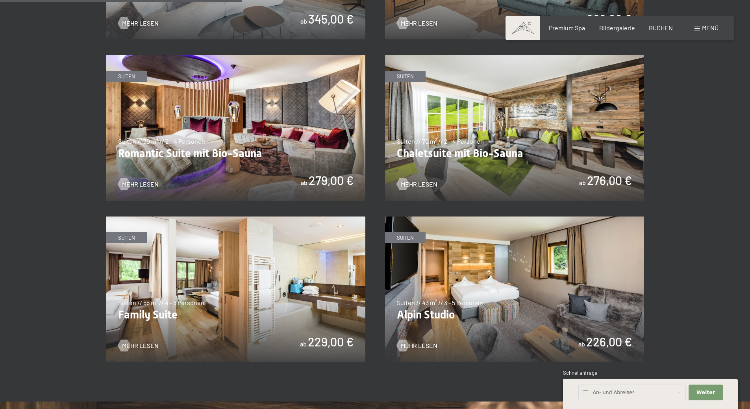
scroll to position [590, 0]
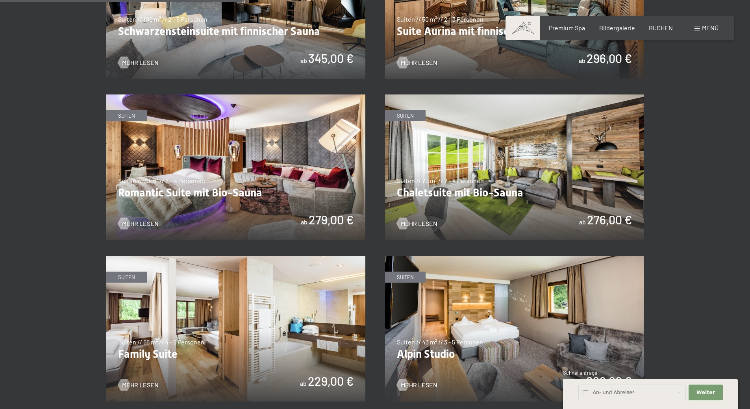
click at [572, 170] on img at bounding box center [514, 167] width 259 height 146
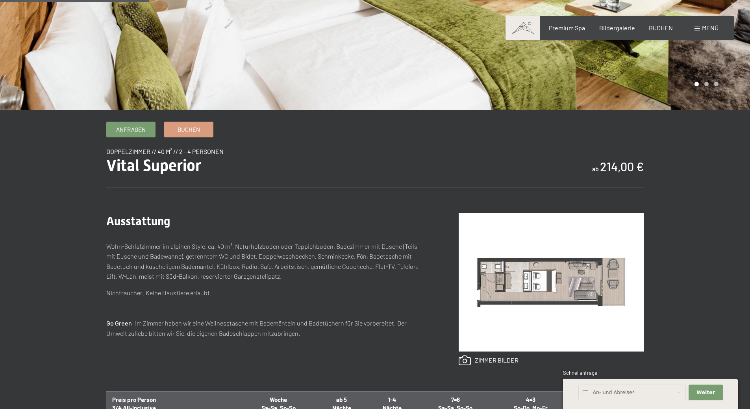
scroll to position [236, 0]
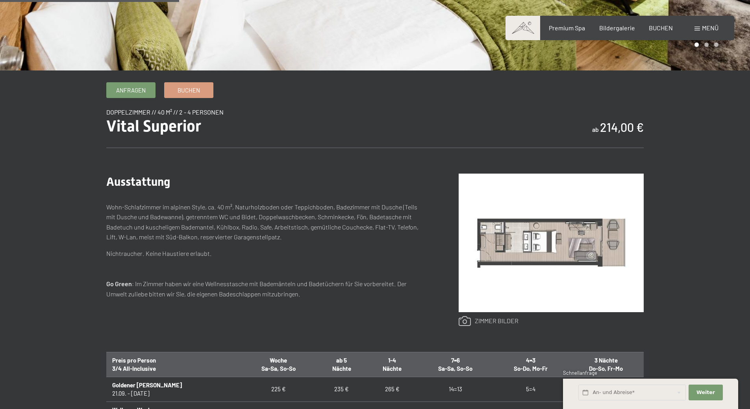
click at [472, 318] on link at bounding box center [488, 321] width 60 height 10
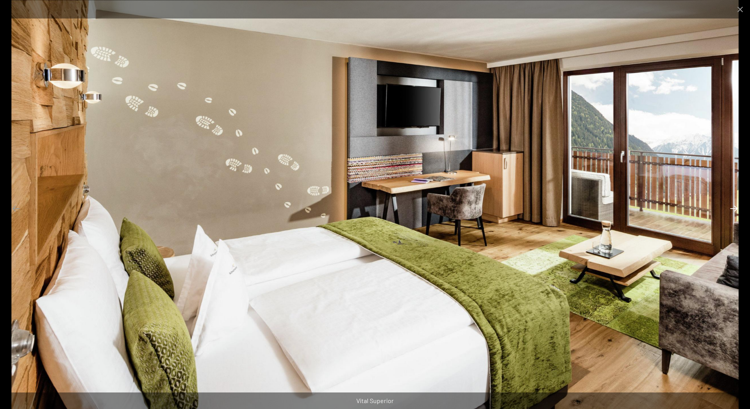
click at [735, 208] on button "Next slide" at bounding box center [733, 208] width 17 height 15
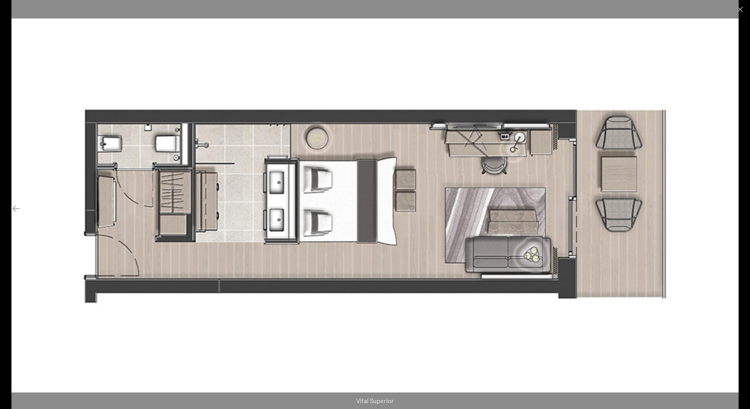
click at [735, 208] on button "Next slide" at bounding box center [733, 208] width 17 height 15
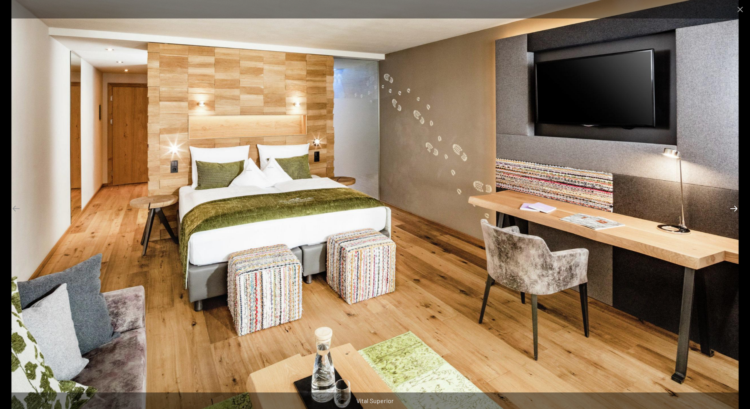
click at [735, 208] on button "Next slide" at bounding box center [733, 208] width 17 height 15
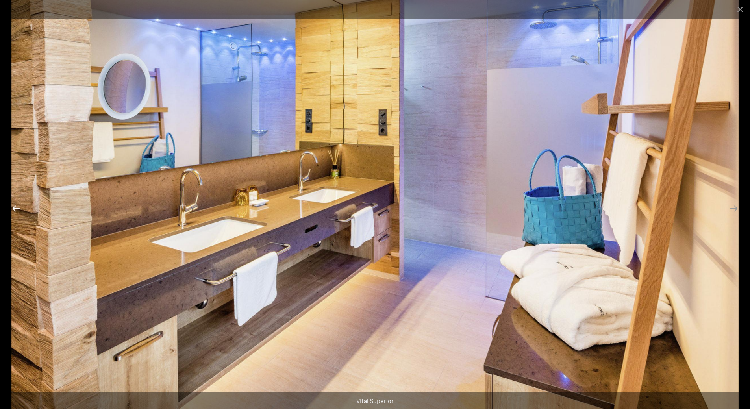
click at [21, 211] on button "Previous slide" at bounding box center [16, 208] width 17 height 15
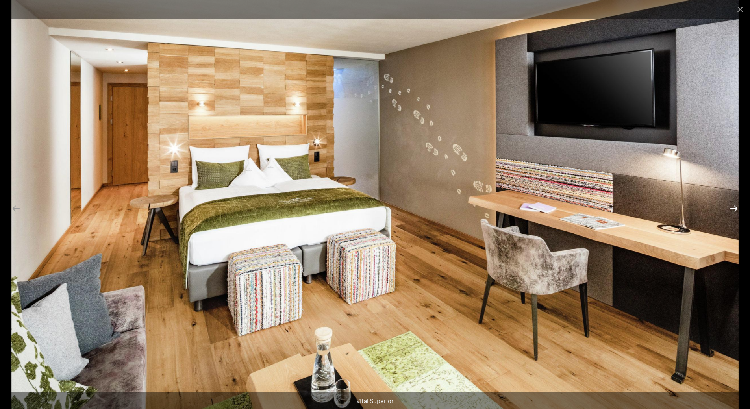
click at [732, 214] on button "Next slide" at bounding box center [733, 208] width 17 height 15
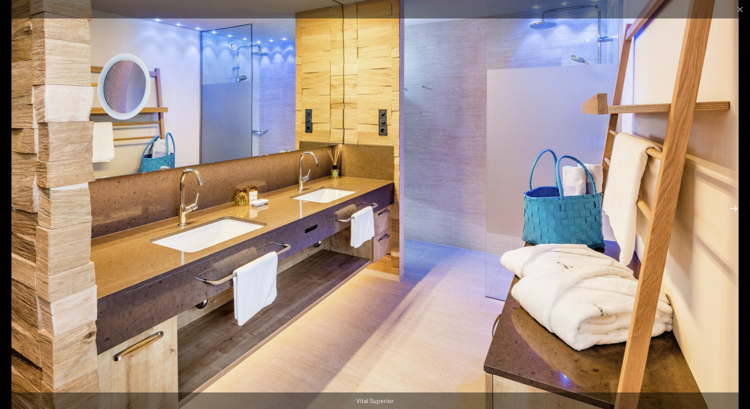
click at [732, 214] on button "Next slide" at bounding box center [733, 208] width 17 height 15
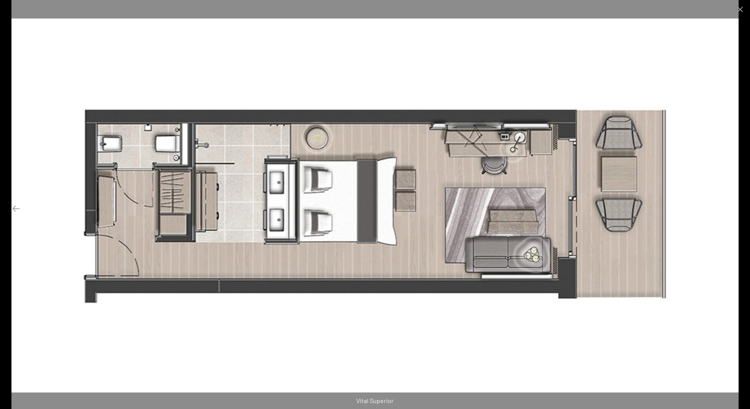
click at [732, 214] on button "Next slide" at bounding box center [733, 208] width 17 height 15
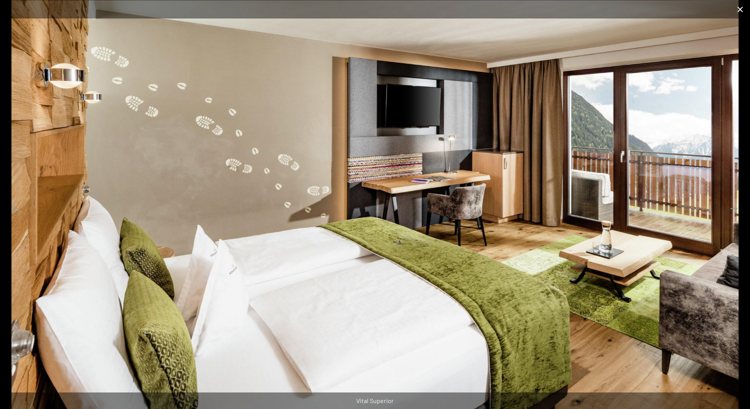
click at [738, 13] on button "Close gallery" at bounding box center [740, 9] width 20 height 18
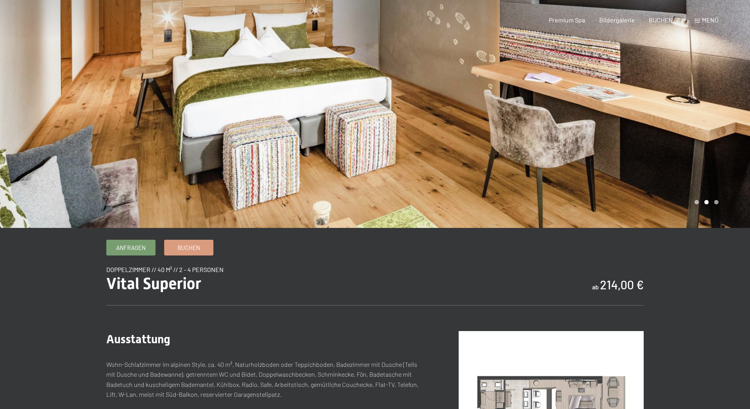
scroll to position [0, 0]
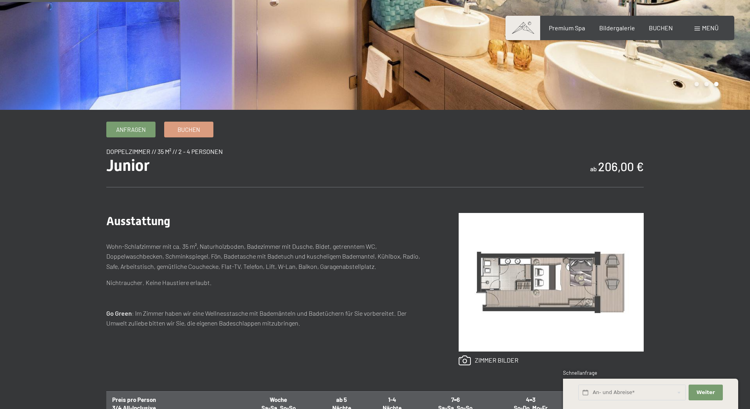
scroll to position [236, 0]
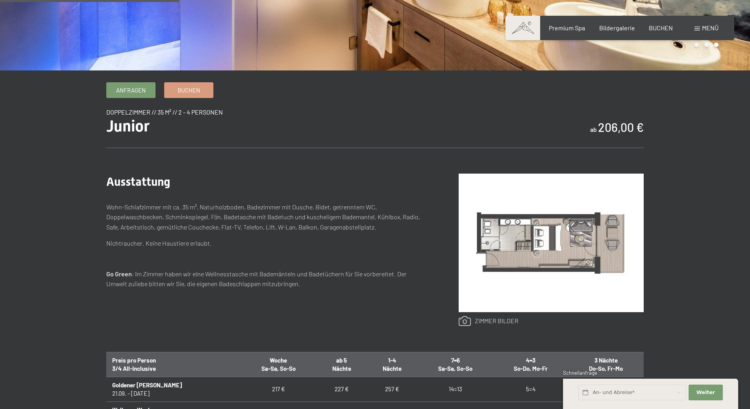
click at [463, 323] on link at bounding box center [488, 321] width 60 height 10
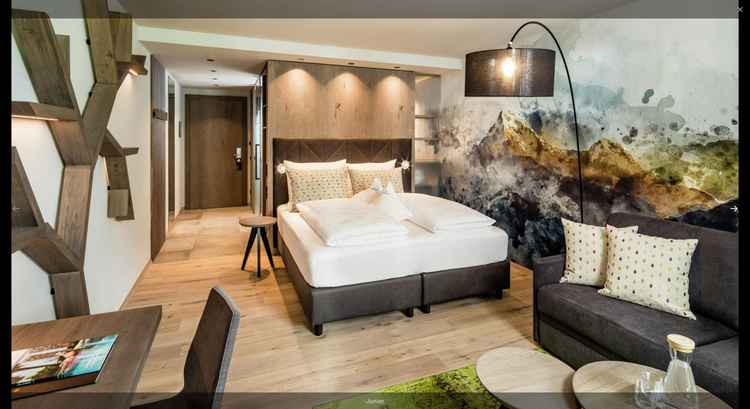
click at [741, 207] on button "Next slide" at bounding box center [733, 208] width 17 height 15
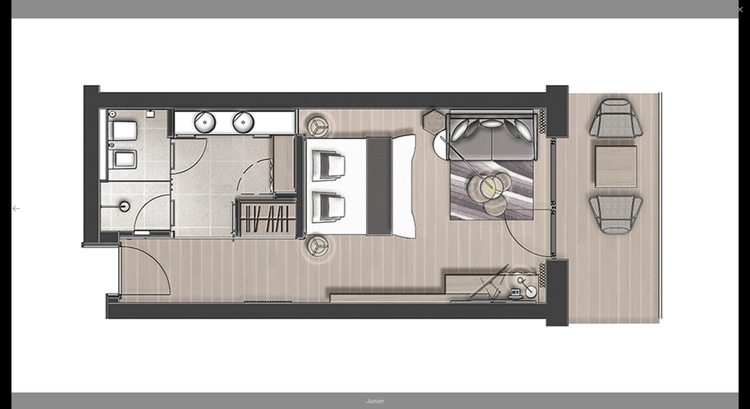
click at [741, 207] on button "Next slide" at bounding box center [733, 208] width 17 height 15
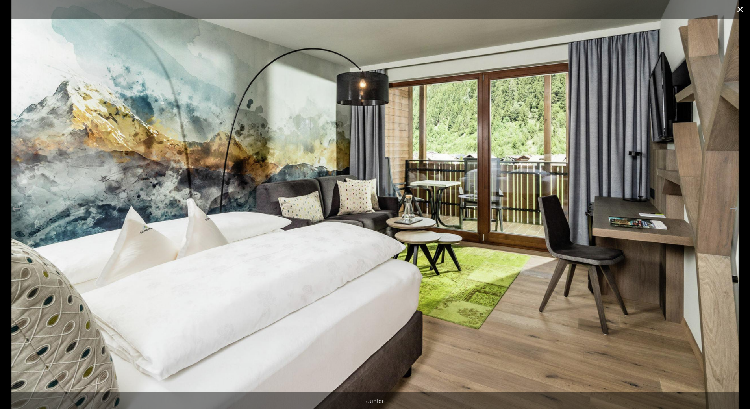
click at [742, 10] on button "Close gallery" at bounding box center [740, 9] width 20 height 18
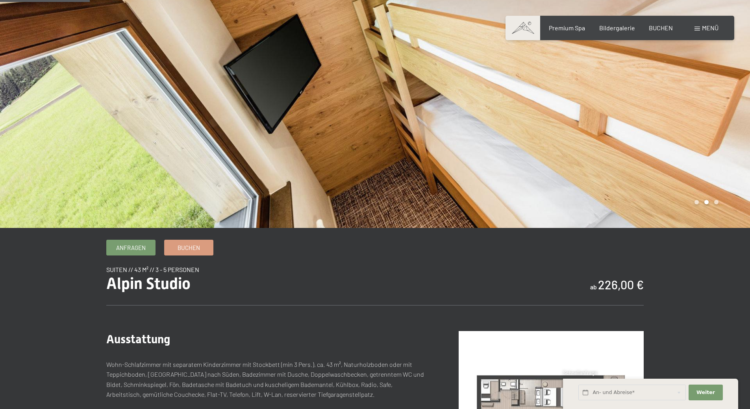
scroll to position [197, 0]
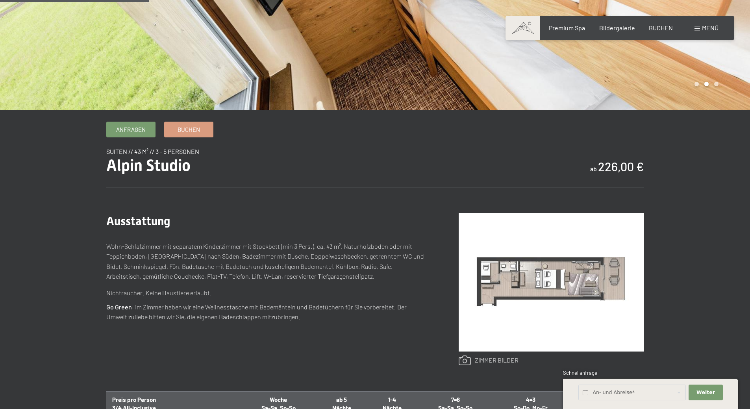
click at [477, 356] on link at bounding box center [488, 360] width 60 height 10
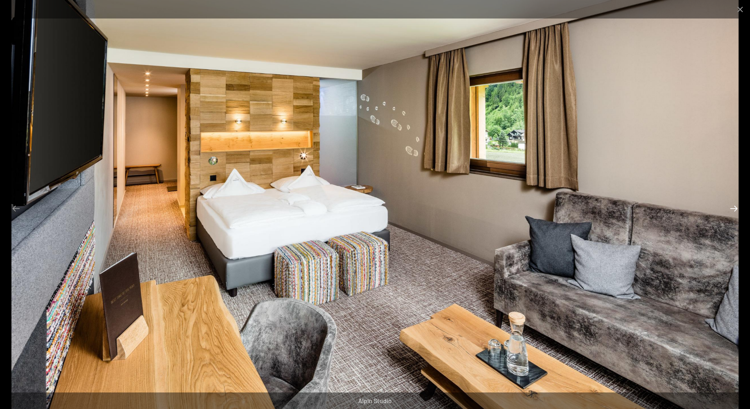
click at [731, 210] on button "Next slide" at bounding box center [733, 208] width 17 height 15
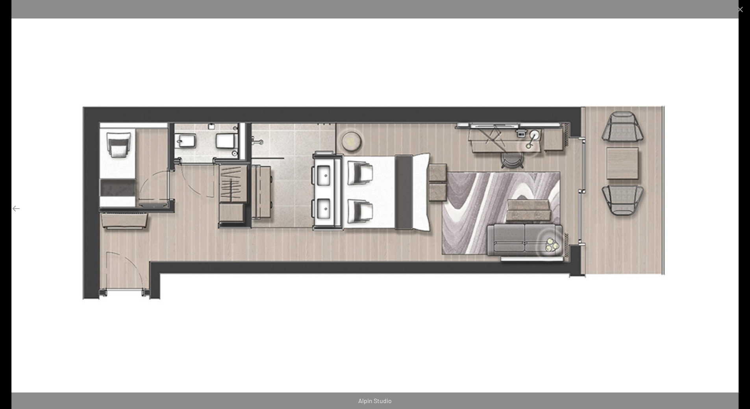
click at [731, 210] on button "Next slide" at bounding box center [733, 208] width 17 height 15
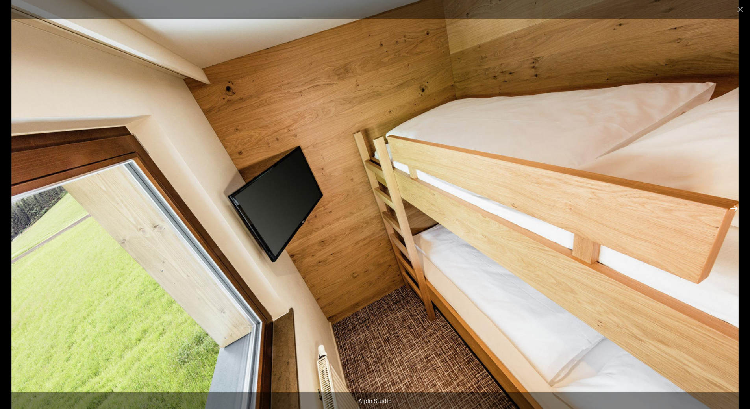
click at [731, 210] on button "Next slide" at bounding box center [733, 208] width 17 height 15
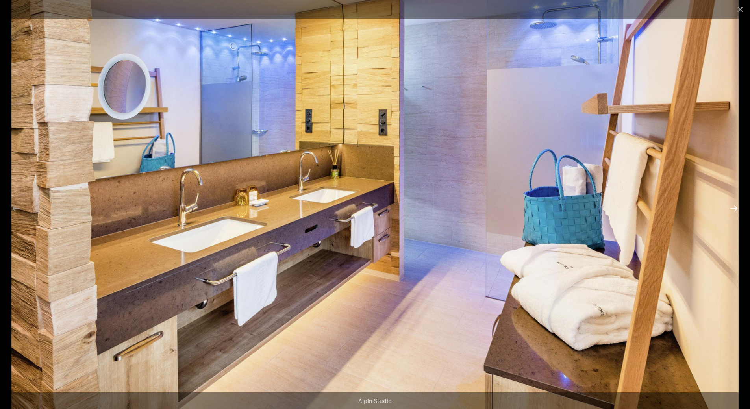
click at [731, 210] on button "Next slide" at bounding box center [733, 208] width 17 height 15
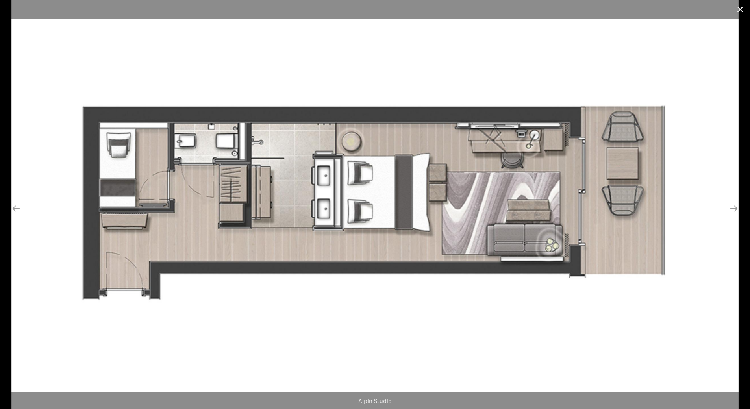
click at [735, 14] on button "Close gallery" at bounding box center [740, 9] width 20 height 18
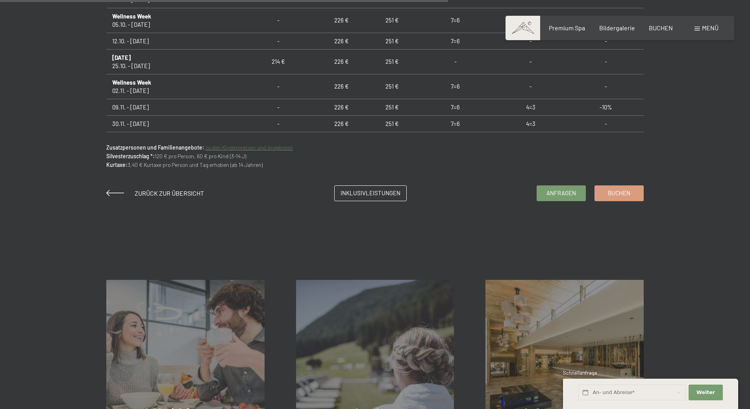
scroll to position [590, 0]
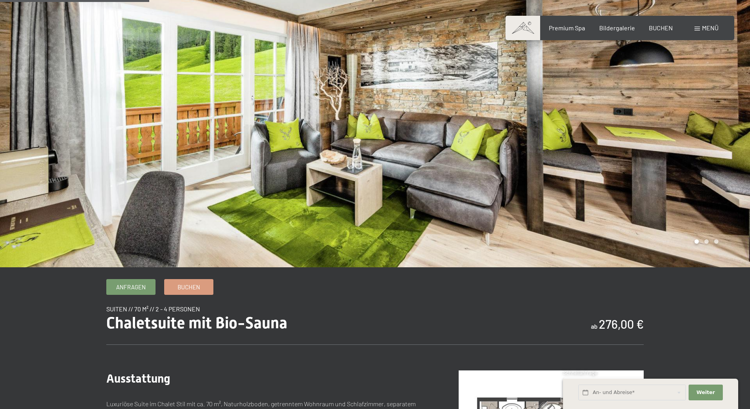
scroll to position [236, 0]
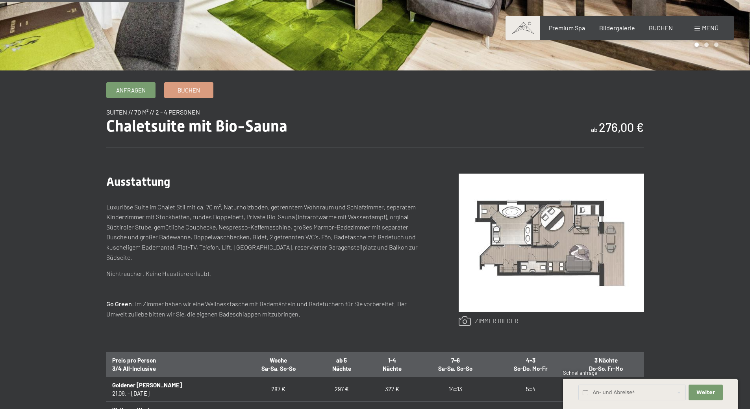
click at [493, 318] on link at bounding box center [488, 321] width 60 height 10
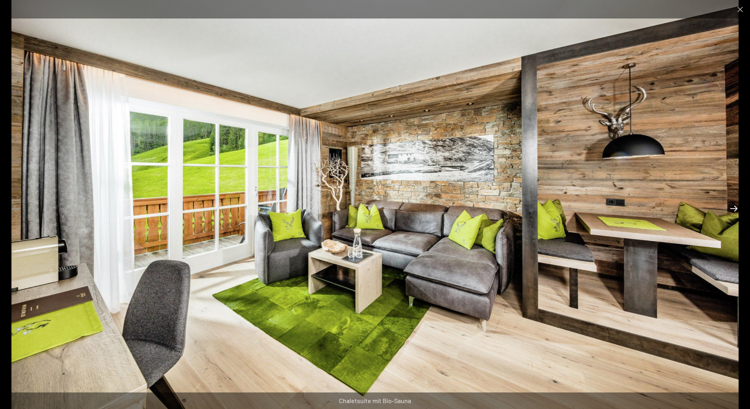
click at [734, 209] on button "Next slide" at bounding box center [733, 208] width 17 height 15
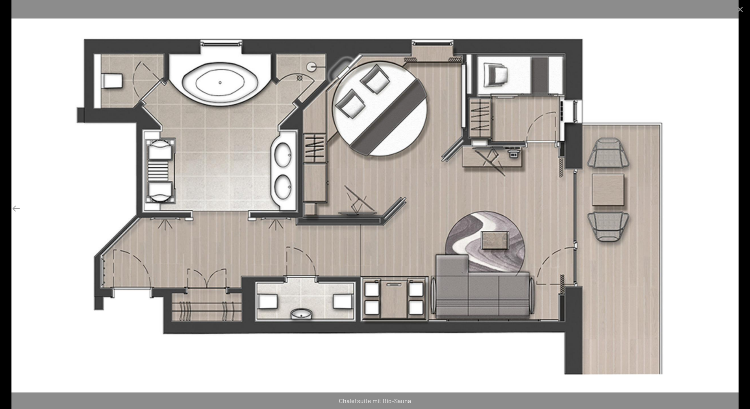
click at [734, 209] on button "Next slide" at bounding box center [733, 208] width 17 height 15
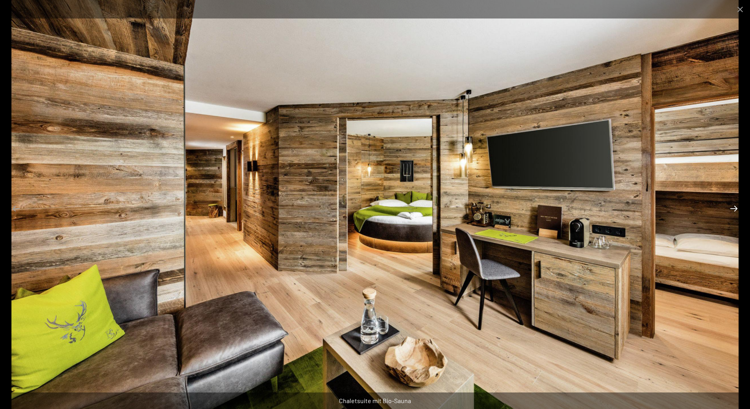
click at [734, 209] on button "Next slide" at bounding box center [733, 208] width 17 height 15
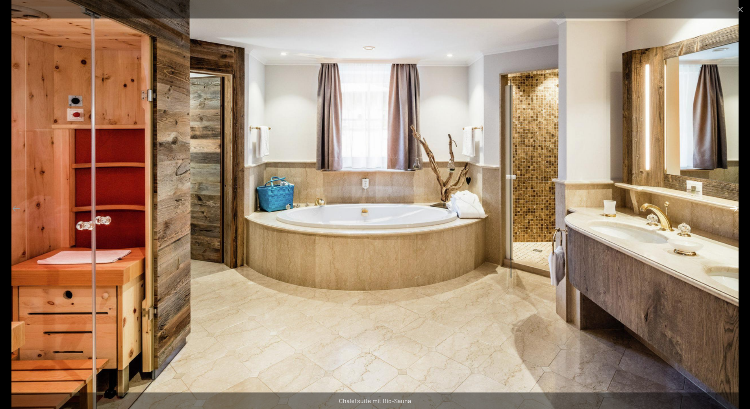
click at [734, 209] on button "Next slide" at bounding box center [733, 208] width 17 height 15
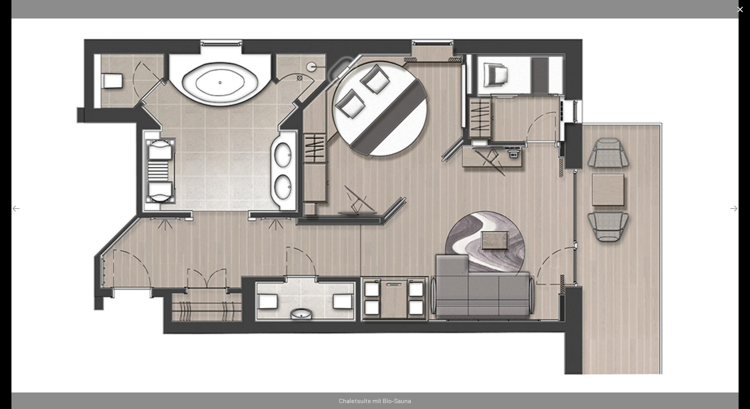
click at [740, 12] on button "Close gallery" at bounding box center [740, 9] width 20 height 18
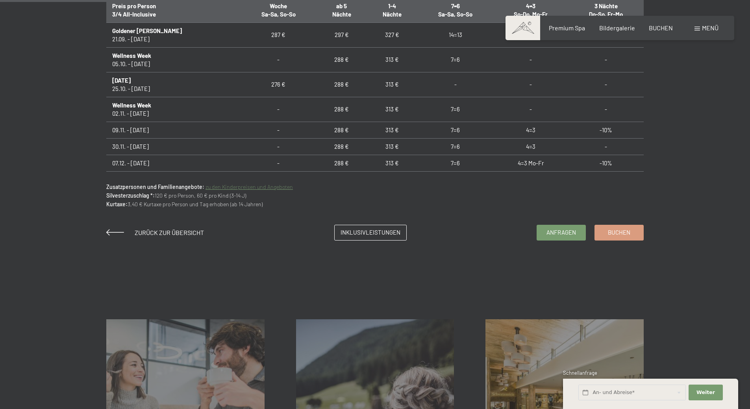
scroll to position [748, 0]
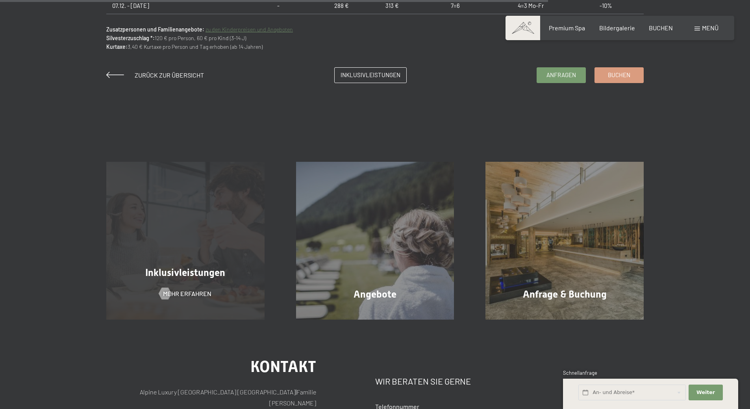
click at [255, 248] on div "Inklusivleistungen Mehr erfahren" at bounding box center [185, 241] width 190 height 158
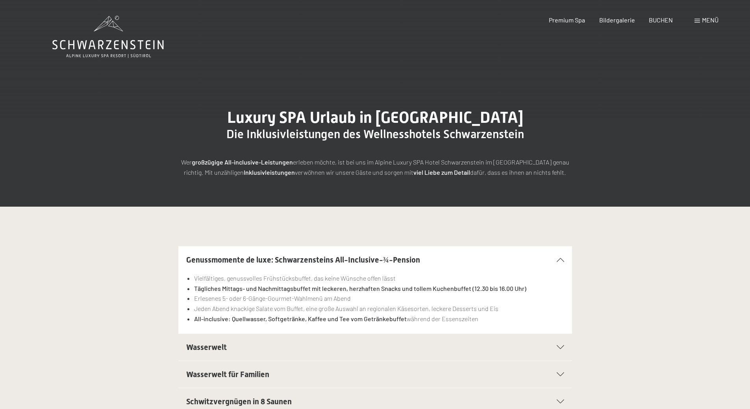
click at [554, 263] on div "Genussmomente de luxe: Schwarzensteins All-Inclusive-¾-Pension" at bounding box center [375, 259] width 378 height 27
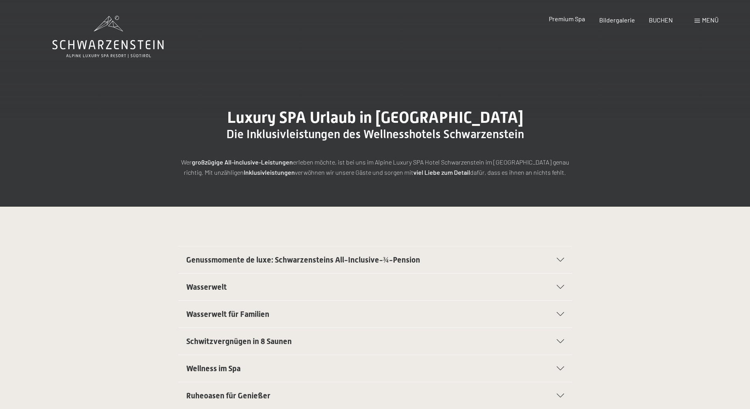
click at [569, 20] on span "Premium Spa" at bounding box center [567, 18] width 36 height 7
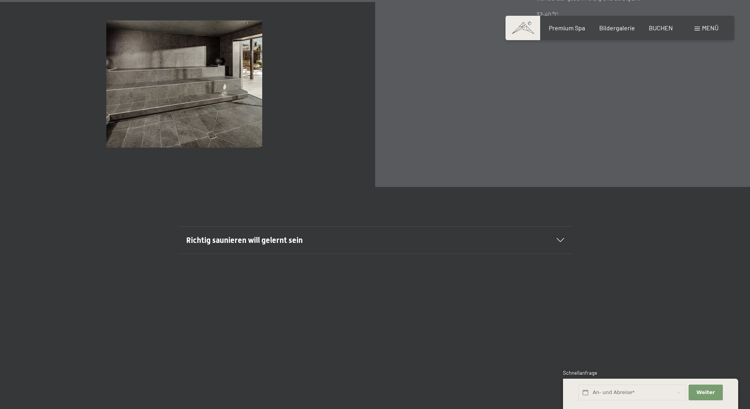
scroll to position [3069, 0]
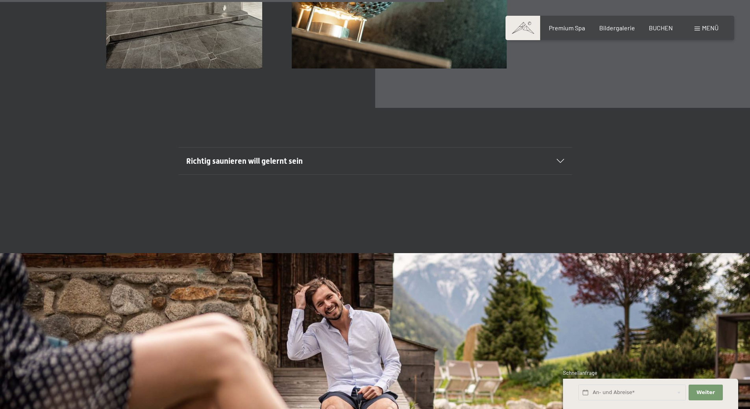
click at [557, 161] on icon at bounding box center [559, 161] width 7 height 4
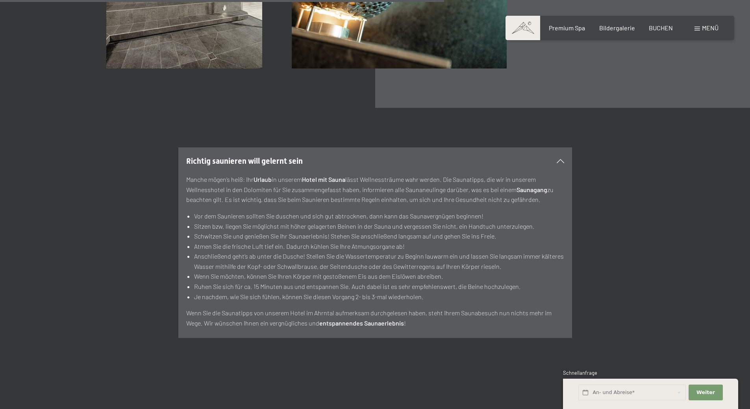
click at [559, 160] on icon at bounding box center [559, 161] width 7 height 4
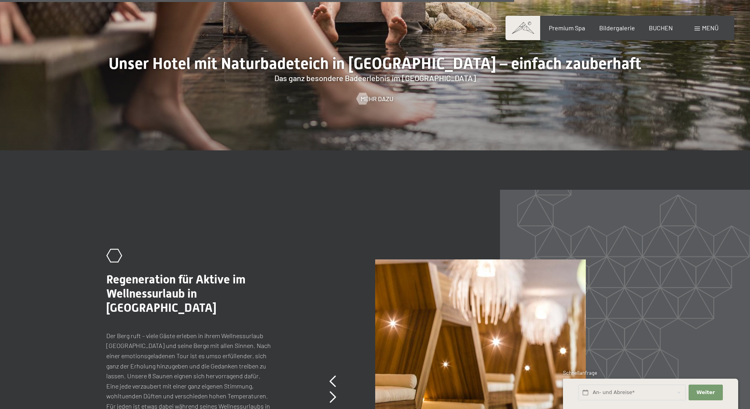
scroll to position [3423, 0]
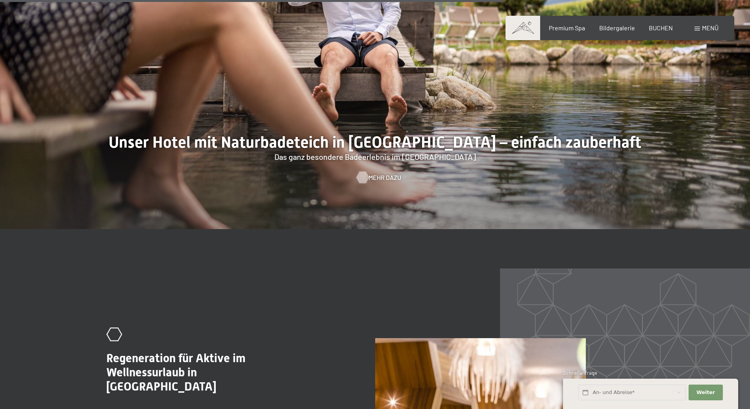
click at [376, 176] on span "Mehr dazu" at bounding box center [384, 177] width 33 height 9
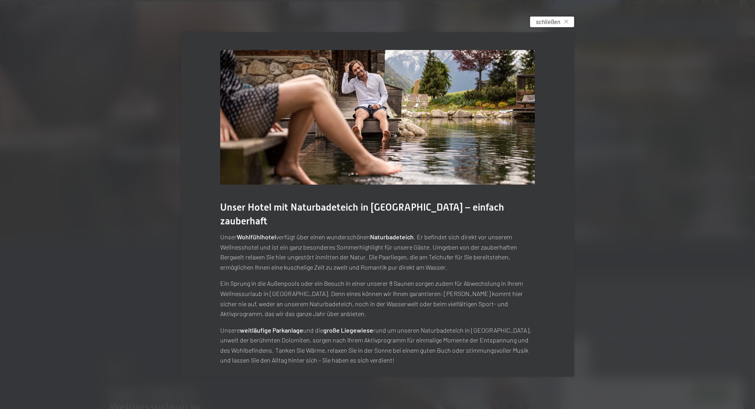
click at [548, 26] on span "schließen" at bounding box center [548, 22] width 24 height 8
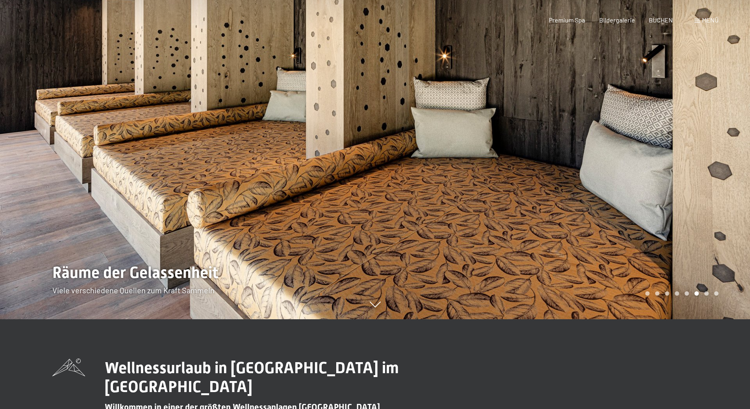
scroll to position [0, 0]
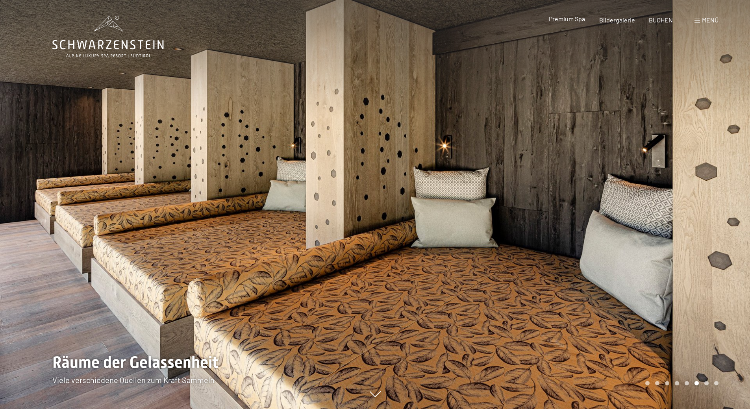
click at [562, 22] on span "Premium Spa" at bounding box center [567, 18] width 36 height 7
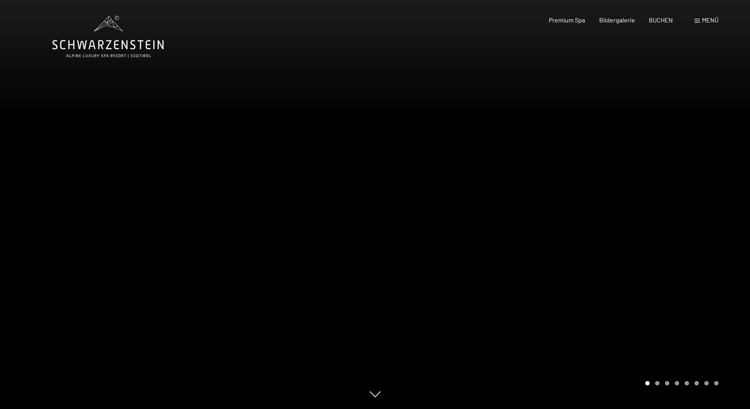
click at [706, 20] on span "Menü" at bounding box center [710, 19] width 17 height 7
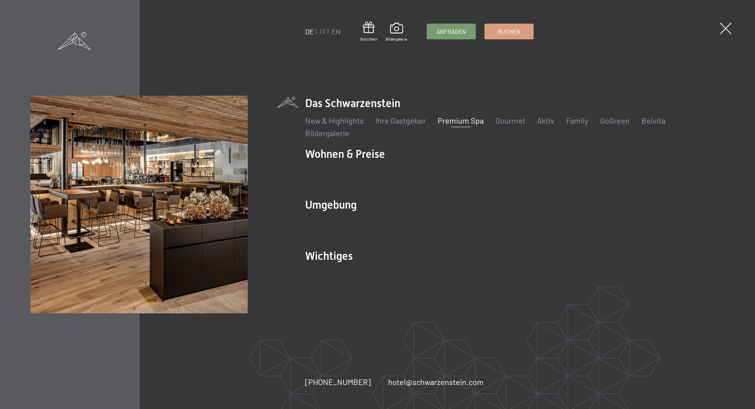
click at [616, 115] on li "GoGreen" at bounding box center [615, 120] width 30 height 11
click at [614, 118] on link "GoGreen" at bounding box center [615, 120] width 30 height 9
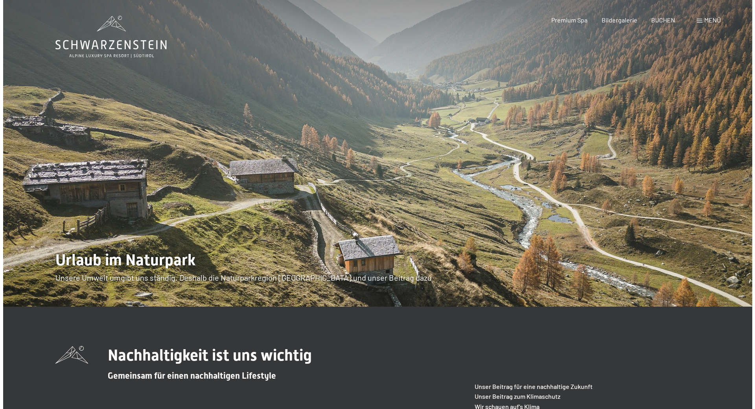
scroll to position [39, 0]
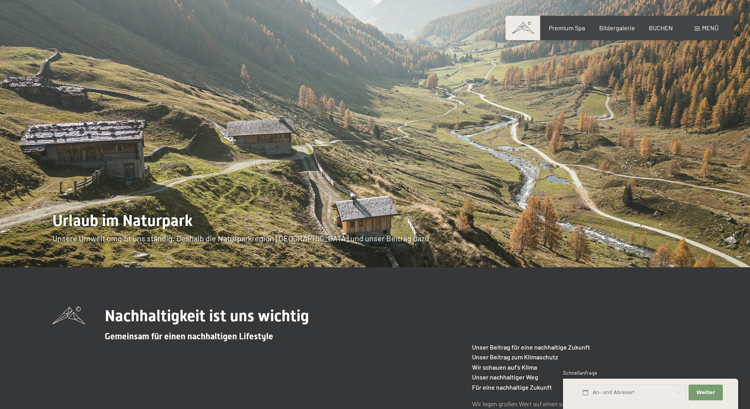
click at [706, 30] on span "Menü" at bounding box center [710, 27] width 17 height 7
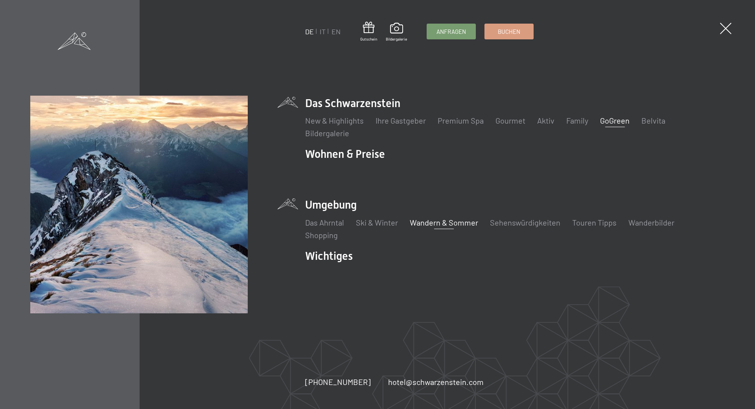
click at [452, 224] on link "Wandern & Sommer" at bounding box center [444, 222] width 68 height 9
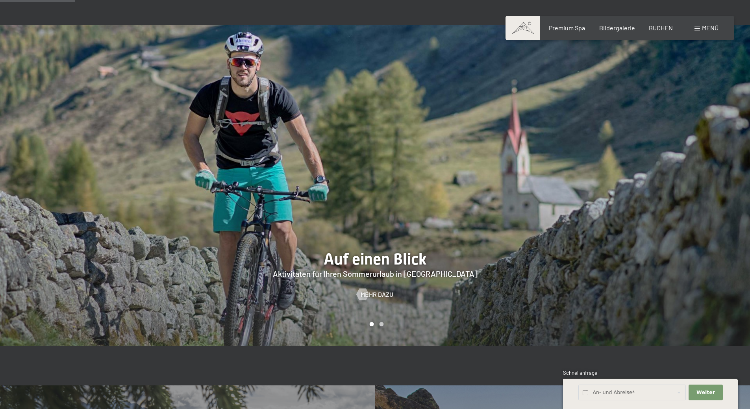
scroll to position [590, 0]
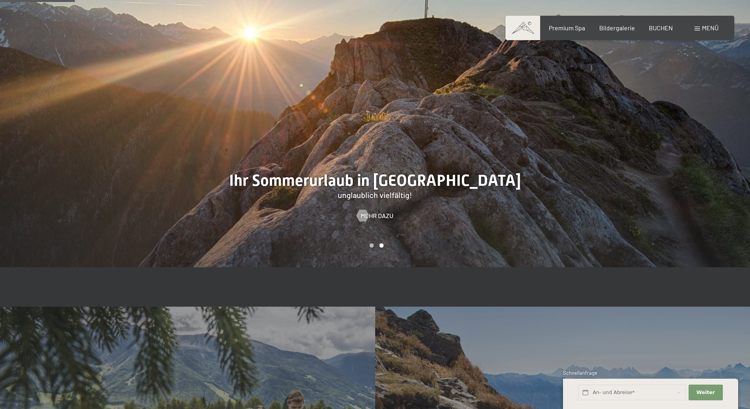
click at [384, 206] on div at bounding box center [562, 106] width 375 height 321
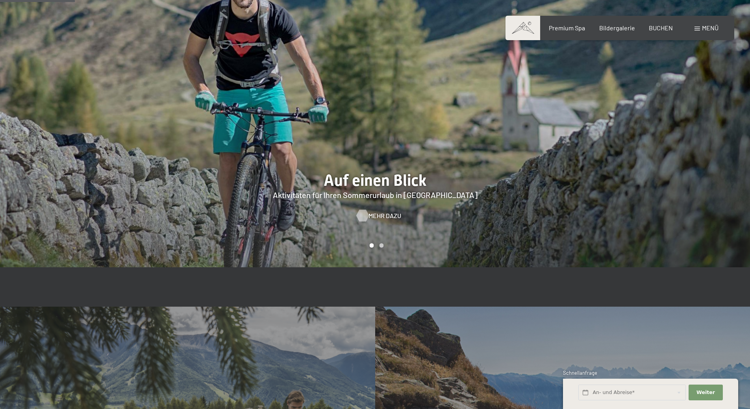
click at [380, 211] on span "Mehr dazu" at bounding box center [384, 215] width 33 height 9
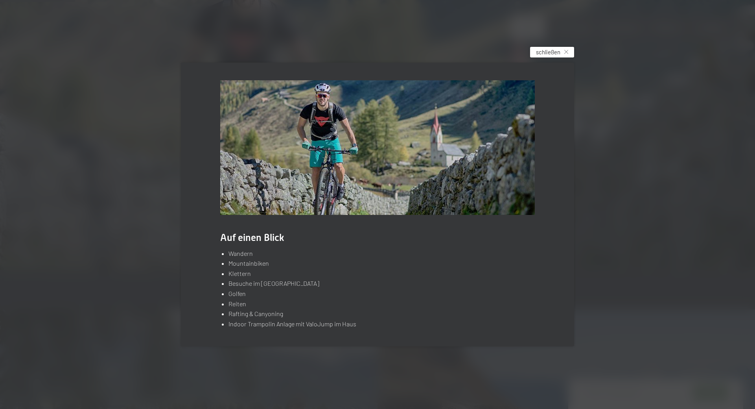
click at [550, 56] on div "schließen" at bounding box center [552, 52] width 44 height 11
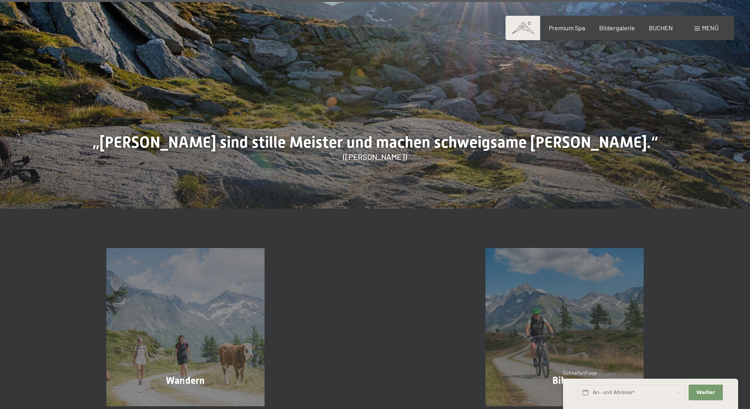
scroll to position [4171, 0]
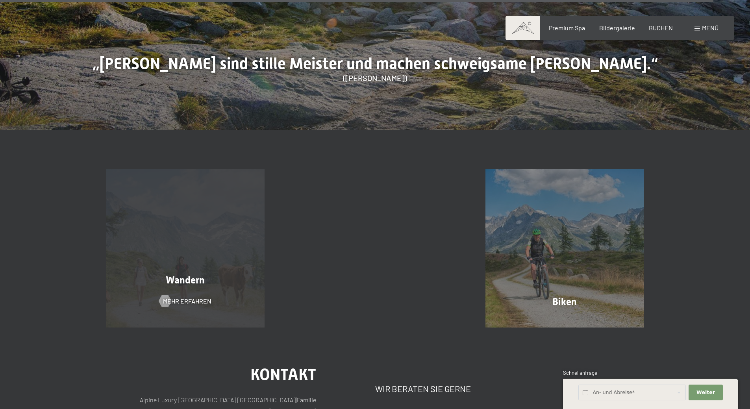
click at [254, 194] on div "Wandern Mehr erfahren" at bounding box center [185, 248] width 190 height 158
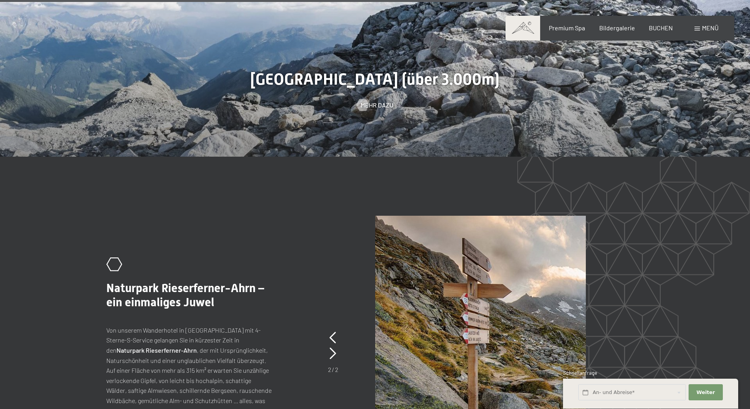
scroll to position [2243, 0]
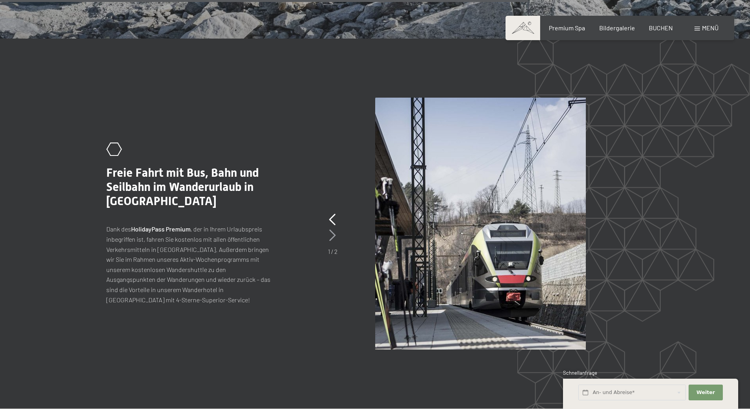
click at [333, 229] on icon at bounding box center [332, 235] width 7 height 12
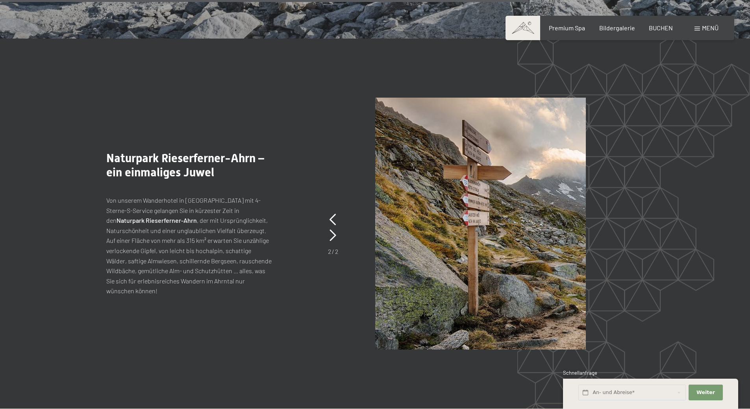
click at [245, 196] on p "Von unserem Wanderhotel in Südtirol mit 4-Sterne-S-Service gelangen Sie in kürz…" at bounding box center [188, 245] width 165 height 101
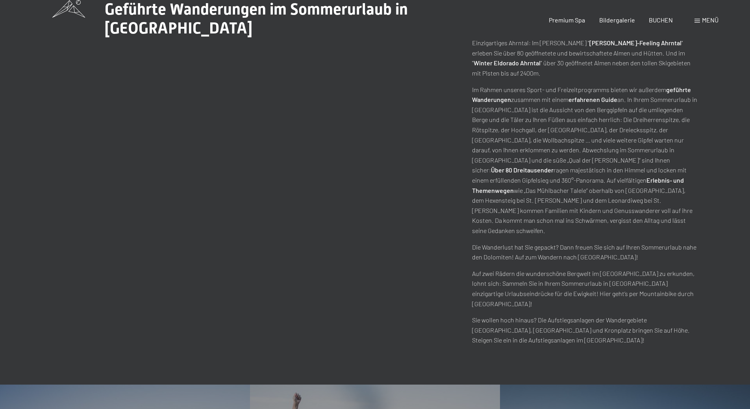
scroll to position [0, 0]
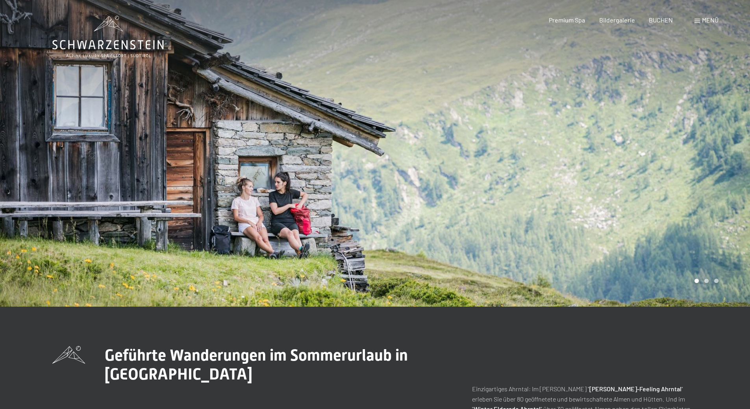
click at [97, 46] on icon at bounding box center [107, 37] width 111 height 42
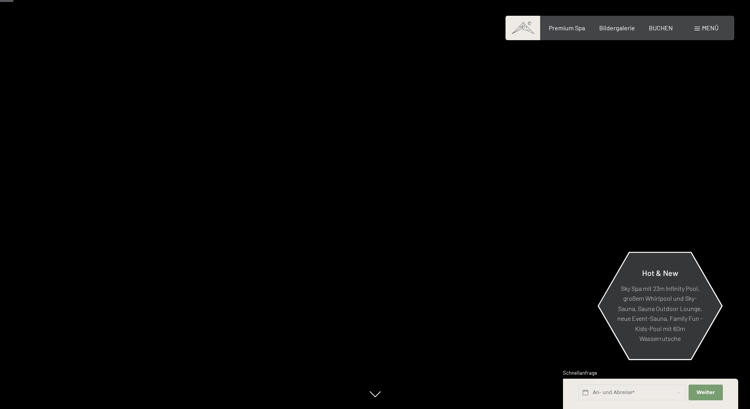
scroll to position [79, 0]
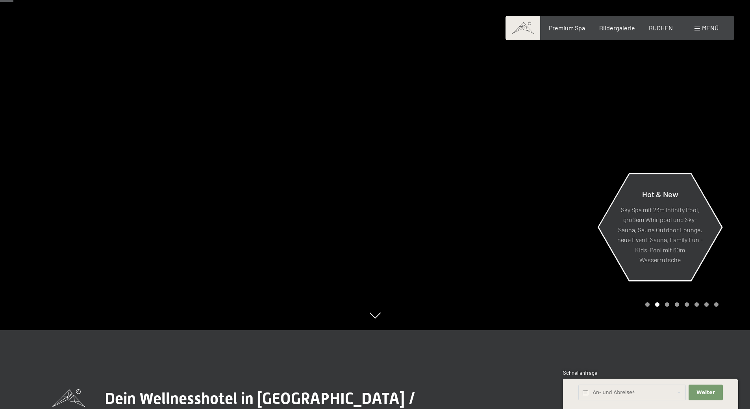
click at [701, 220] on p "Sky Spa mit 23m Infinity Pool, großem Whirlpool und Sky-Sauna, Sauna Outdoor Lo…" at bounding box center [659, 234] width 85 height 61
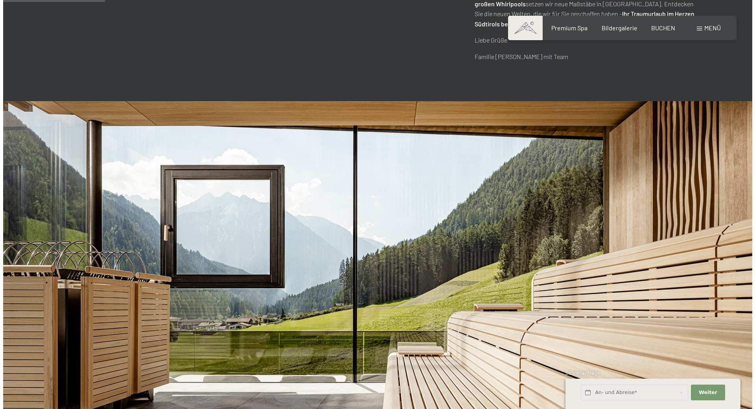
scroll to position [472, 0]
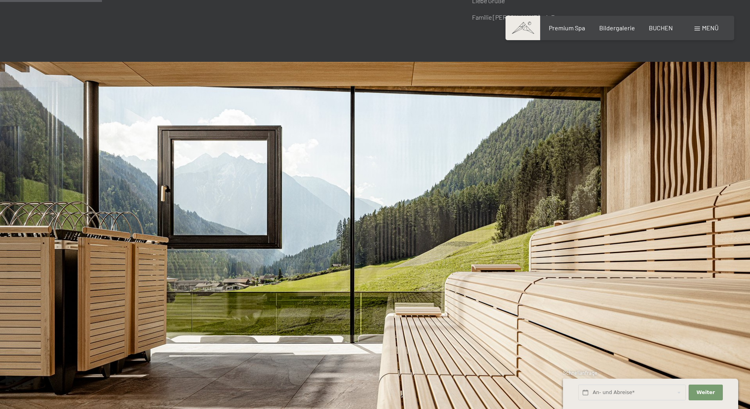
click at [703, 28] on span "Menü" at bounding box center [710, 27] width 17 height 7
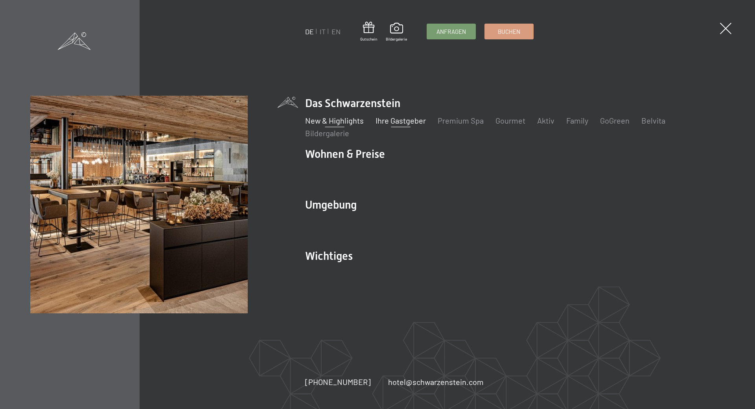
click at [403, 124] on link "Ihre Gastgeber" at bounding box center [401, 120] width 50 height 9
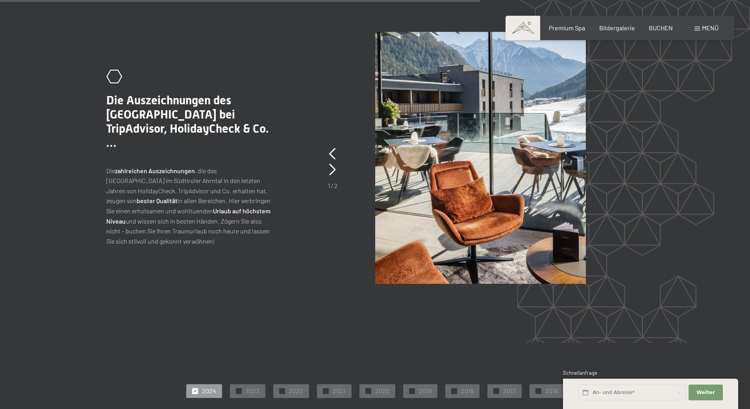
scroll to position [1751, 0]
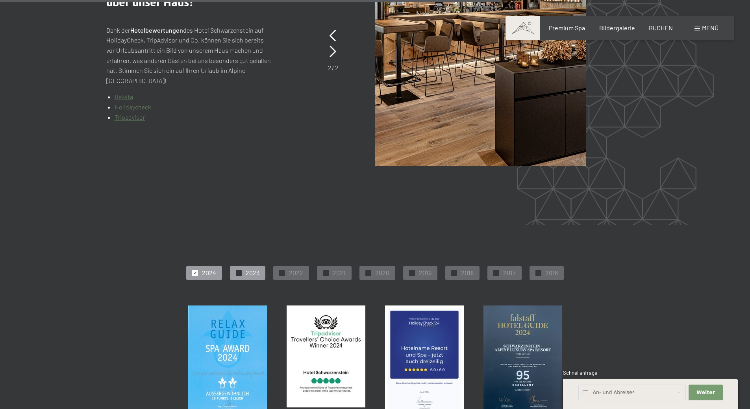
click at [245, 266] on div "✓ 2023" at bounding box center [247, 272] width 35 height 13
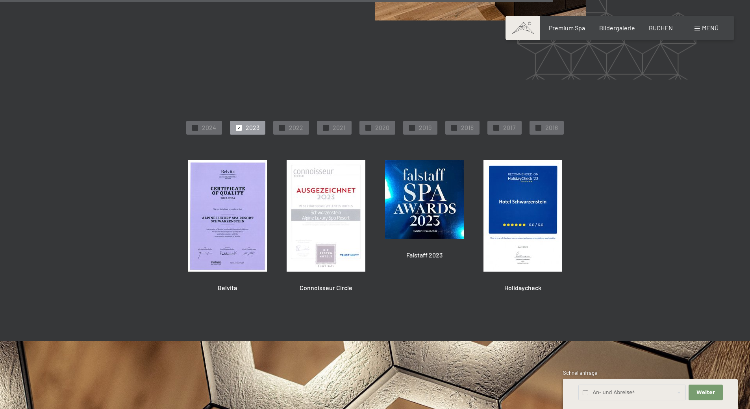
scroll to position [2035, 0]
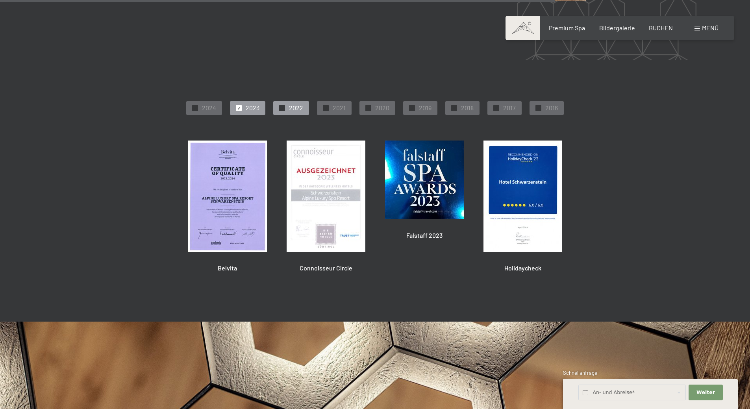
click at [285, 105] on div at bounding box center [282, 108] width 6 height 6
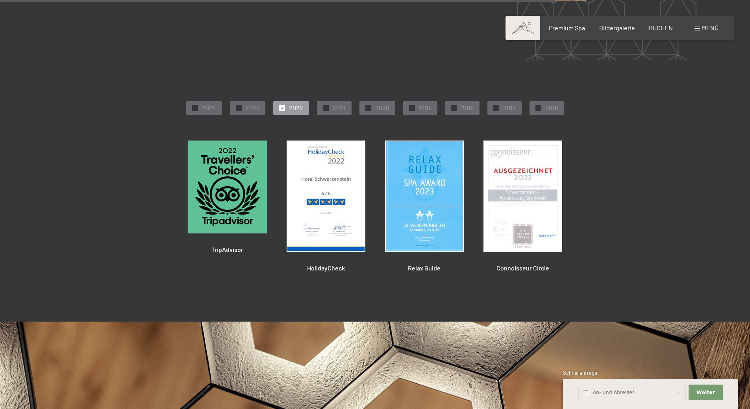
click at [353, 99] on div "✓ 2024 ✓ 2023 ✓ 2022 ✓ 2021 ✓ 2020 ✓ 2019 ✓ 2018 ✓ 2017 ✓ 2016" at bounding box center [374, 107] width 645 height 17
click at [336, 103] on span "2021" at bounding box center [338, 107] width 13 height 9
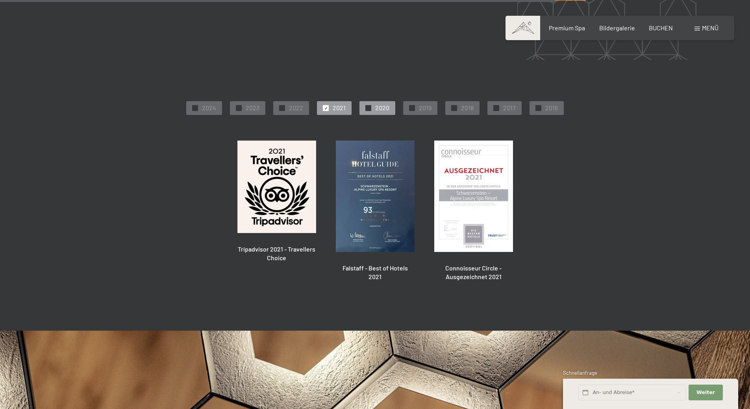
click at [369, 105] on span "✓" at bounding box center [368, 108] width 3 height 6
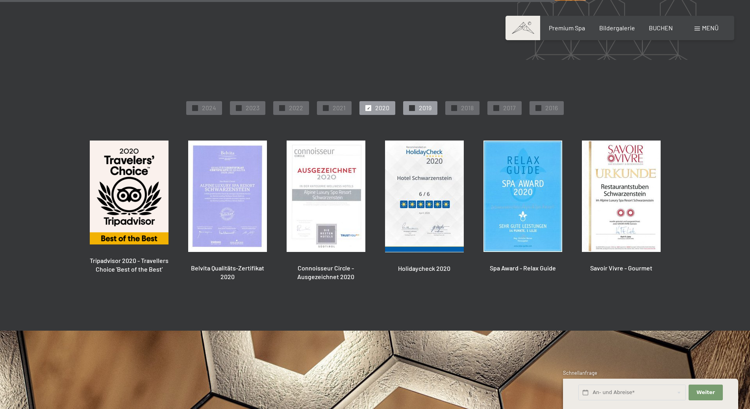
click at [419, 103] on span "2019" at bounding box center [425, 107] width 13 height 9
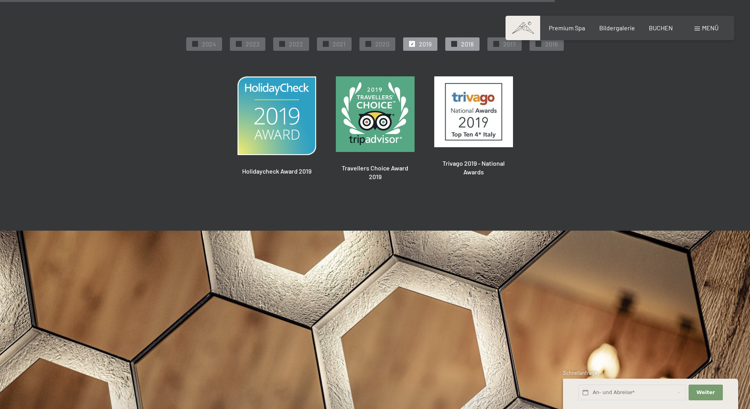
scroll to position [2015, 0]
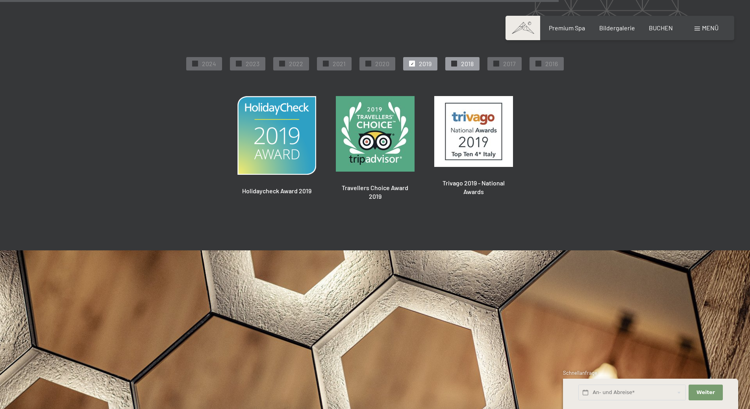
click at [458, 61] on div "✓ 2018" at bounding box center [462, 63] width 34 height 13
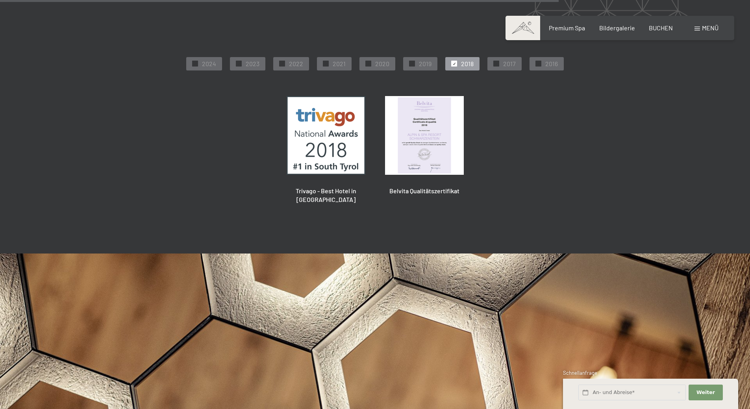
click at [526, 65] on div "✓ 2024 ✓ 2023 ✓ 2022 ✓ 2021 ✓ 2020 ✓ 2019 ✓ 2018 ✓ 2017 ✓ 2016" at bounding box center [374, 63] width 645 height 17
click at [535, 63] on div at bounding box center [538, 64] width 6 height 6
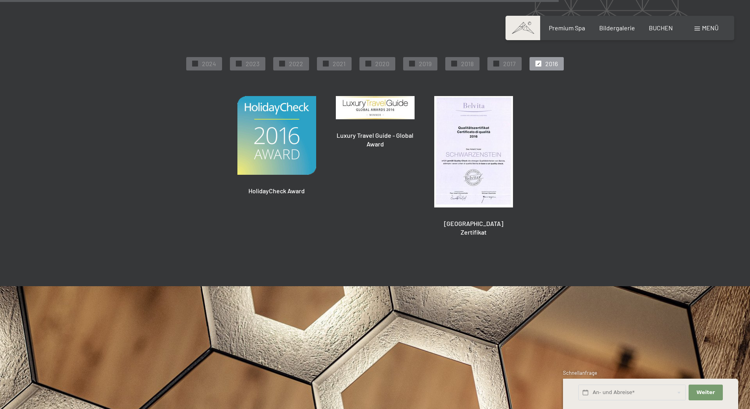
click at [535, 63] on div at bounding box center [538, 64] width 6 height 6
click at [204, 59] on div "✓ 2024" at bounding box center [204, 63] width 36 height 13
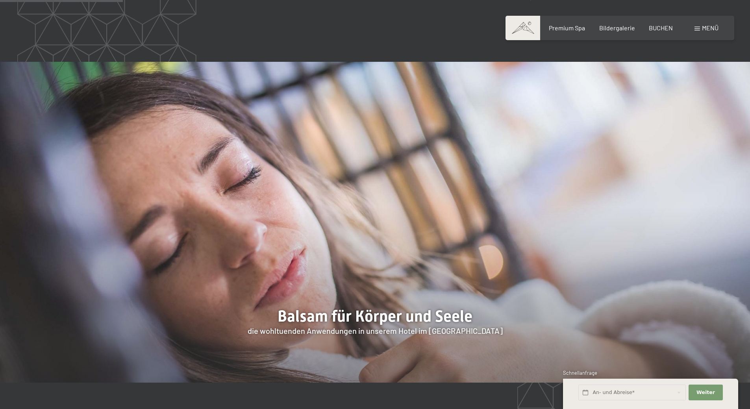
scroll to position [0, 0]
